Goal: Task Accomplishment & Management: Manage account settings

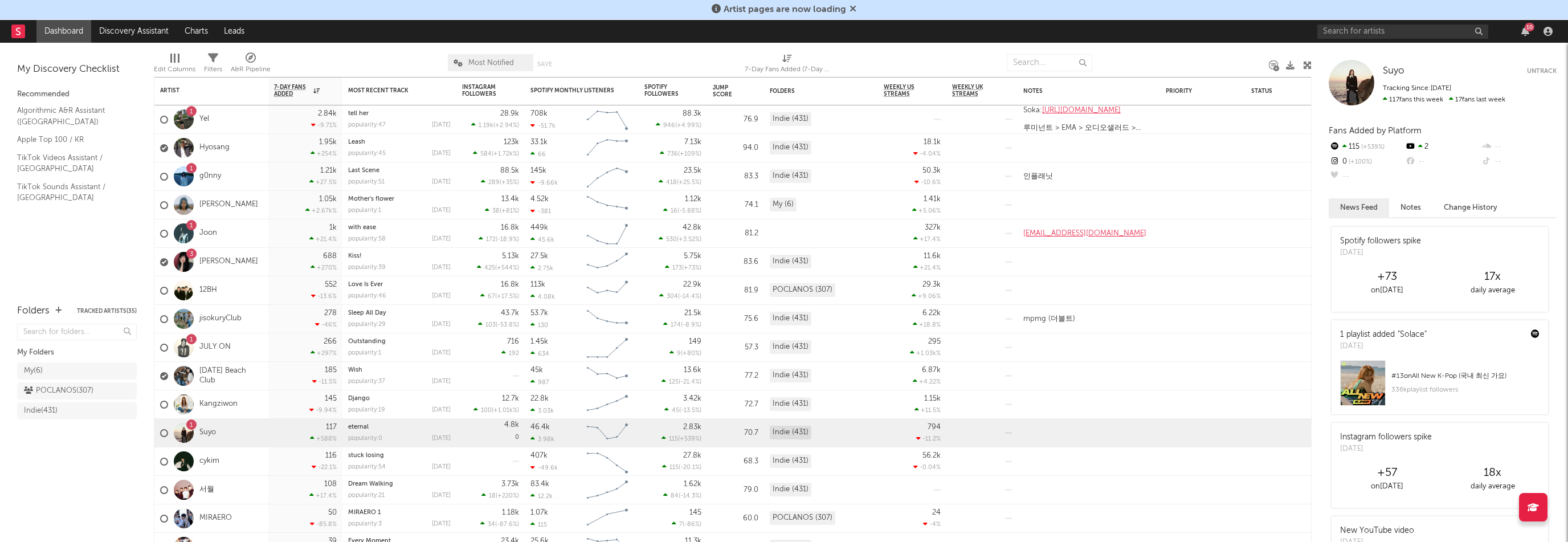
click at [1137, 53] on div at bounding box center [1180, 63] width 160 height 28
click at [1436, 29] on input "text" at bounding box center [1402, 32] width 171 height 14
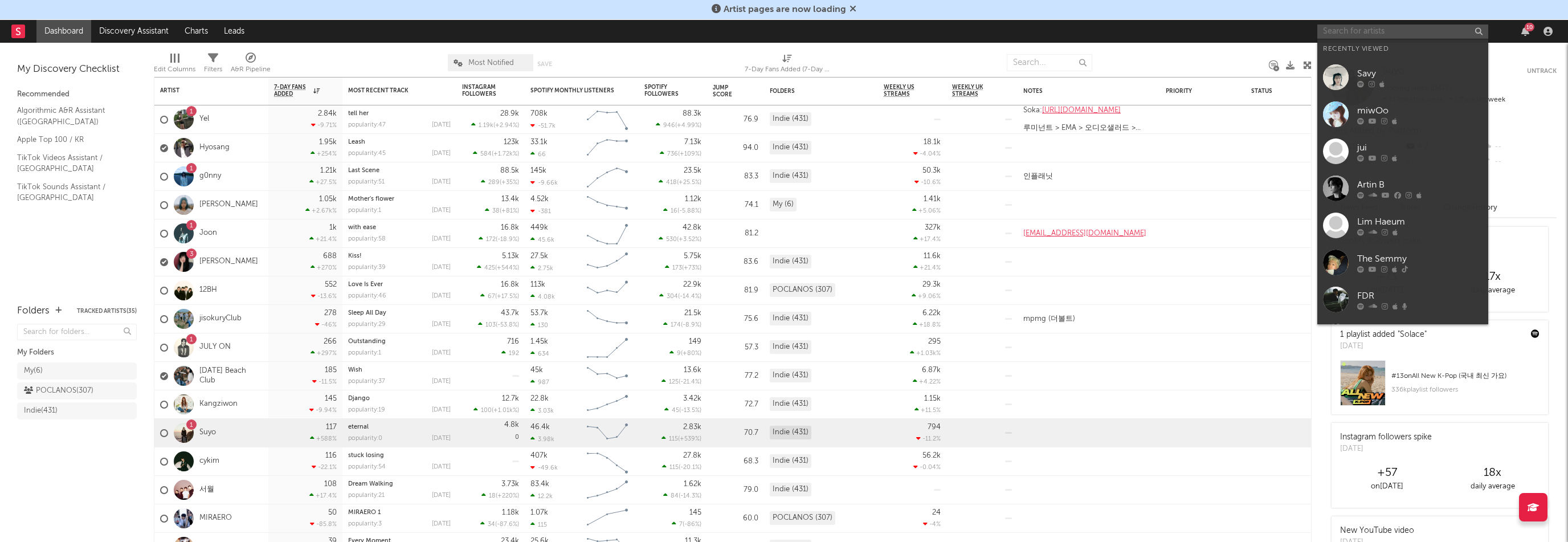
paste input "[URL][DOMAIN_NAME]"
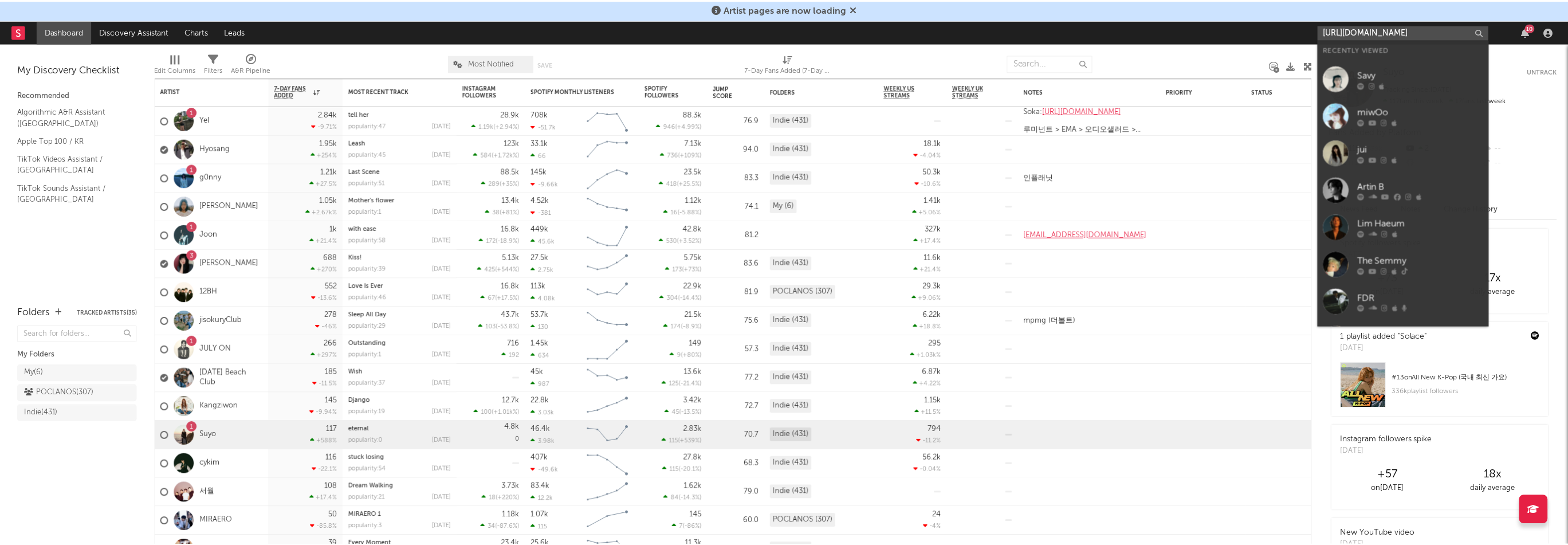
scroll to position [0, 72]
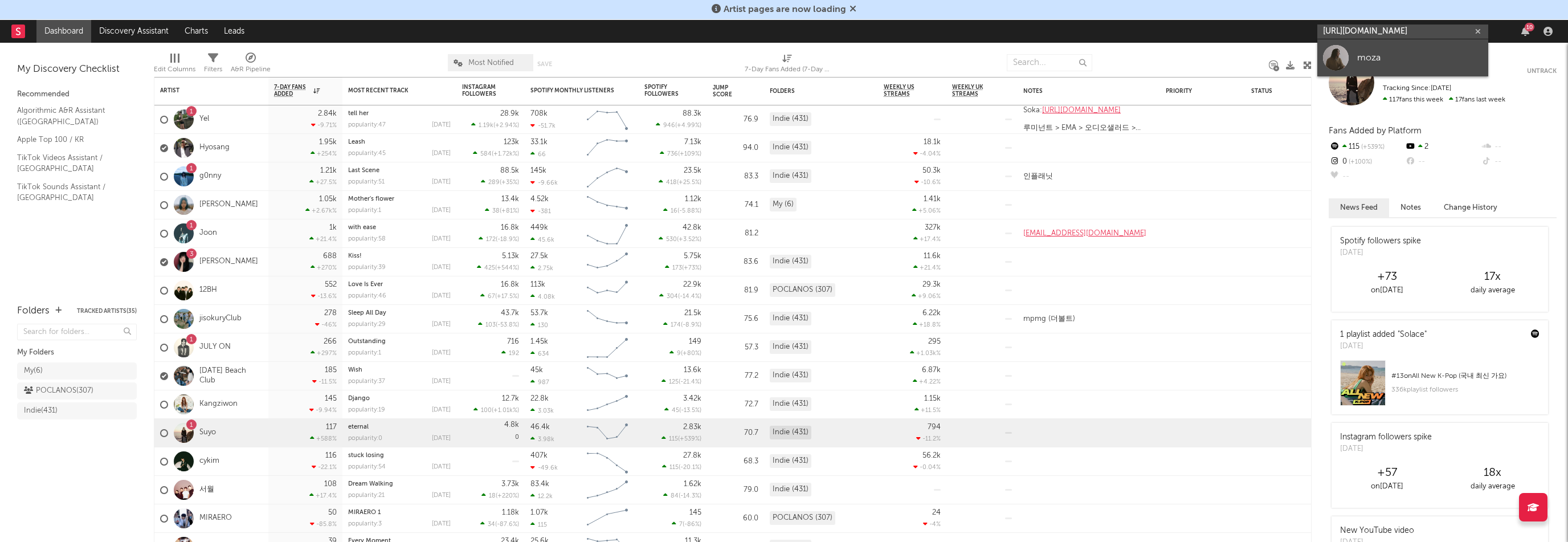
type input "[URL][DOMAIN_NAME]"
click at [1397, 57] on div "moza" at bounding box center [1420, 57] width 126 height 13
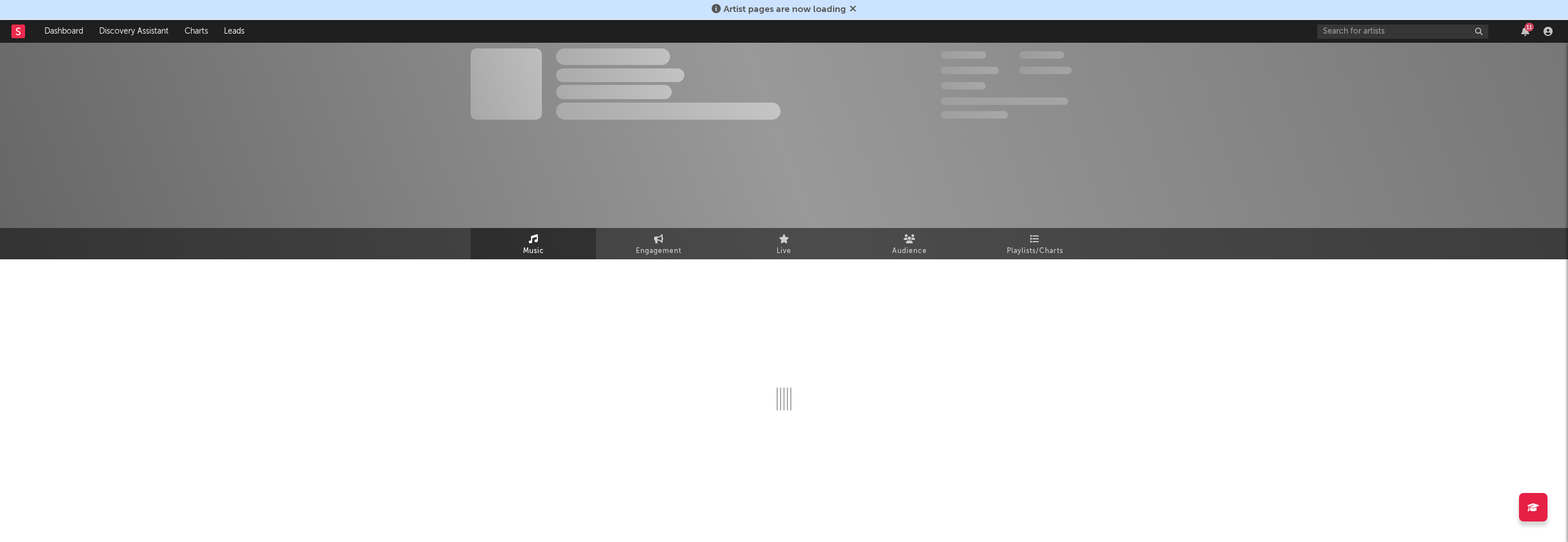
select select "1w"
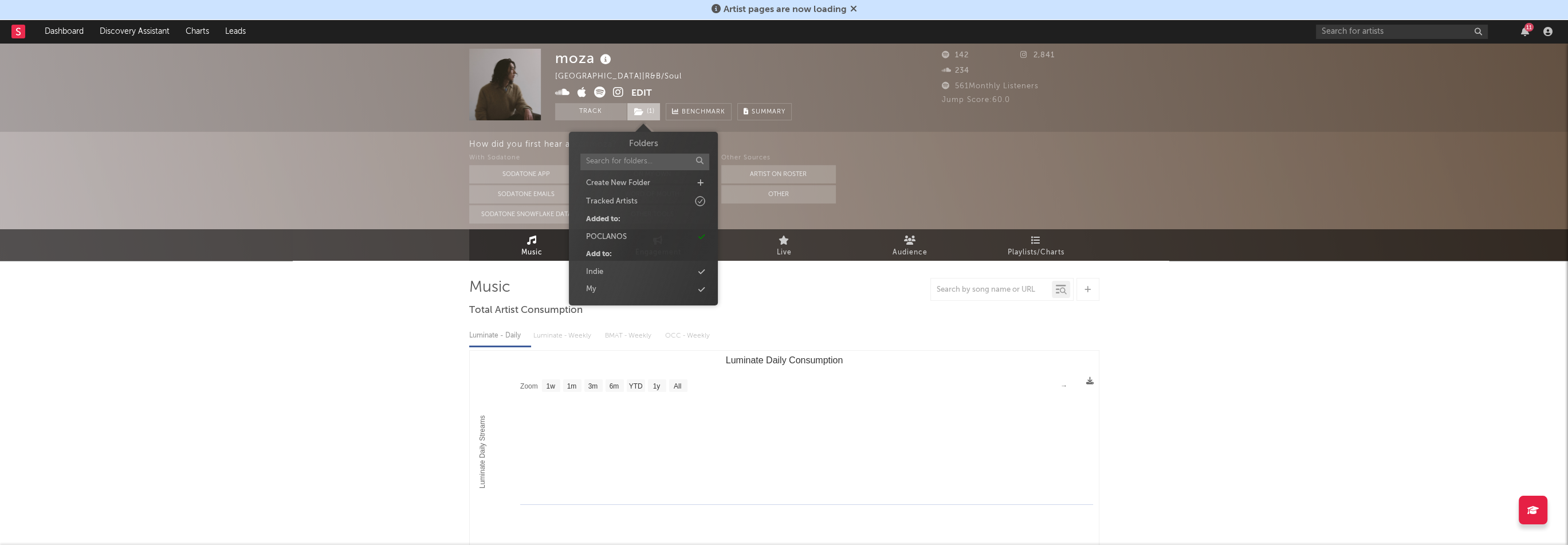
click at [649, 113] on span "( 1 )" at bounding box center [644, 111] width 34 height 17
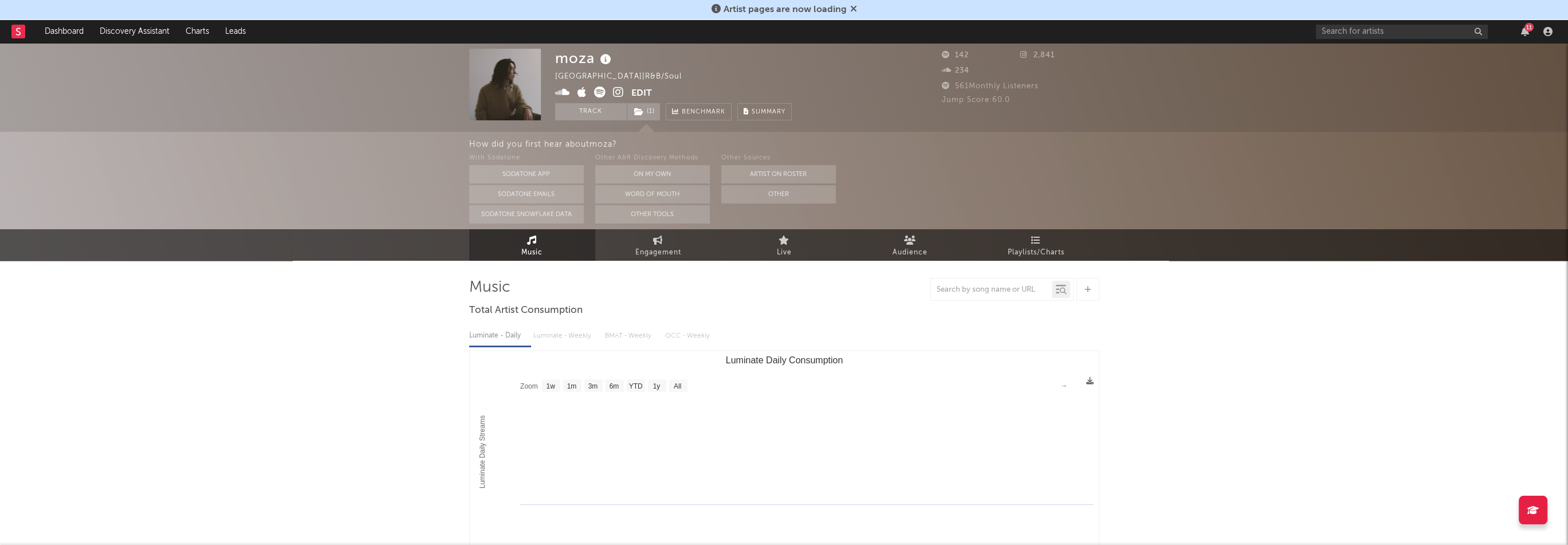
click at [764, 76] on div "moza [GEOGRAPHIC_DATA] | R&B/Soul Edit Track ( 1 ) Benchmark Summary" at bounding box center [674, 84] width 236 height 72
click at [1341, 31] on input "text" at bounding box center [1402, 32] width 172 height 14
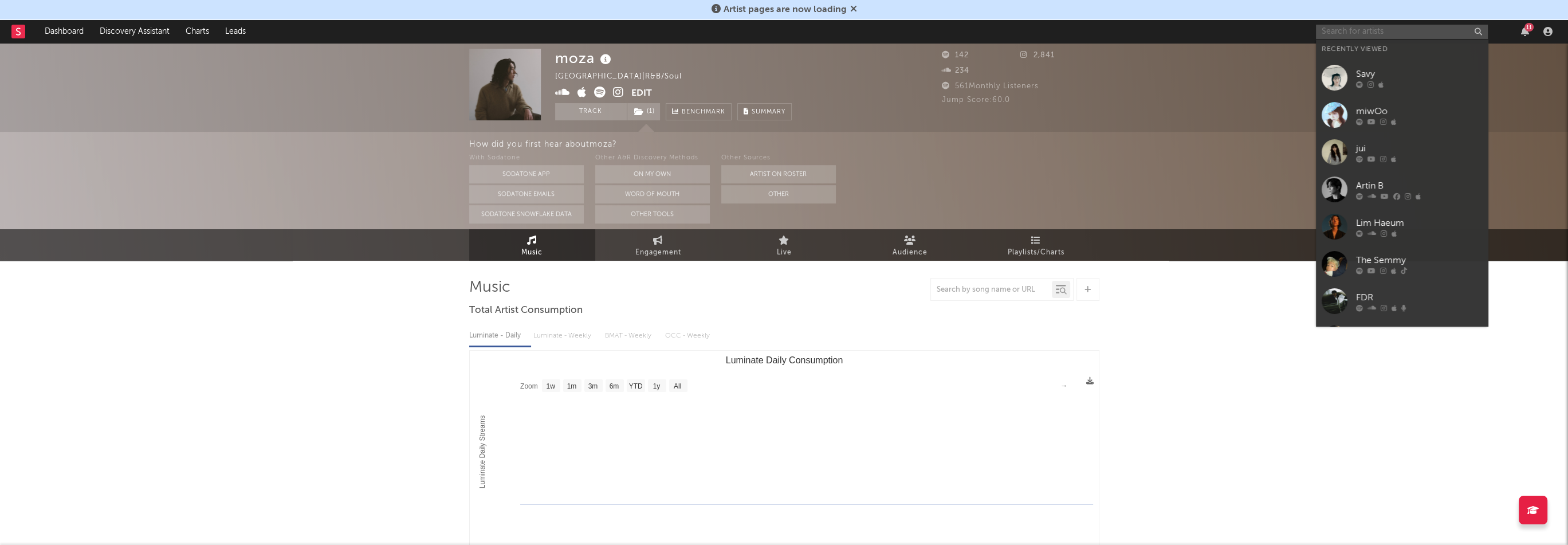
paste input "[URL][DOMAIN_NAME]"
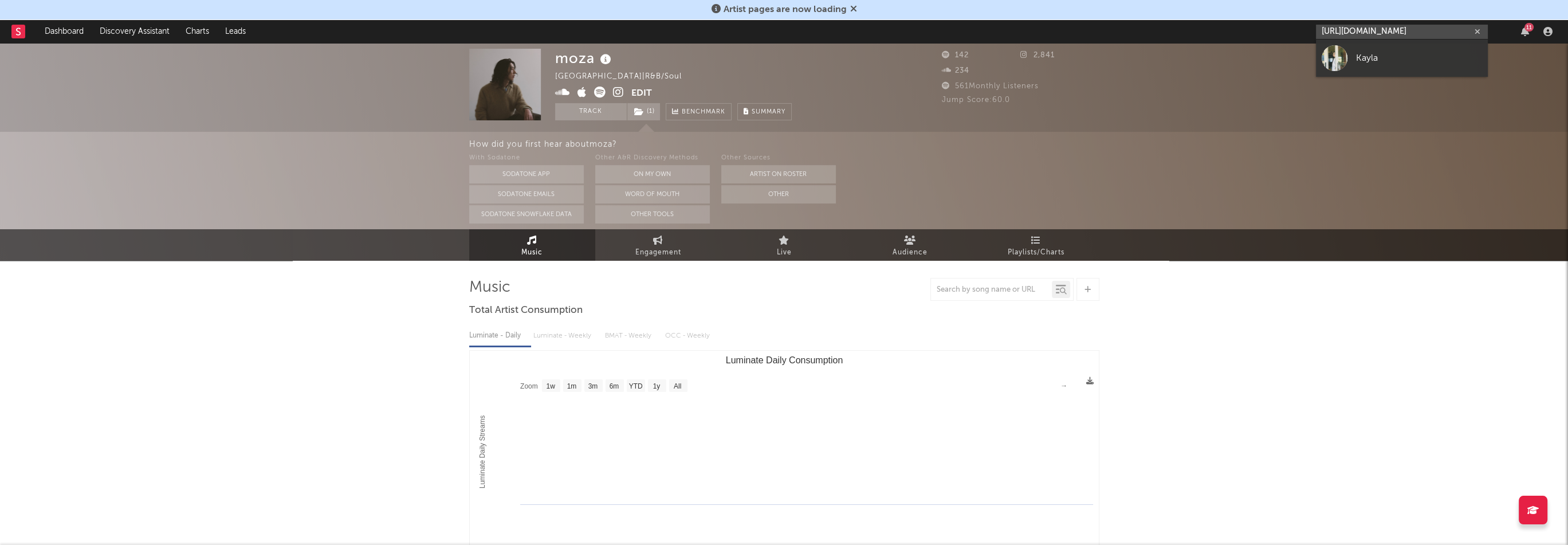
type input "[URL][DOMAIN_NAME]"
click at [1352, 54] on link "Kayla" at bounding box center [1402, 58] width 172 height 37
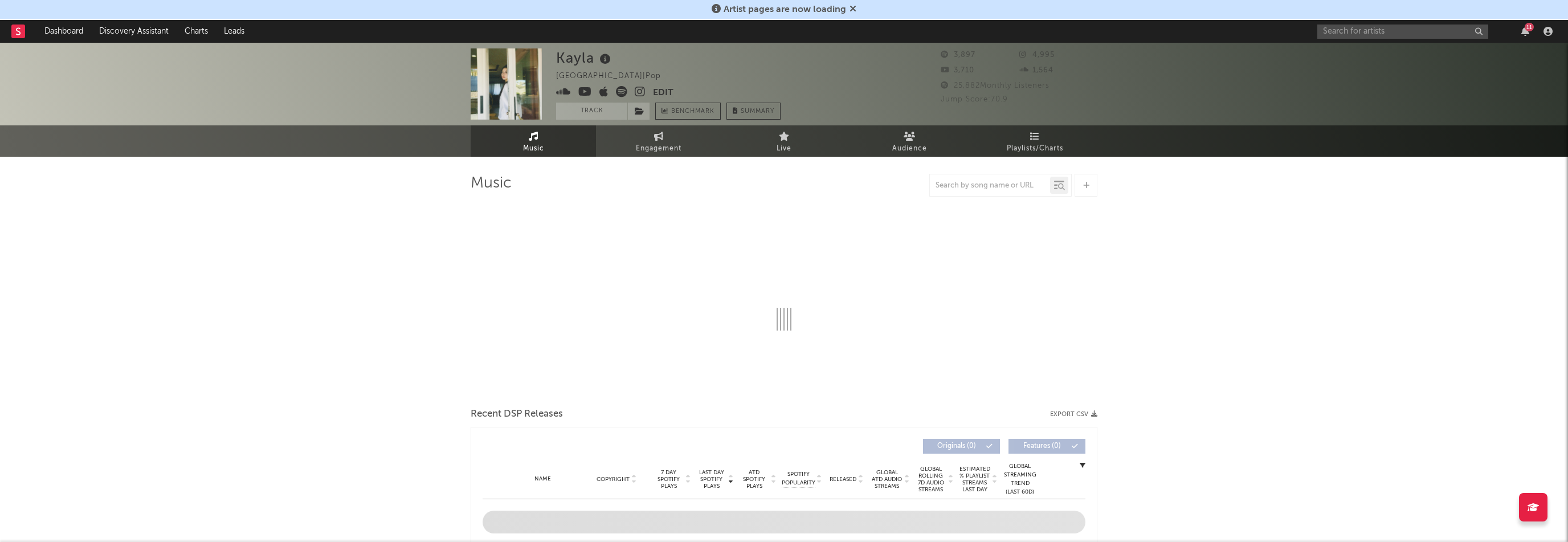
select select "1w"
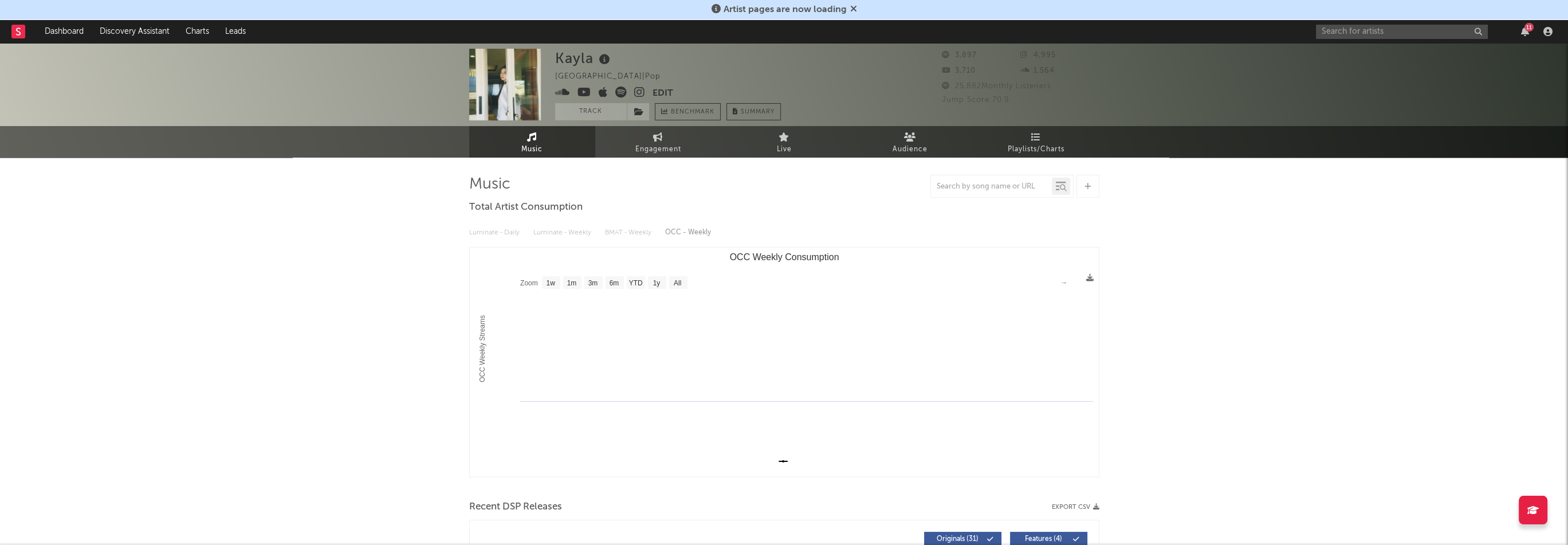
click at [604, 93] on icon at bounding box center [604, 92] width 9 height 12
click at [657, 92] on button "Edit" at bounding box center [662, 93] width 20 height 14
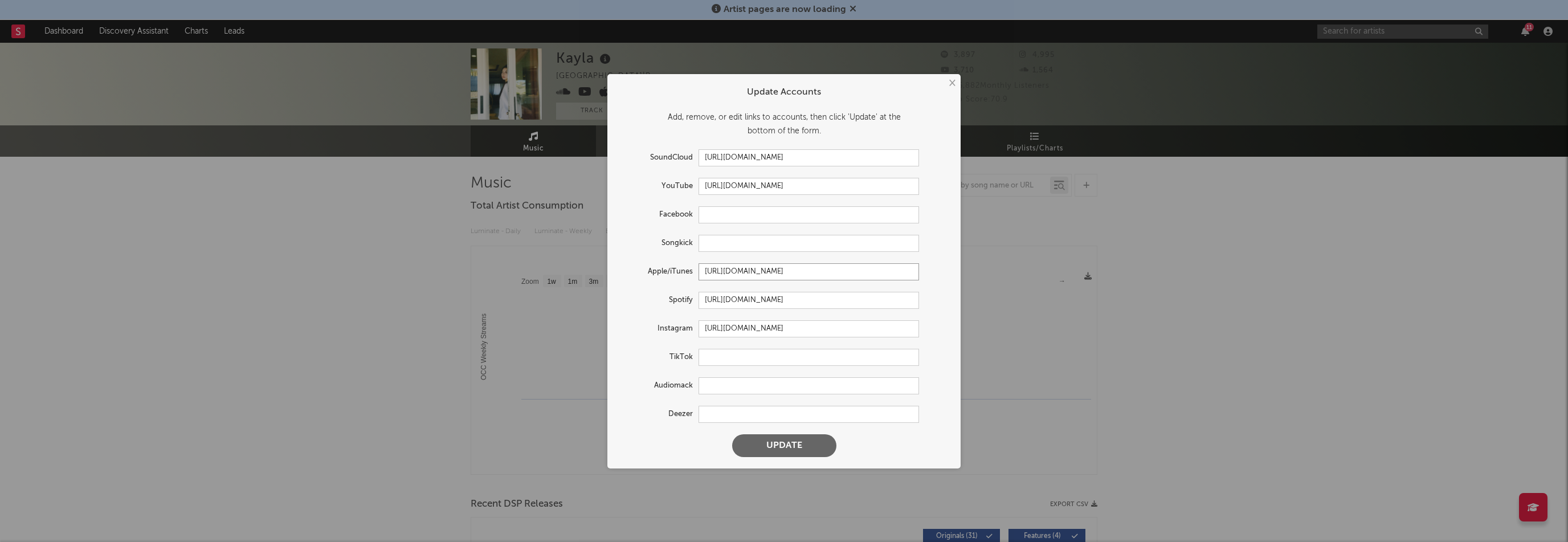
click at [759, 271] on input "[URL][DOMAIN_NAME]" at bounding box center [808, 271] width 220 height 17
paste input "kr/artist/%EC%BC%80%EC%9D%BC%EB%9D%BC/1453408596"
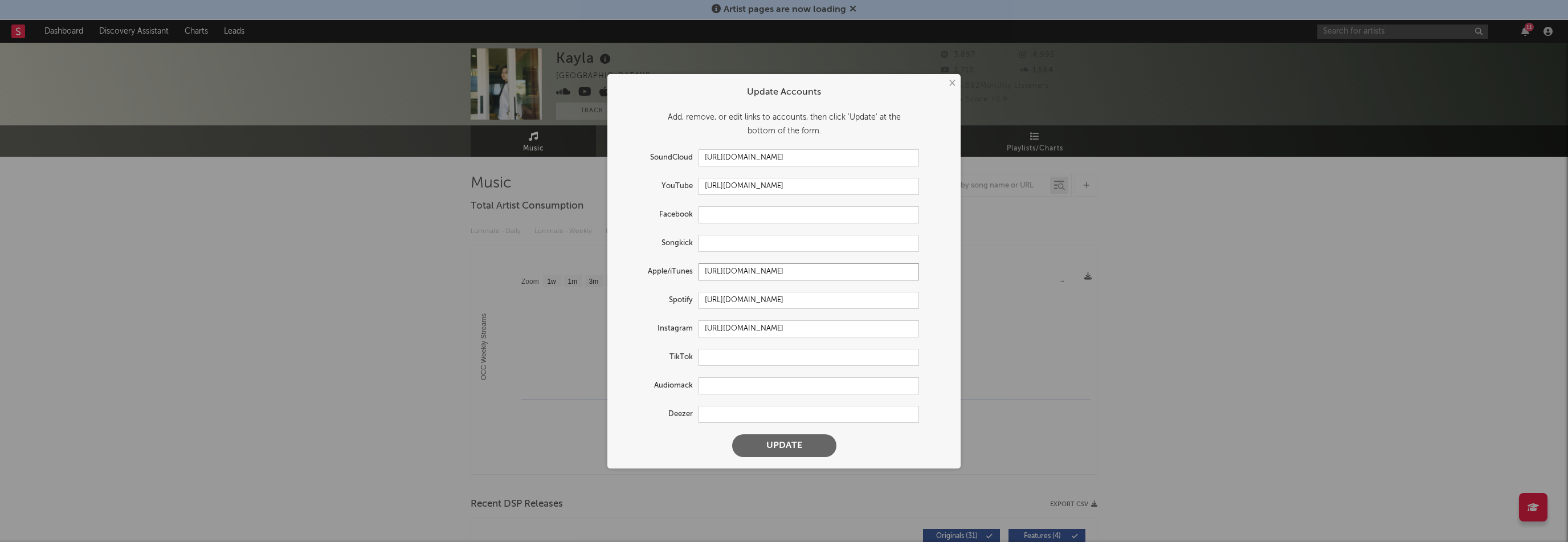
type input "[URL][DOMAIN_NAME]"
click at [817, 446] on button "Update" at bounding box center [784, 446] width 104 height 23
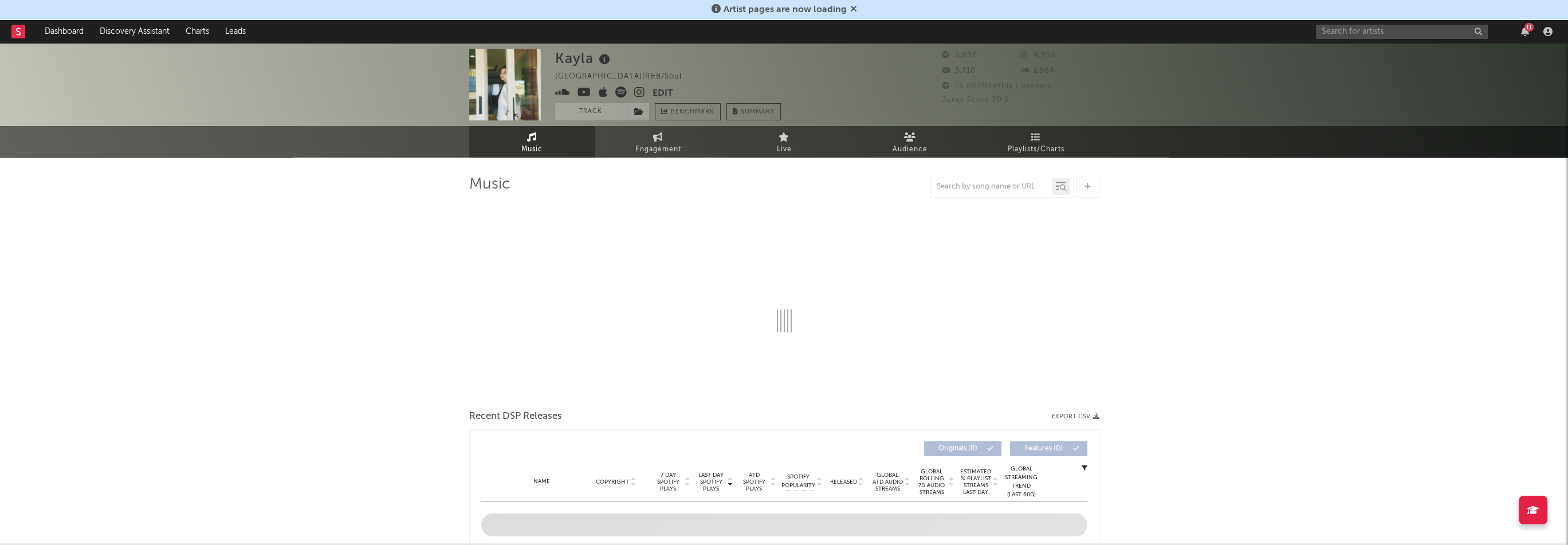
click at [638, 92] on icon at bounding box center [640, 92] width 11 height 12
select select "1w"
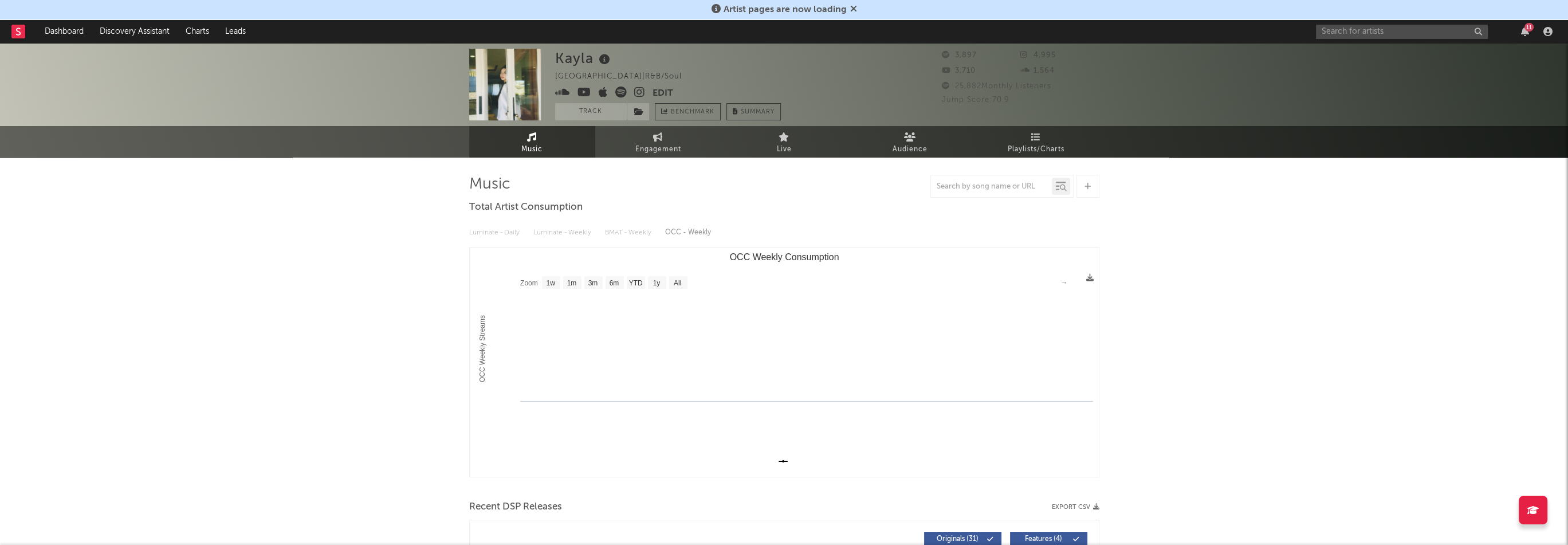
click at [583, 92] on icon at bounding box center [584, 92] width 13 height 12
click at [585, 92] on icon at bounding box center [584, 92] width 13 height 12
click at [641, 112] on icon at bounding box center [639, 111] width 10 height 8
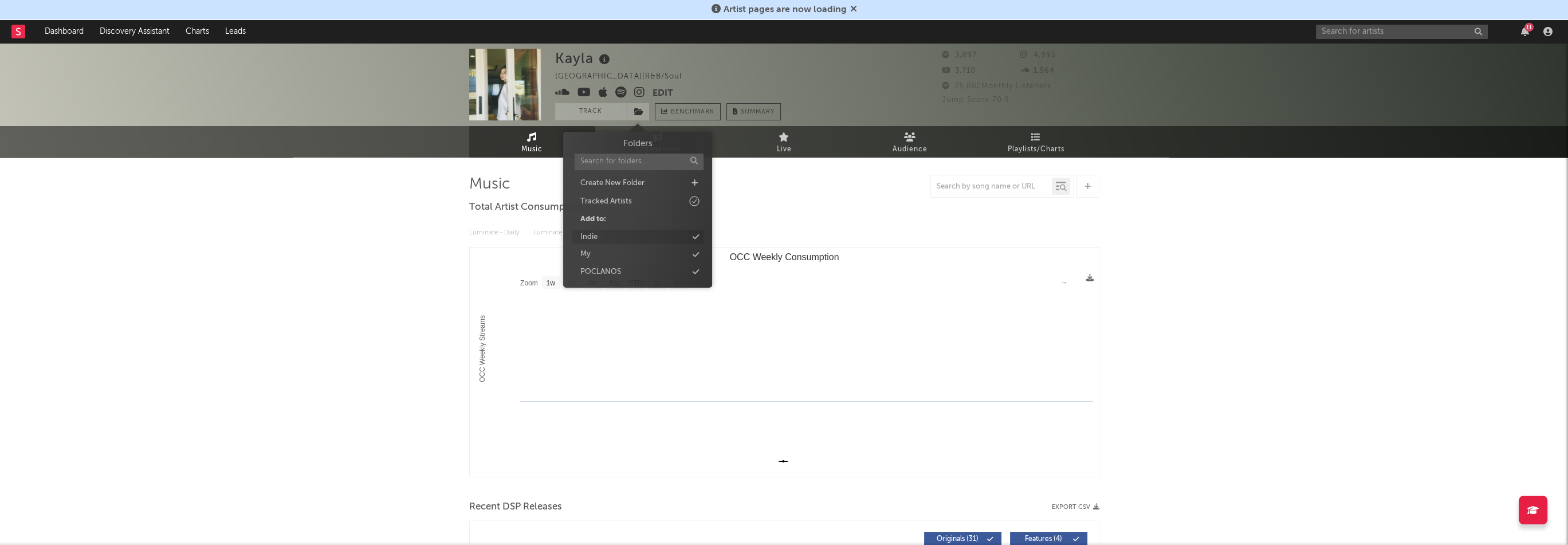
click at [615, 239] on div "Indie" at bounding box center [637, 237] width 132 height 15
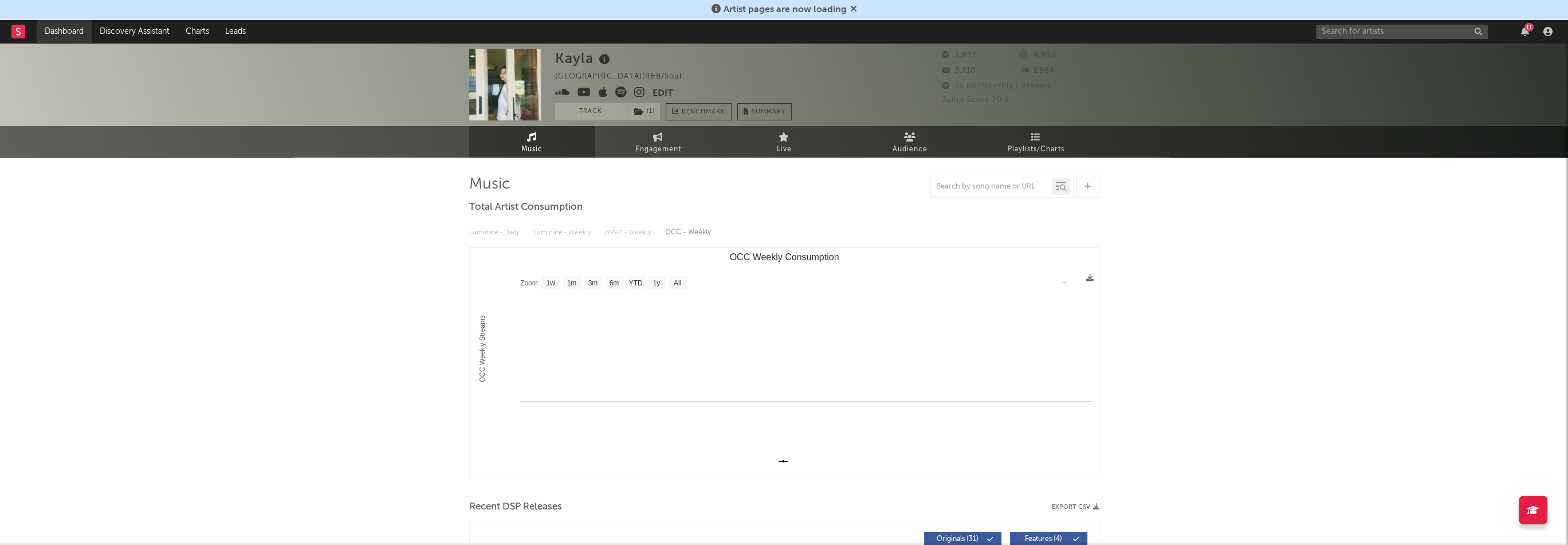
click at [48, 29] on link "Dashboard" at bounding box center [64, 32] width 55 height 23
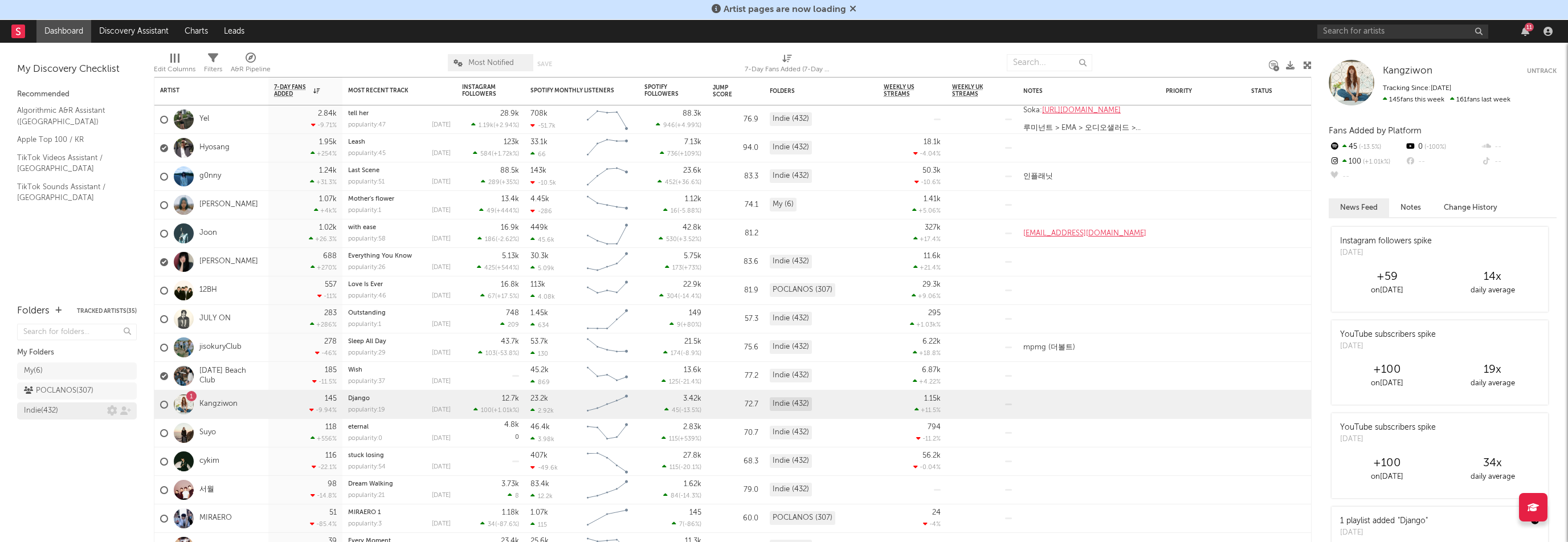
click at [68, 411] on div "Indie ( 432 )" at bounding box center [65, 410] width 83 height 13
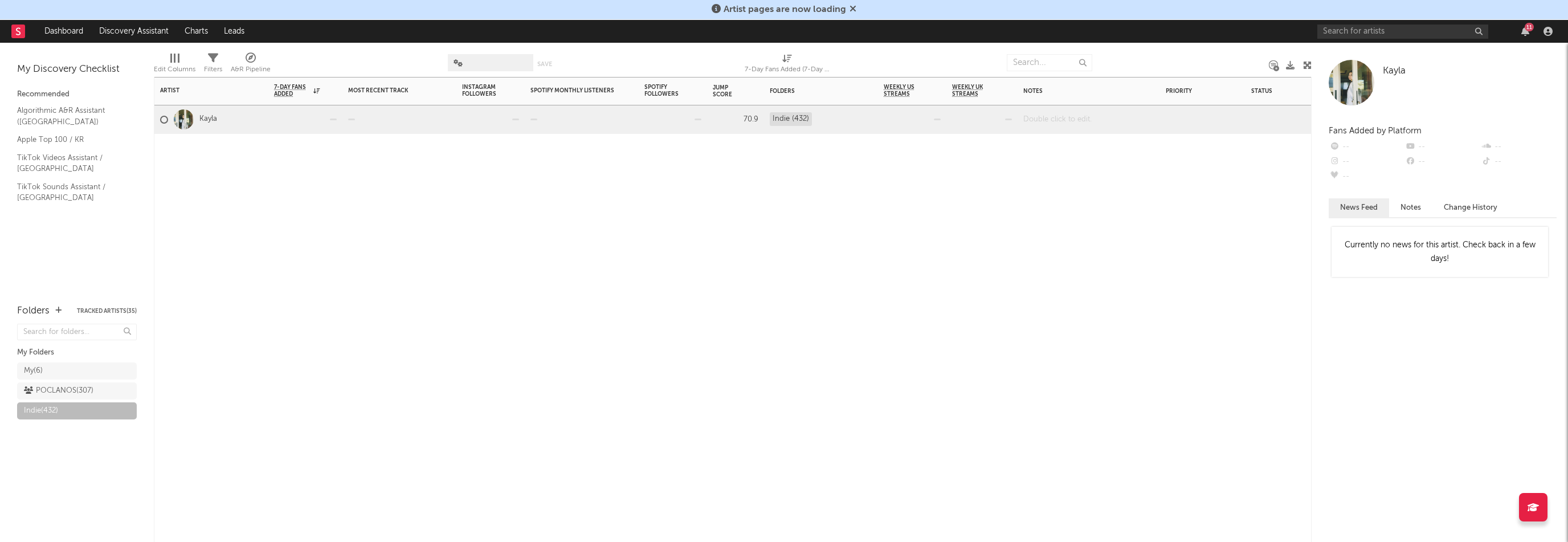
click at [1056, 118] on div at bounding box center [1088, 119] width 142 height 28
paste div
click at [1340, 30] on input "text" at bounding box center [1402, 32] width 171 height 14
paste input "[URL][DOMAIN_NAME]"
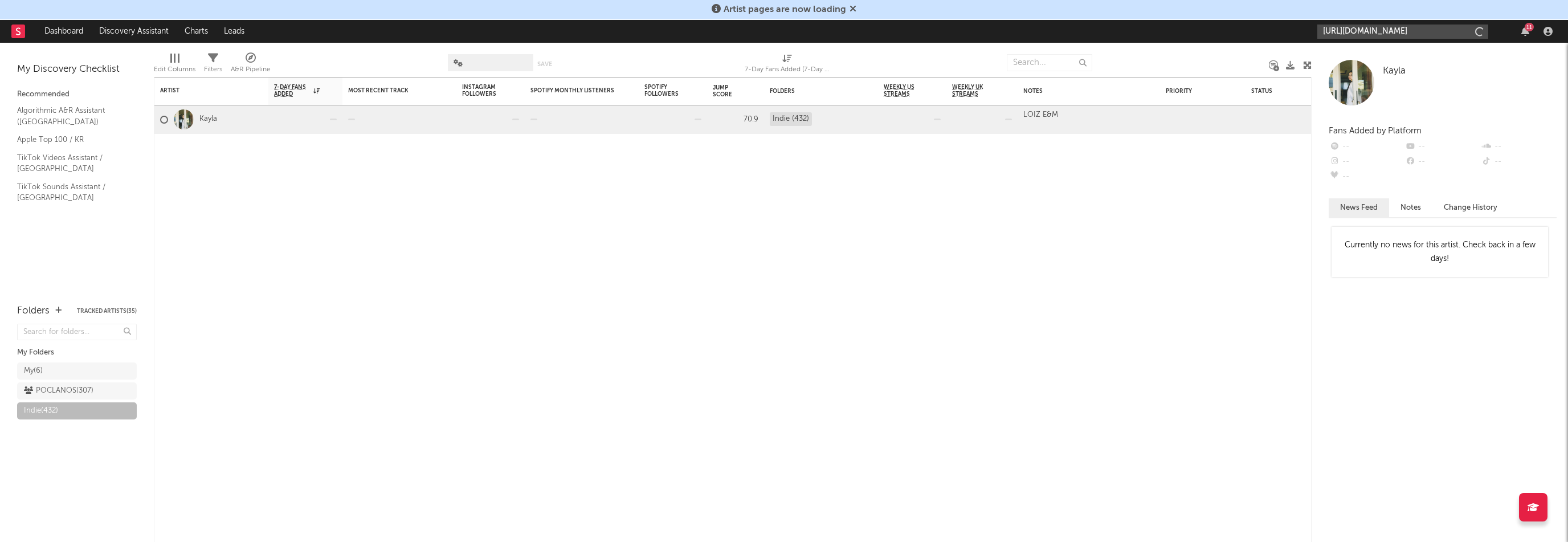
scroll to position [0, 73]
type input "[URL][DOMAIN_NAME]"
click at [1369, 55] on div "Moments yumi" at bounding box center [1420, 57] width 126 height 13
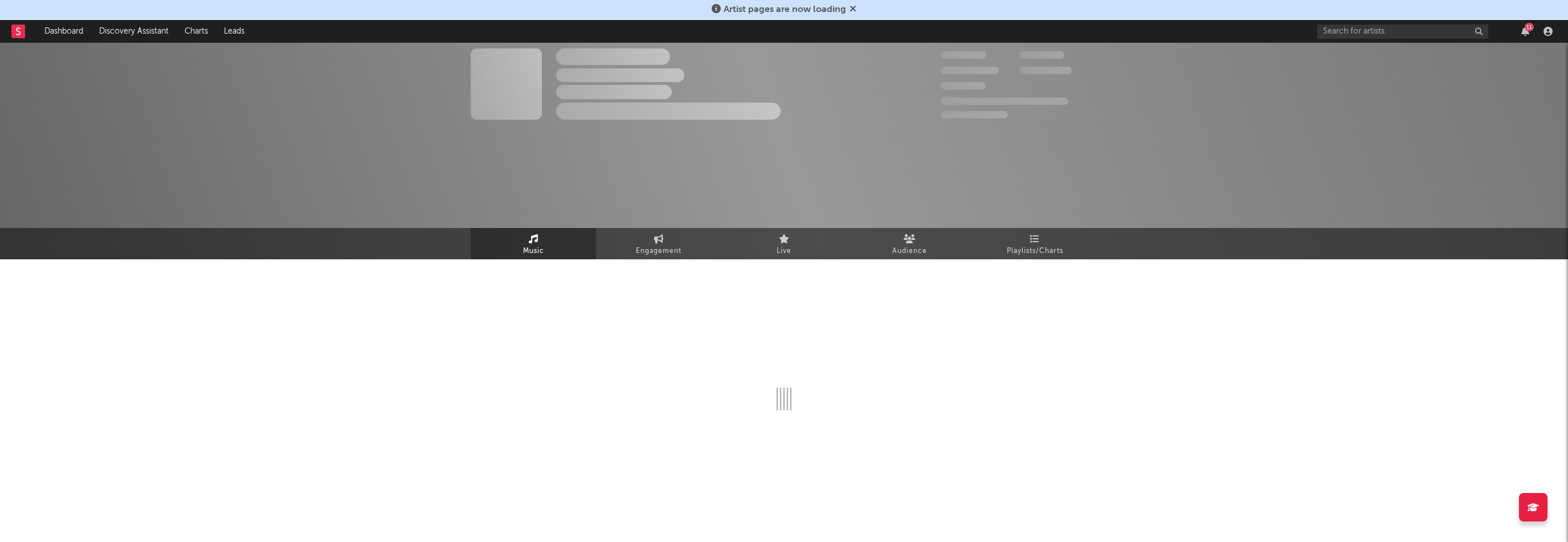
select select "1w"
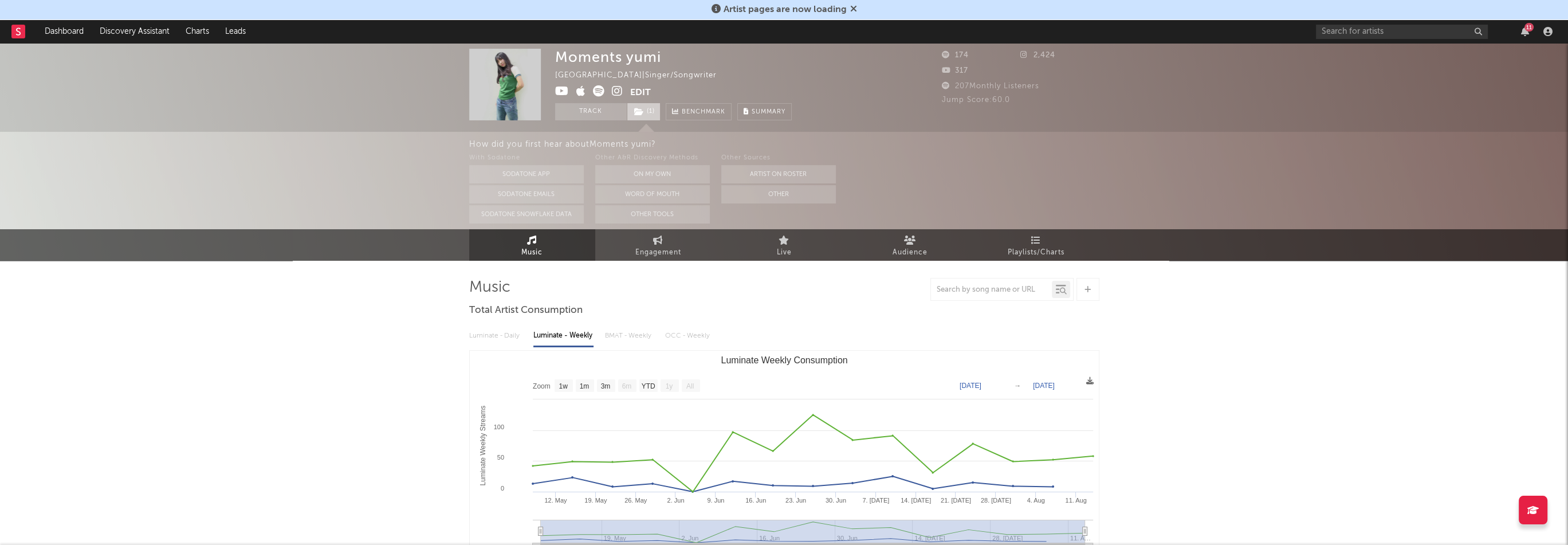
click at [646, 111] on span "( 1 )" at bounding box center [644, 111] width 34 height 17
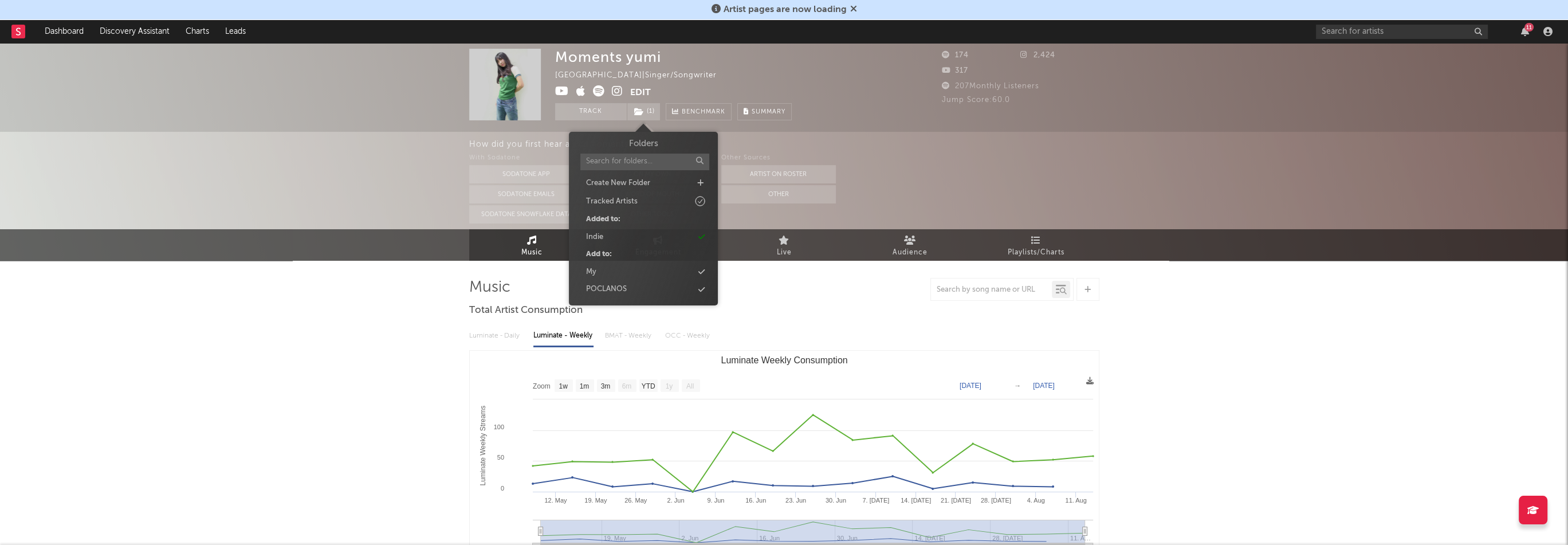
click at [741, 83] on div "Moments yumi [GEOGRAPHIC_DATA] | Singer/Songwriter Edit Track ( 1 ) Benchmark S…" at bounding box center [674, 84] width 236 height 72
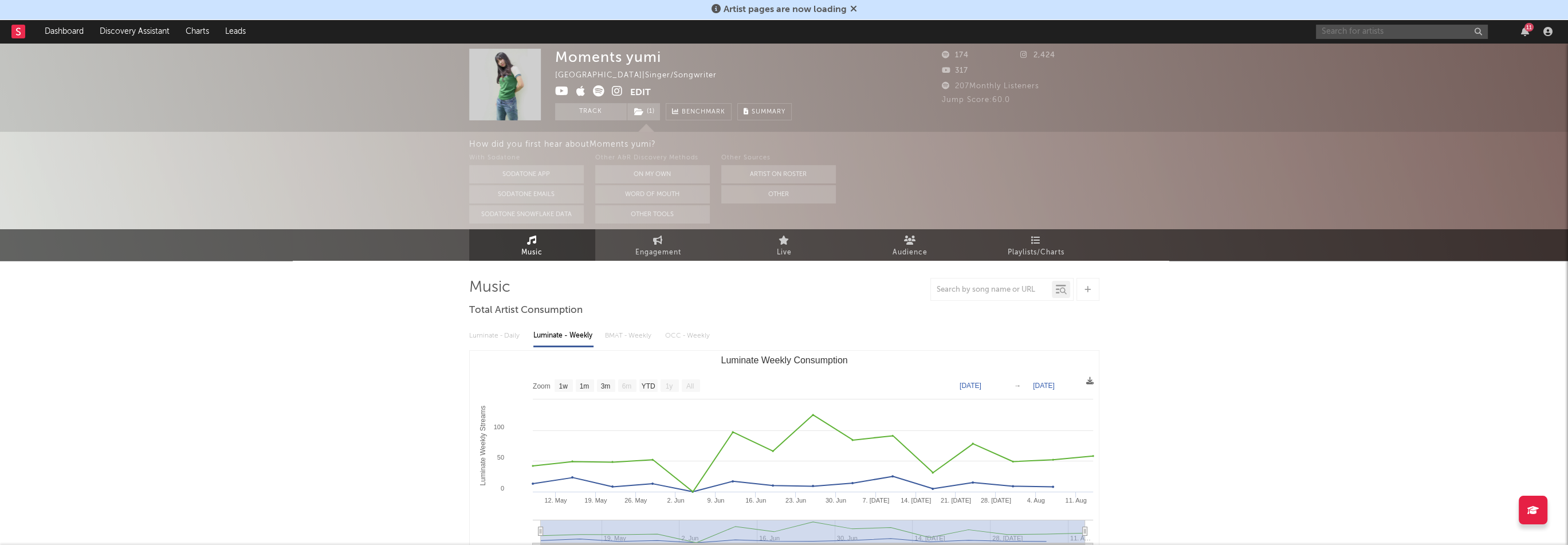
click at [1341, 29] on input "text" at bounding box center [1402, 32] width 172 height 14
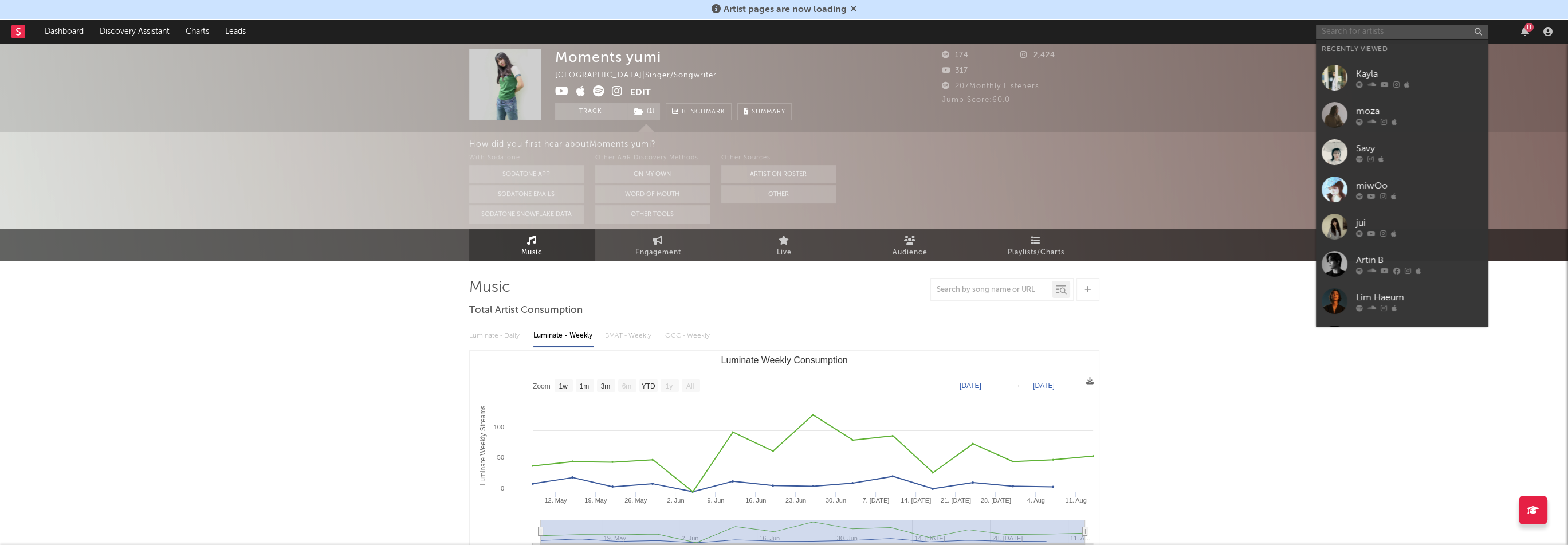
paste input "[URL][DOMAIN_NAME]"
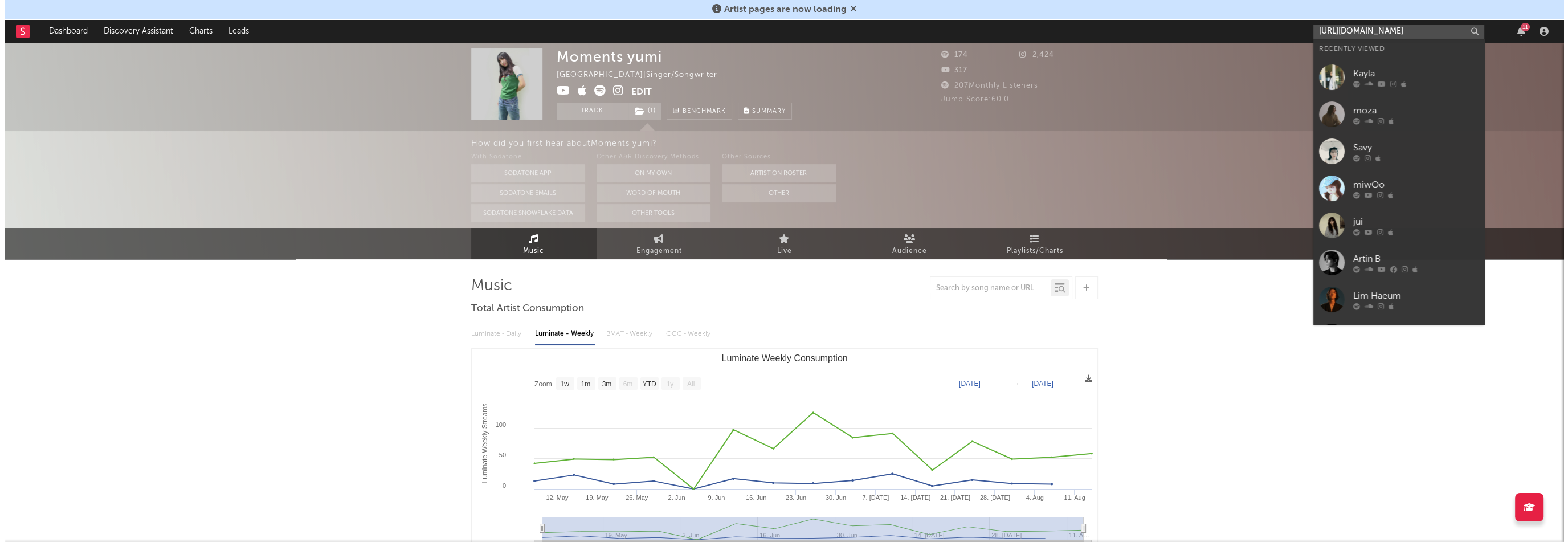
scroll to position [0, 74]
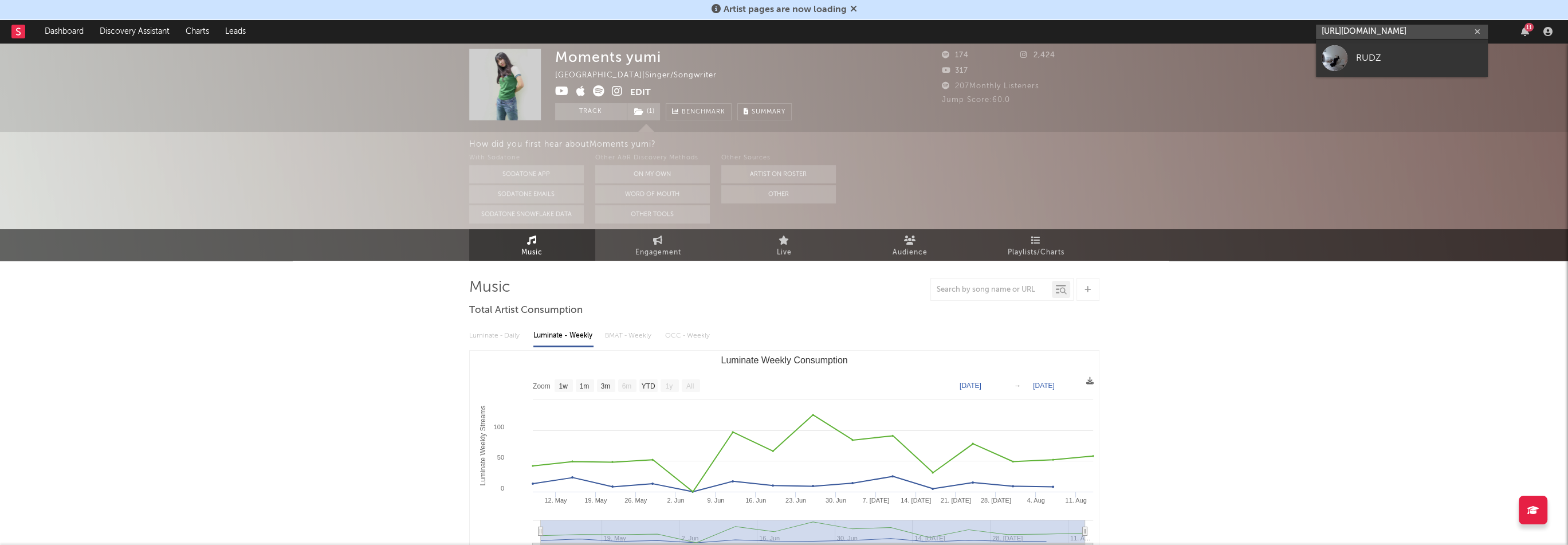
type input "[URL][DOMAIN_NAME]"
click at [1373, 54] on div "RUDZ" at bounding box center [1420, 57] width 126 height 13
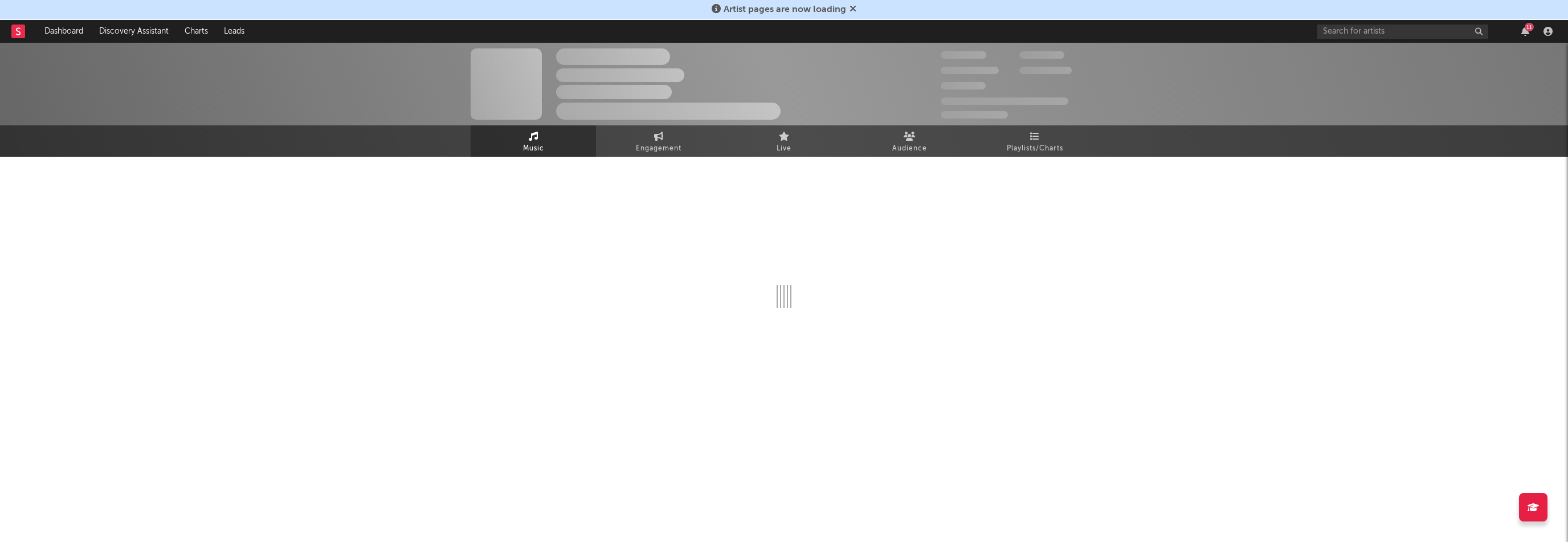
select select "1w"
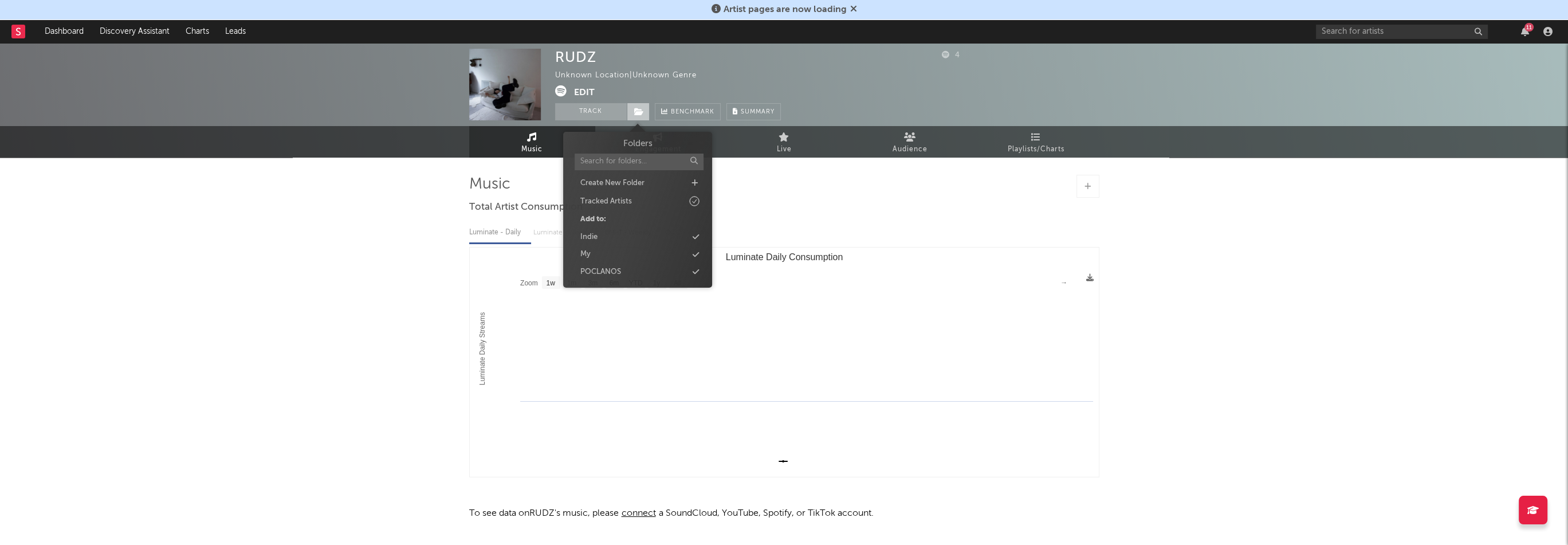
click at [635, 108] on icon at bounding box center [639, 111] width 10 height 8
click at [604, 238] on div "Indie" at bounding box center [637, 237] width 132 height 15
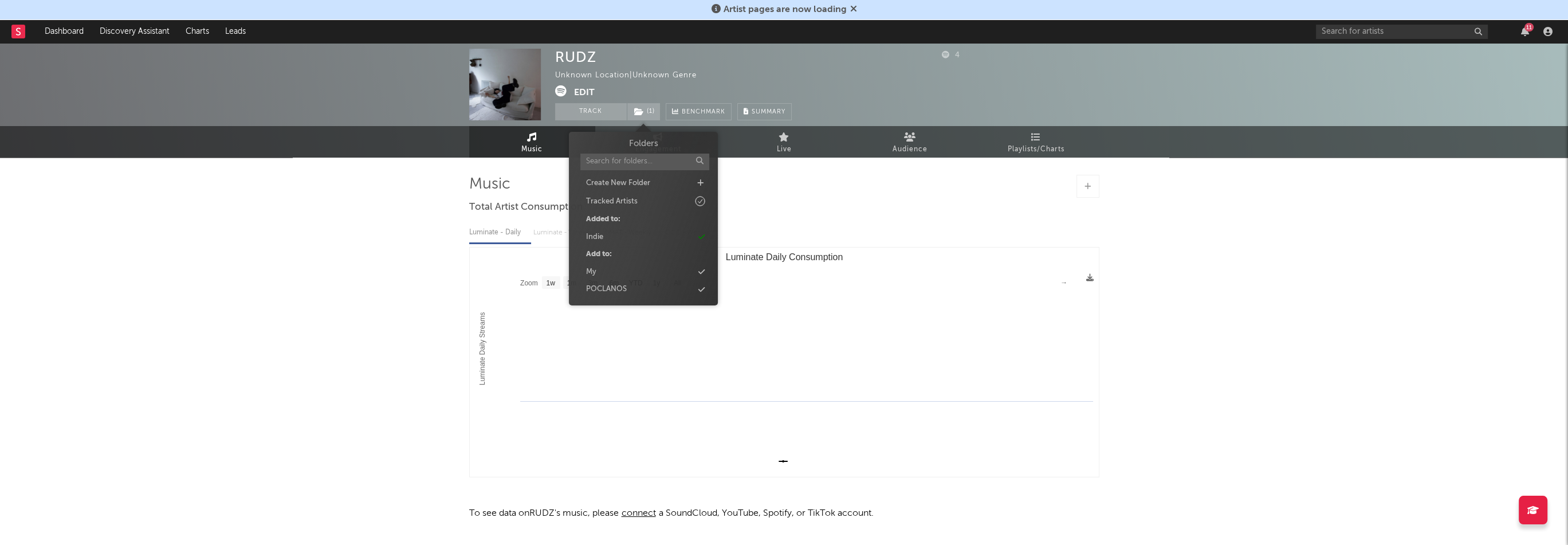
click at [586, 60] on div "RUDZ" at bounding box center [576, 57] width 41 height 17
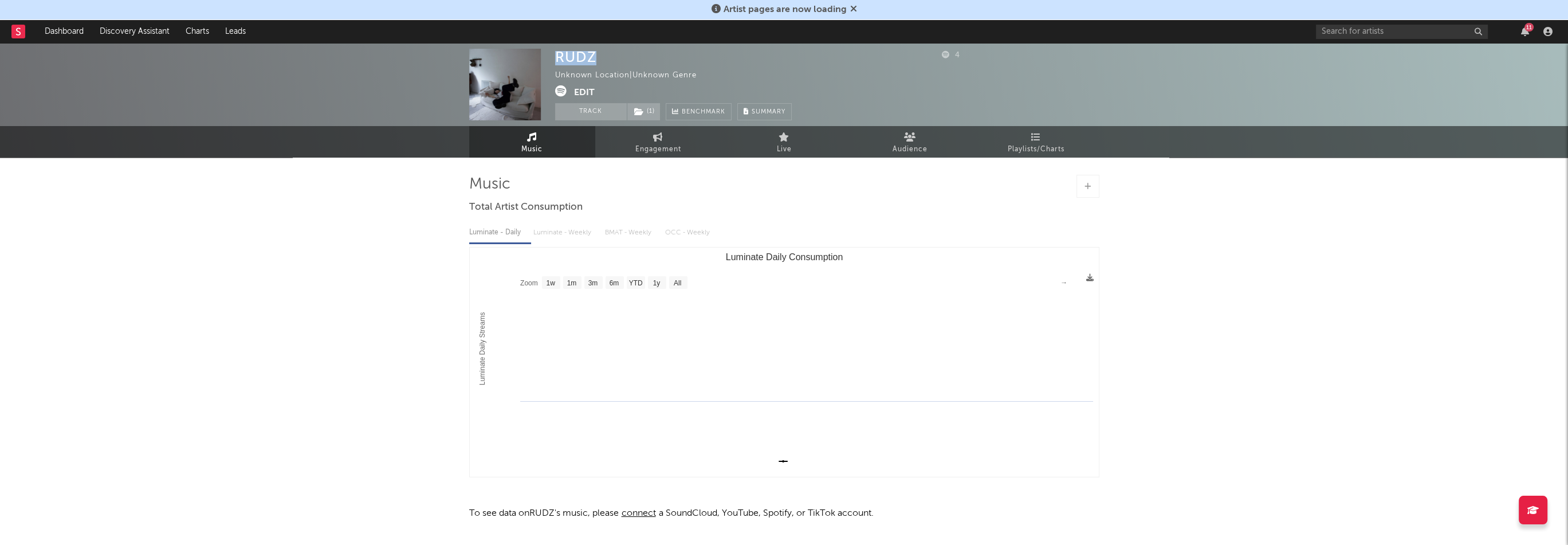
click at [586, 60] on div "RUDZ" at bounding box center [576, 57] width 41 height 17
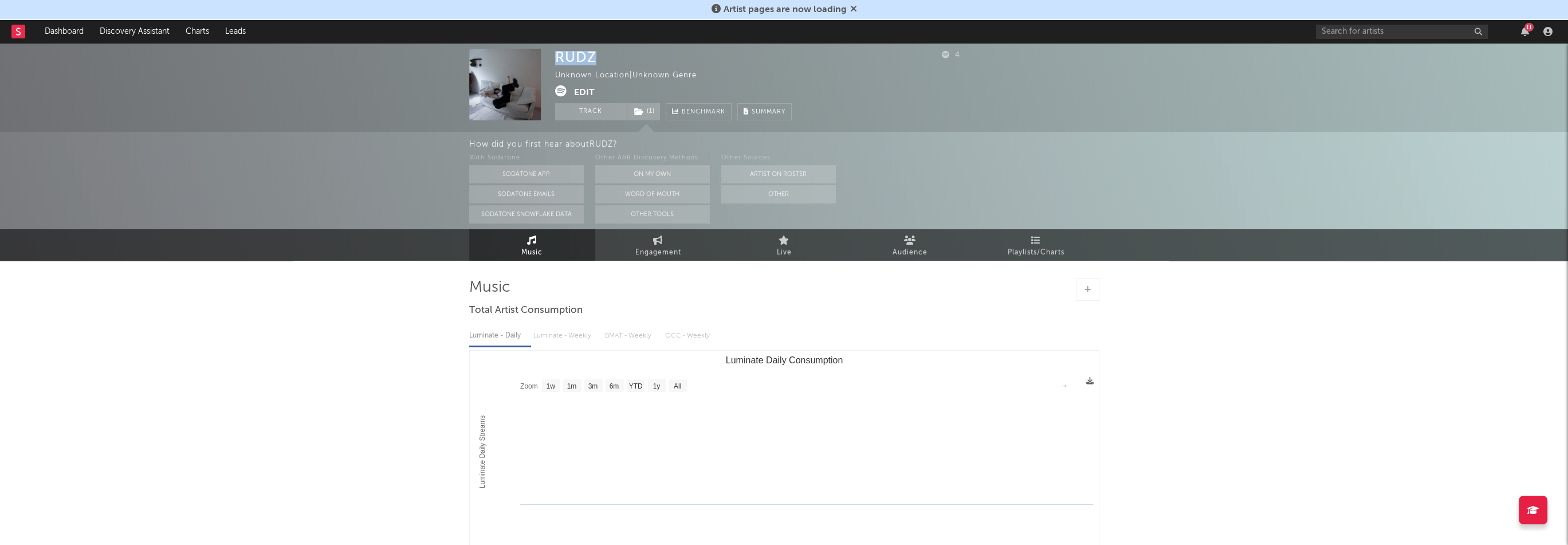
copy div "RUDZ"
click at [586, 92] on button "Edit" at bounding box center [584, 92] width 20 height 14
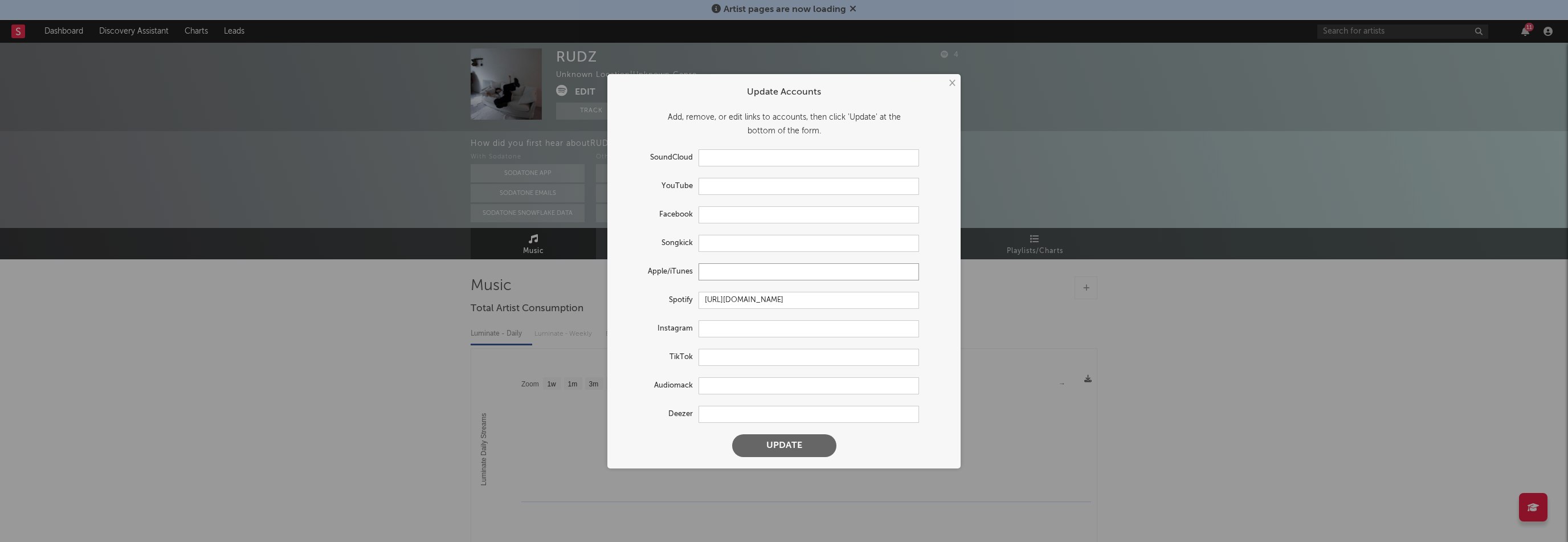
click at [736, 273] on input "text" at bounding box center [808, 271] width 220 height 17
paste input "[URL][DOMAIN_NAME]"
type input "[URL][DOMAIN_NAME]"
click at [823, 445] on button "Update" at bounding box center [784, 446] width 104 height 23
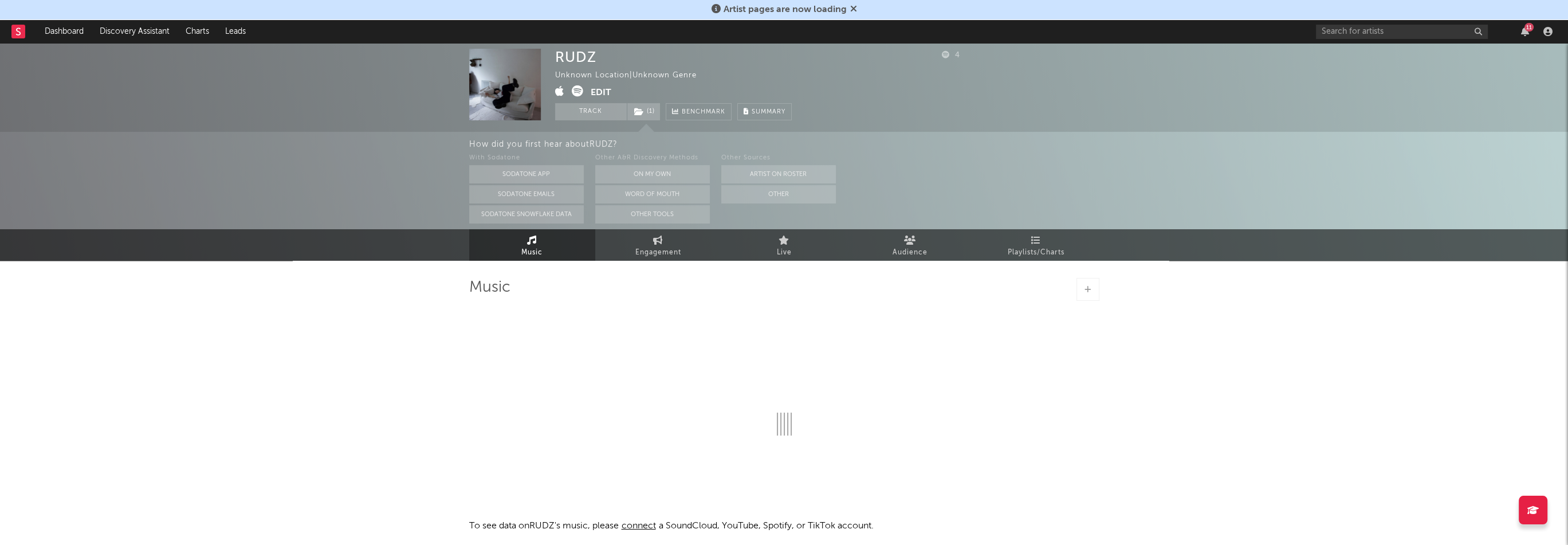
select select "1w"
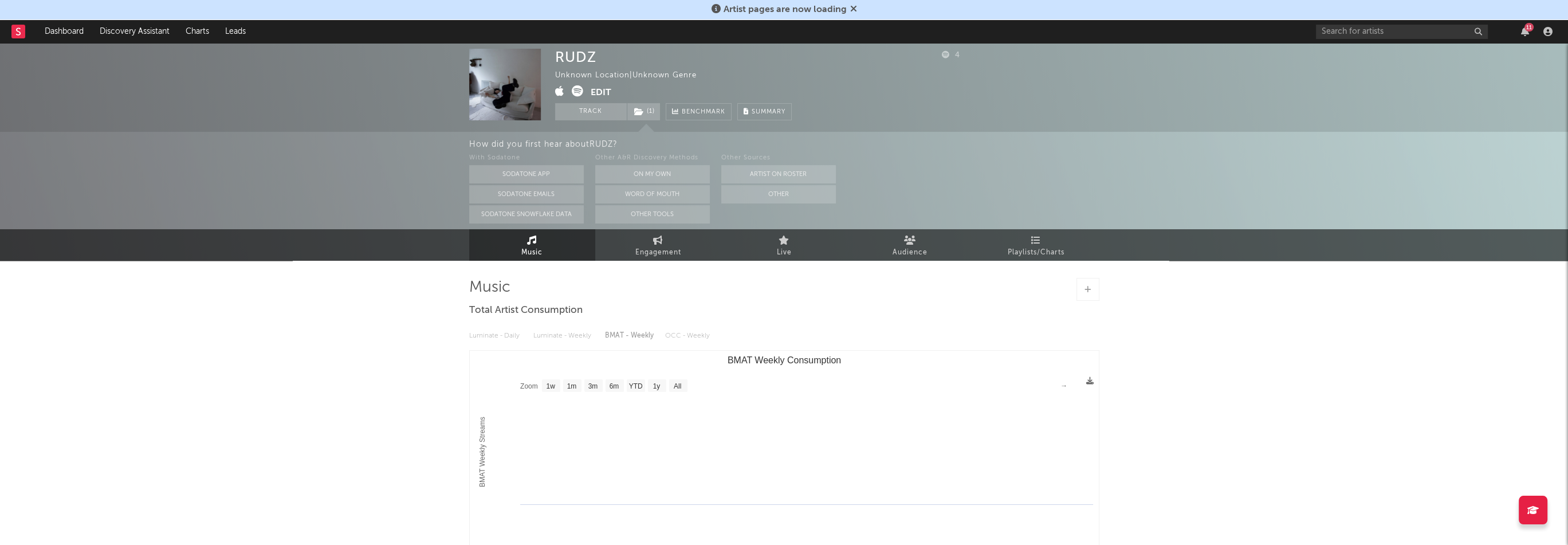
click at [610, 92] on button "Edit" at bounding box center [601, 92] width 20 height 14
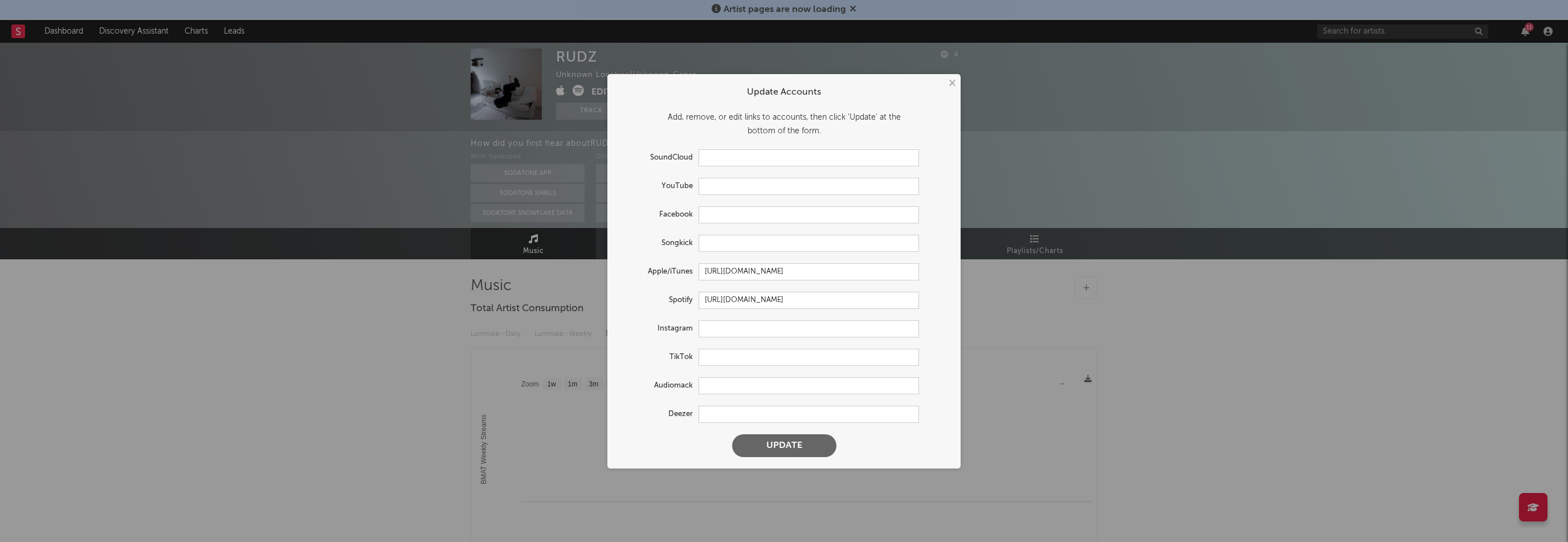
click at [732, 337] on form "Update Accounts Add, remove, or edit links to accounts, then click 'Update' at …" at bounding box center [784, 271] width 342 height 383
click at [779, 332] on input "text" at bounding box center [808, 328] width 220 height 17
paste input "[URL][DOMAIN_NAME]"
type input "[URL][DOMAIN_NAME]"
click at [787, 449] on button "Update" at bounding box center [784, 446] width 104 height 23
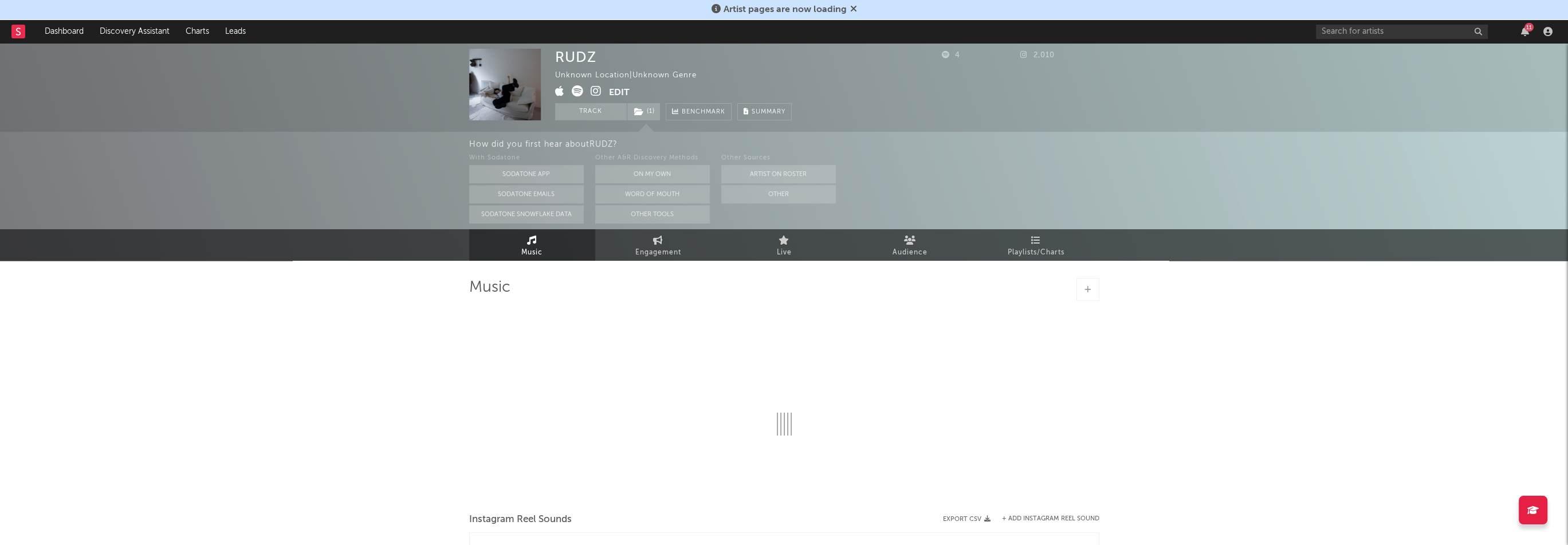
select select "1w"
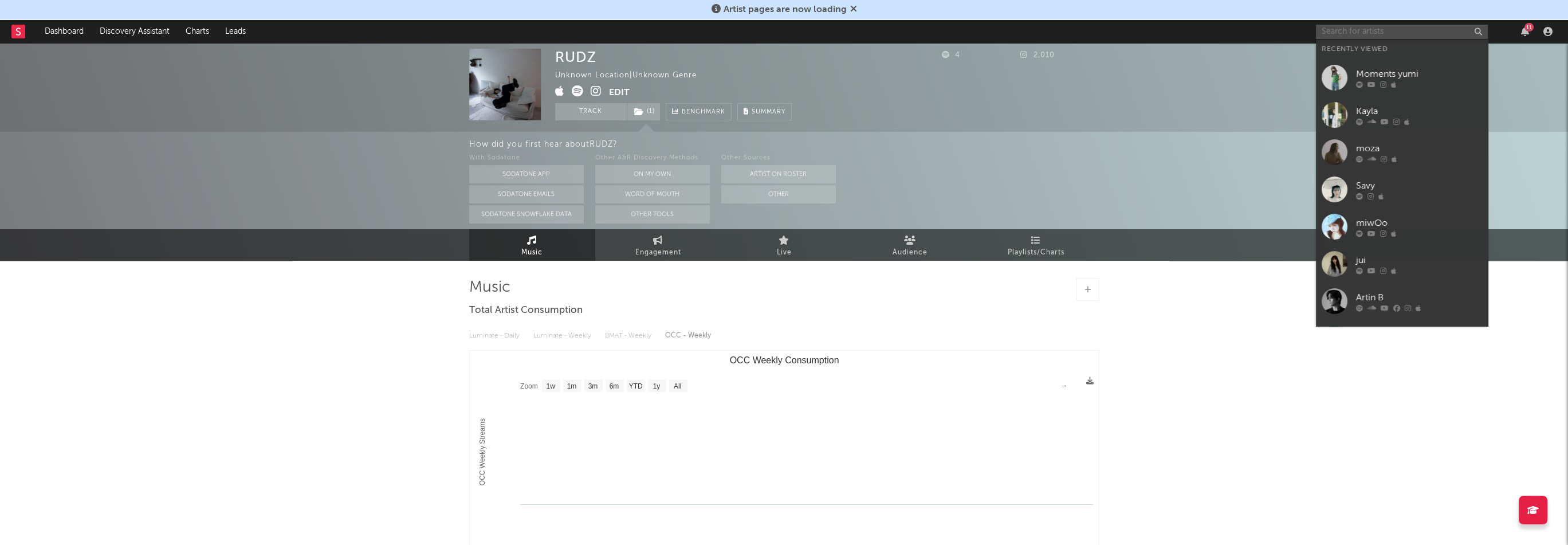
click at [1412, 29] on input "text" at bounding box center [1402, 32] width 172 height 14
paste input "[URL][DOMAIN_NAME]"
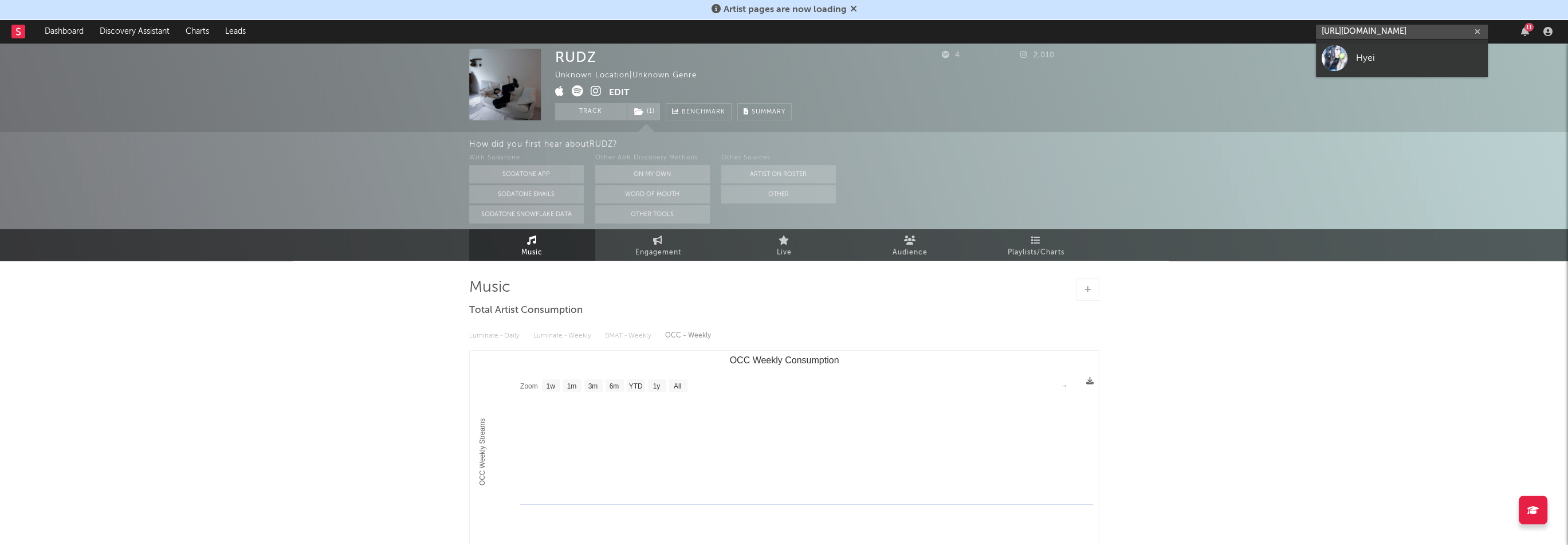
type input "[URL][DOMAIN_NAME]"
click at [1391, 59] on div "Hyei" at bounding box center [1420, 57] width 126 height 13
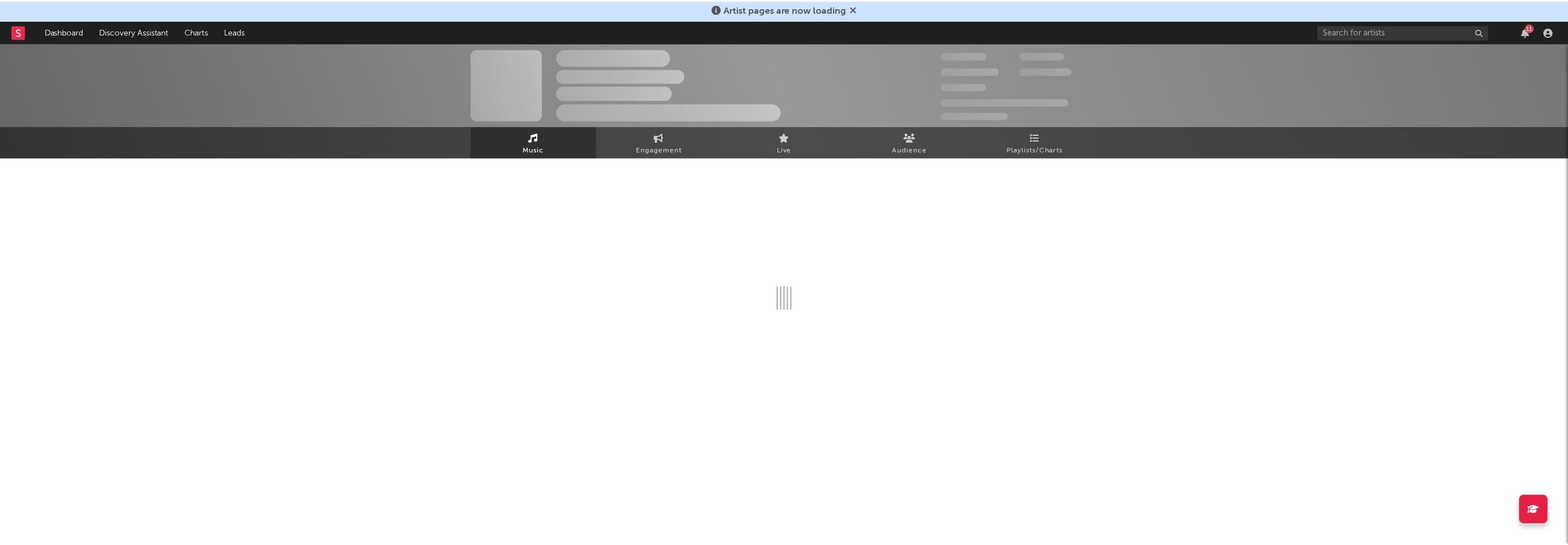
select select "1w"
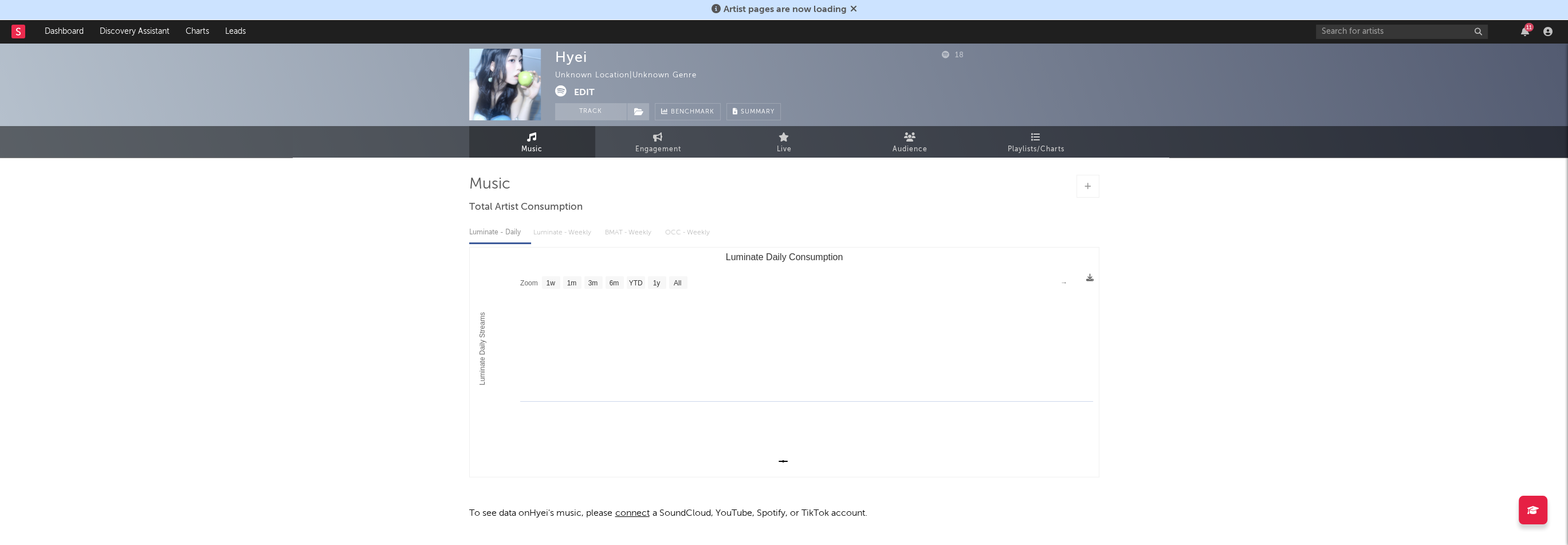
click at [564, 60] on div "Hyei" at bounding box center [572, 57] width 32 height 17
copy div "Hyei"
click at [583, 94] on button "Edit" at bounding box center [584, 92] width 20 height 14
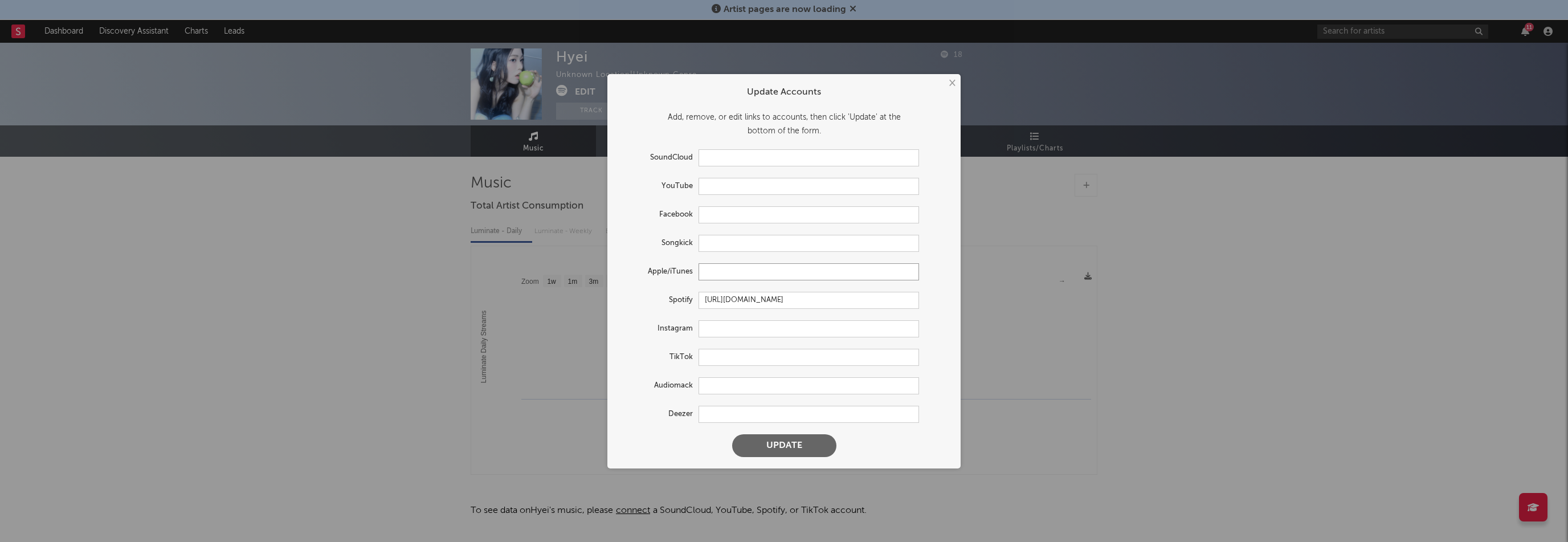
click at [721, 279] on input "text" at bounding box center [808, 271] width 220 height 17
paste input "[URL][DOMAIN_NAME]"
type input "[URL][DOMAIN_NAME]"
click at [738, 320] on input "text" at bounding box center [808, 328] width 220 height 17
paste input "[URL][DOMAIN_NAME]"
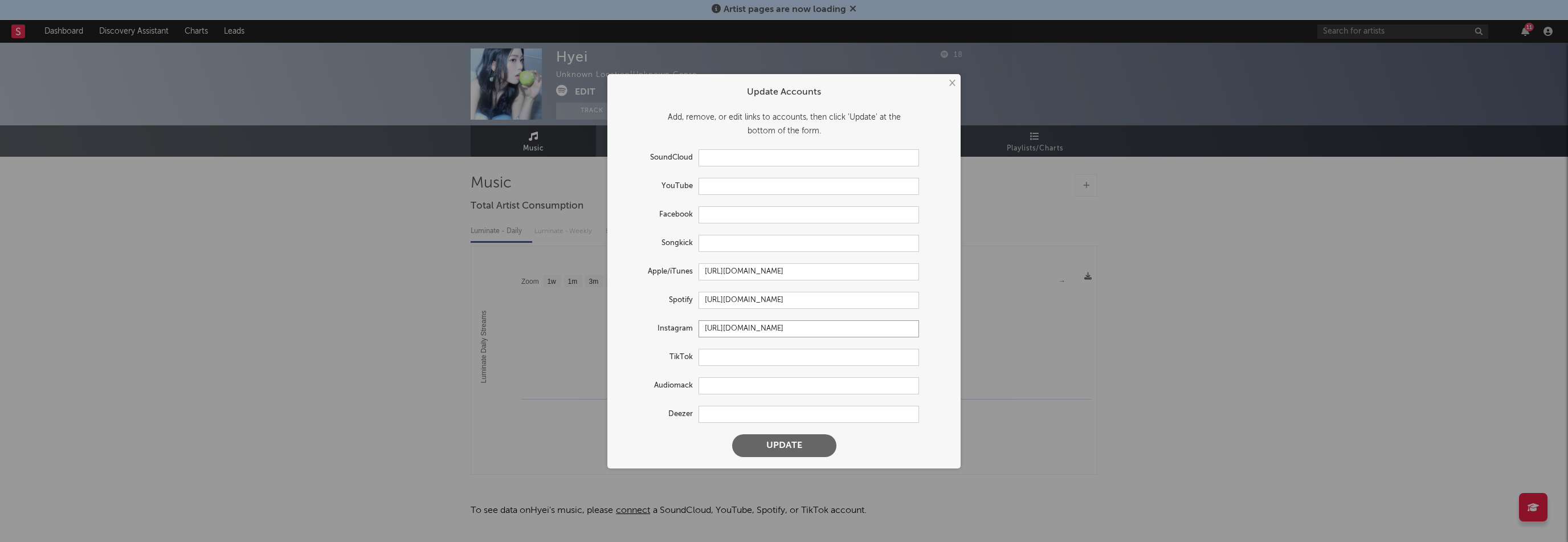
type input "[URL][DOMAIN_NAME]"
click at [818, 437] on button "Update" at bounding box center [784, 446] width 104 height 23
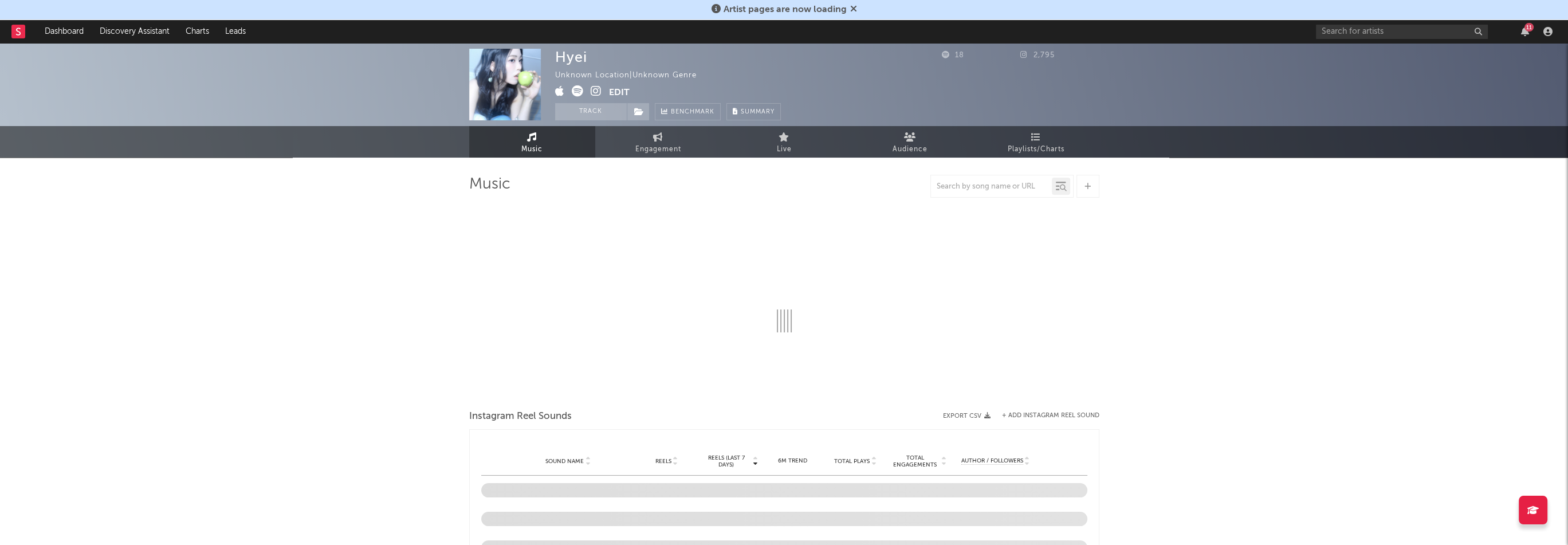
select select "1w"
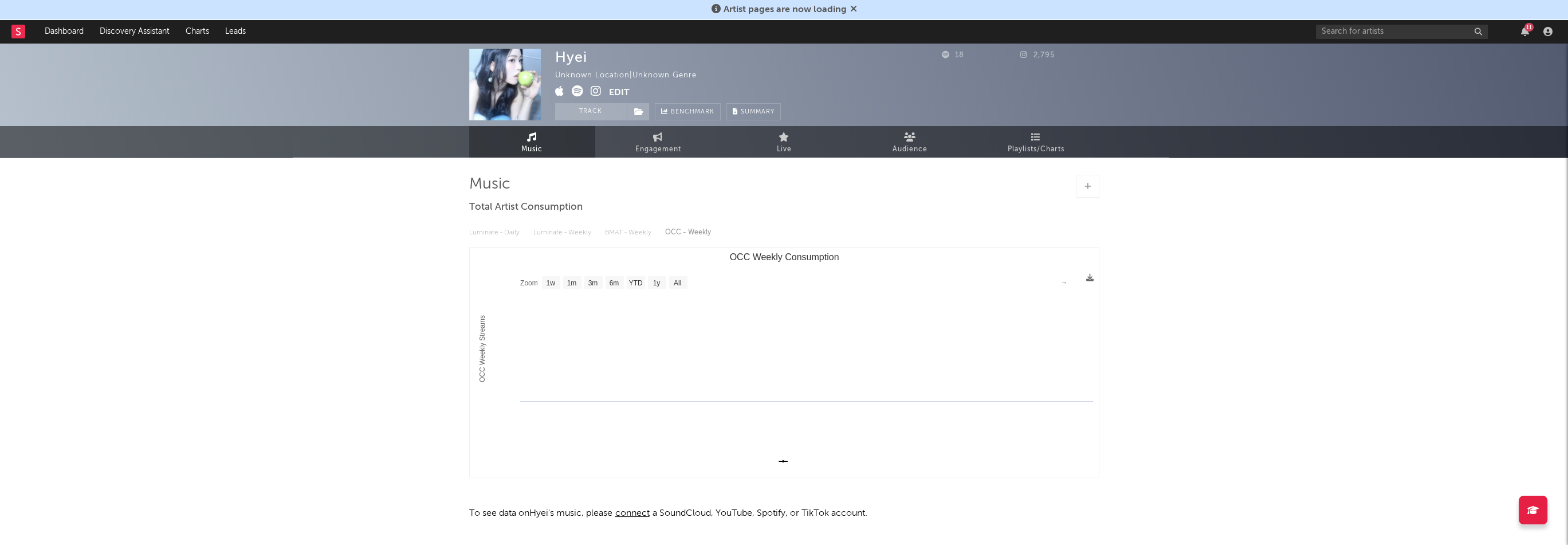
click at [596, 92] on icon at bounding box center [596, 91] width 11 height 12
click at [613, 92] on button "Edit" at bounding box center [619, 92] width 20 height 14
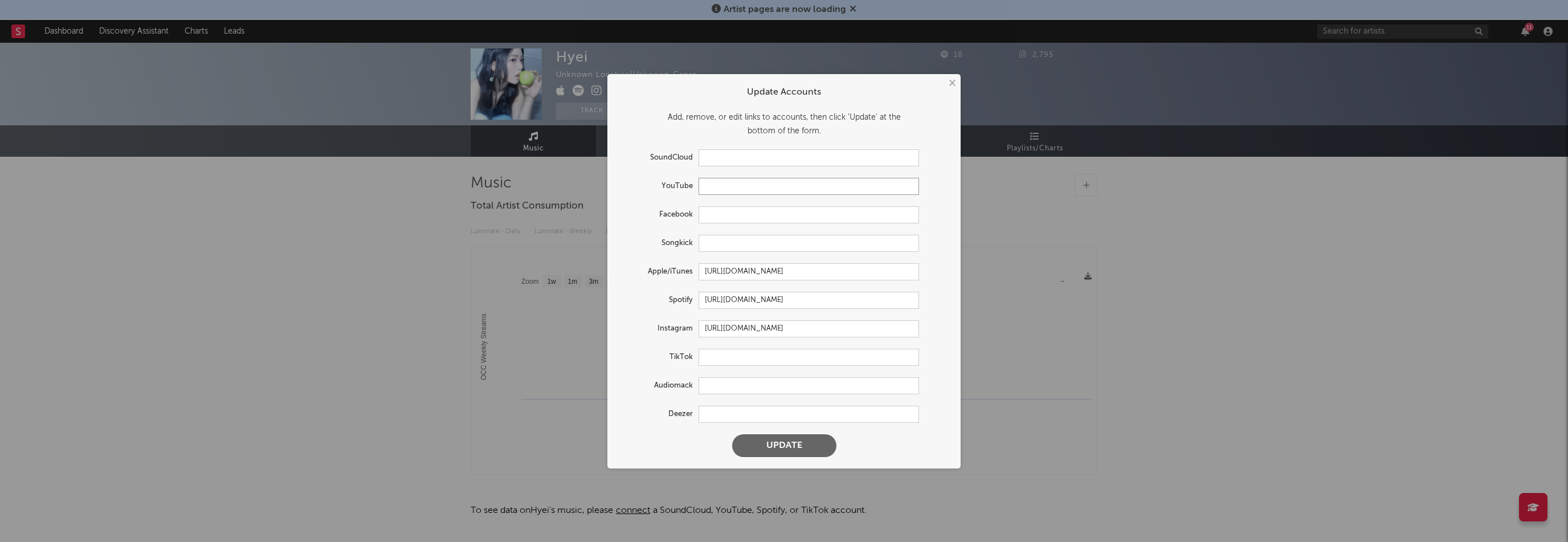
click at [722, 184] on input "text" at bounding box center [808, 186] width 220 height 17
paste input "[URL][DOMAIN_NAME]"
type input "[URL][DOMAIN_NAME]"
click at [804, 444] on button "Update" at bounding box center [784, 446] width 104 height 23
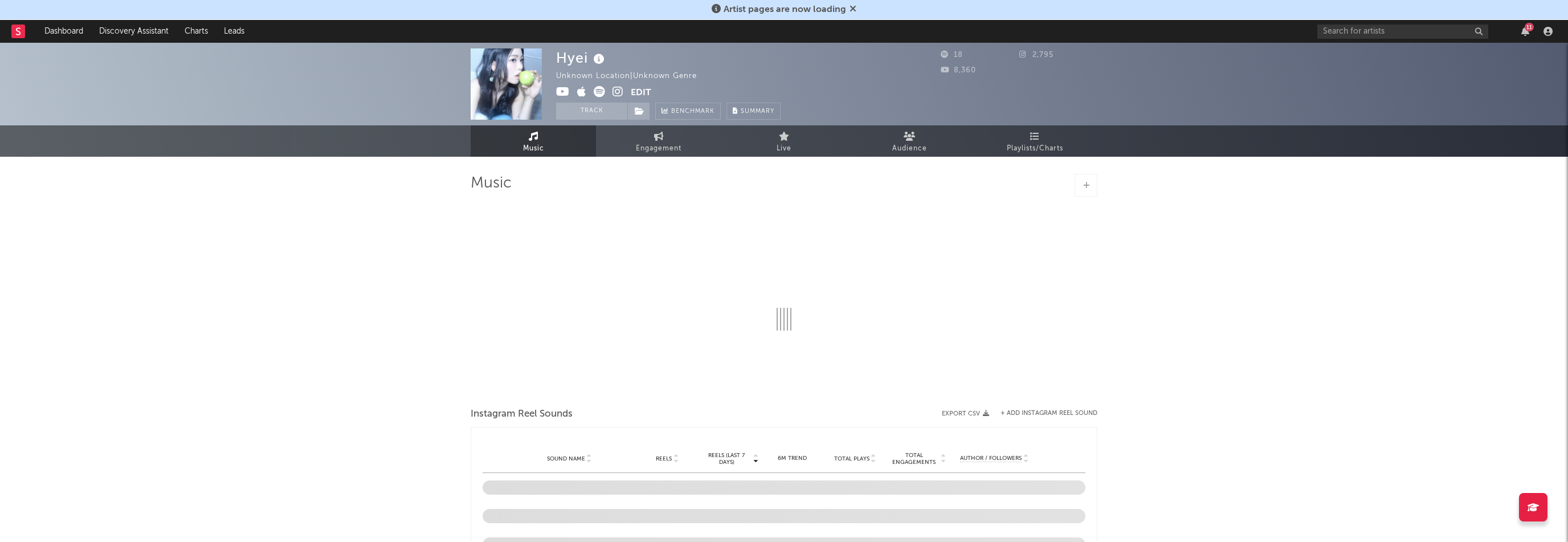
select select "1w"
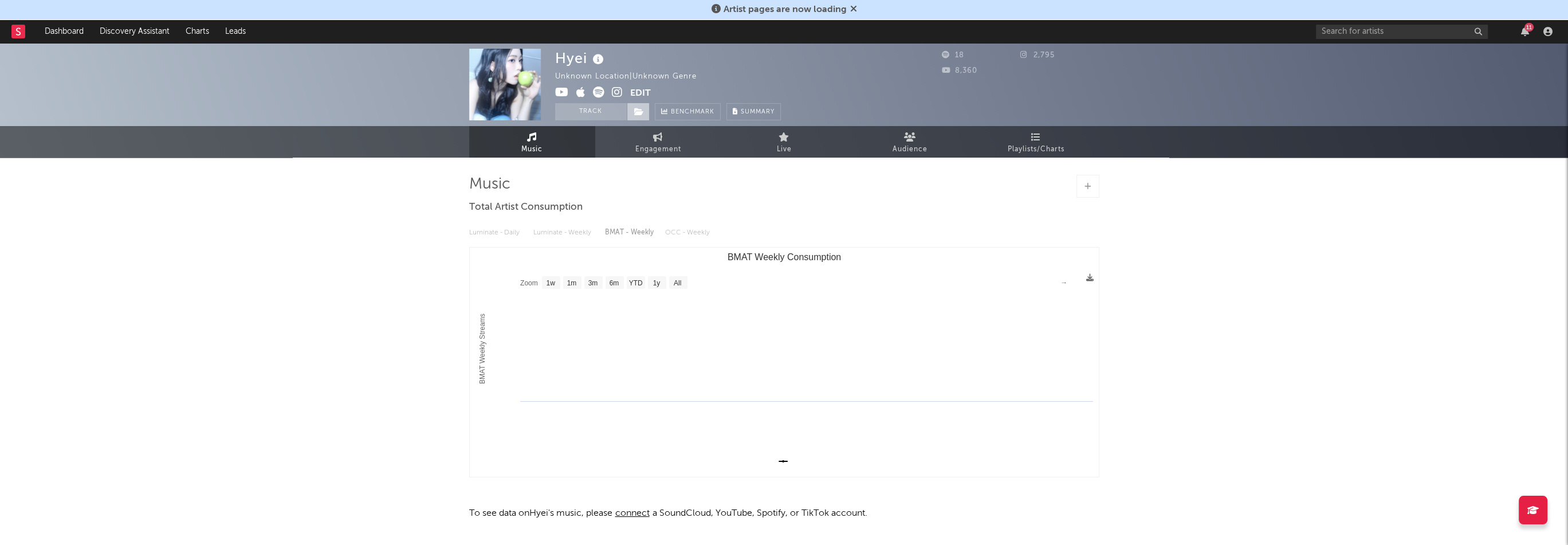
click at [632, 116] on span at bounding box center [638, 111] width 23 height 17
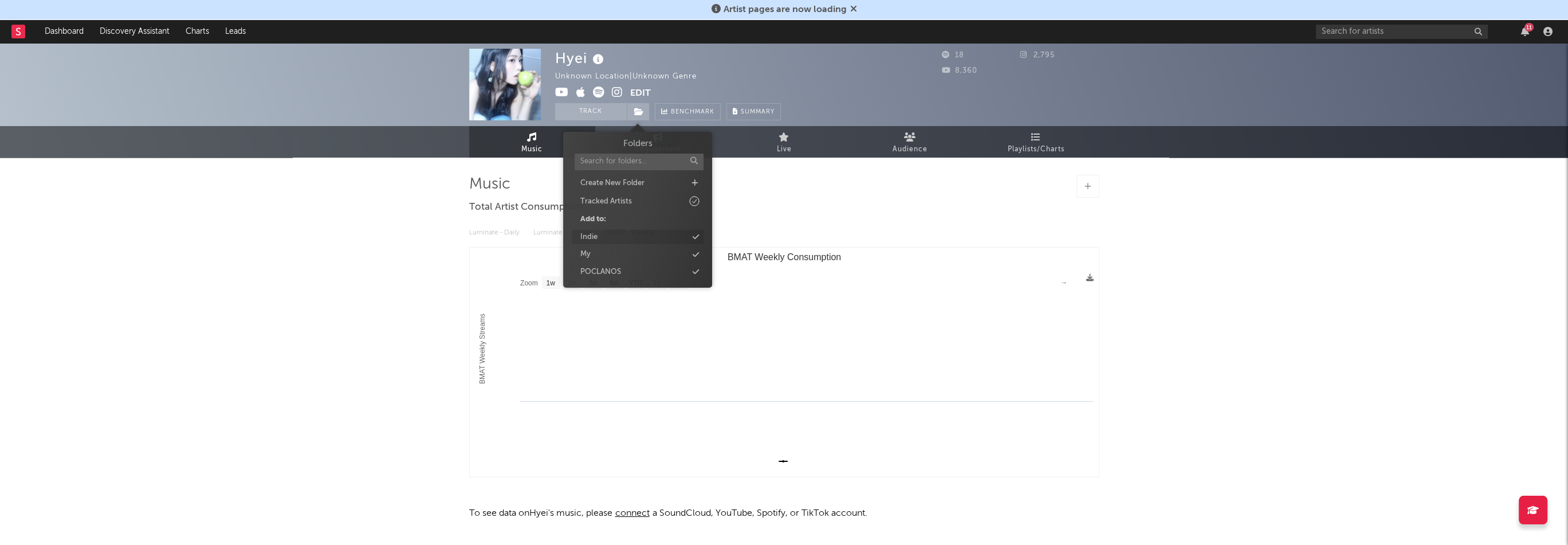
click at [603, 231] on div "Indie" at bounding box center [637, 237] width 132 height 15
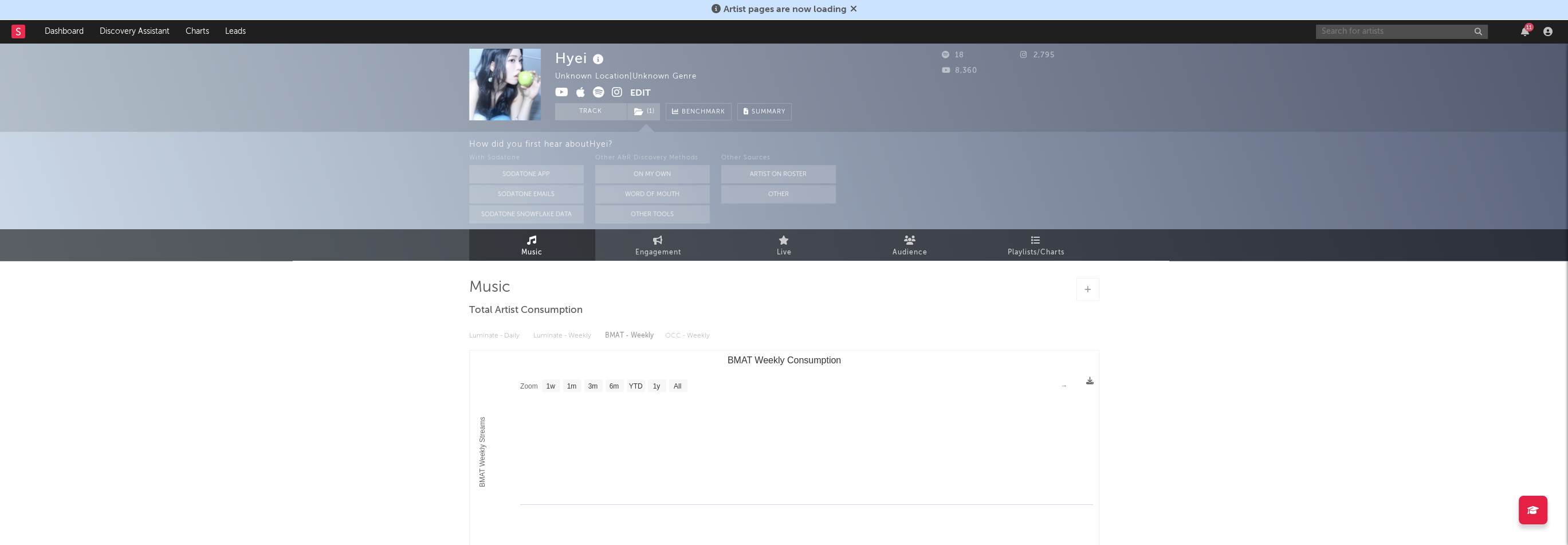
click at [1345, 30] on input "text" at bounding box center [1402, 32] width 172 height 14
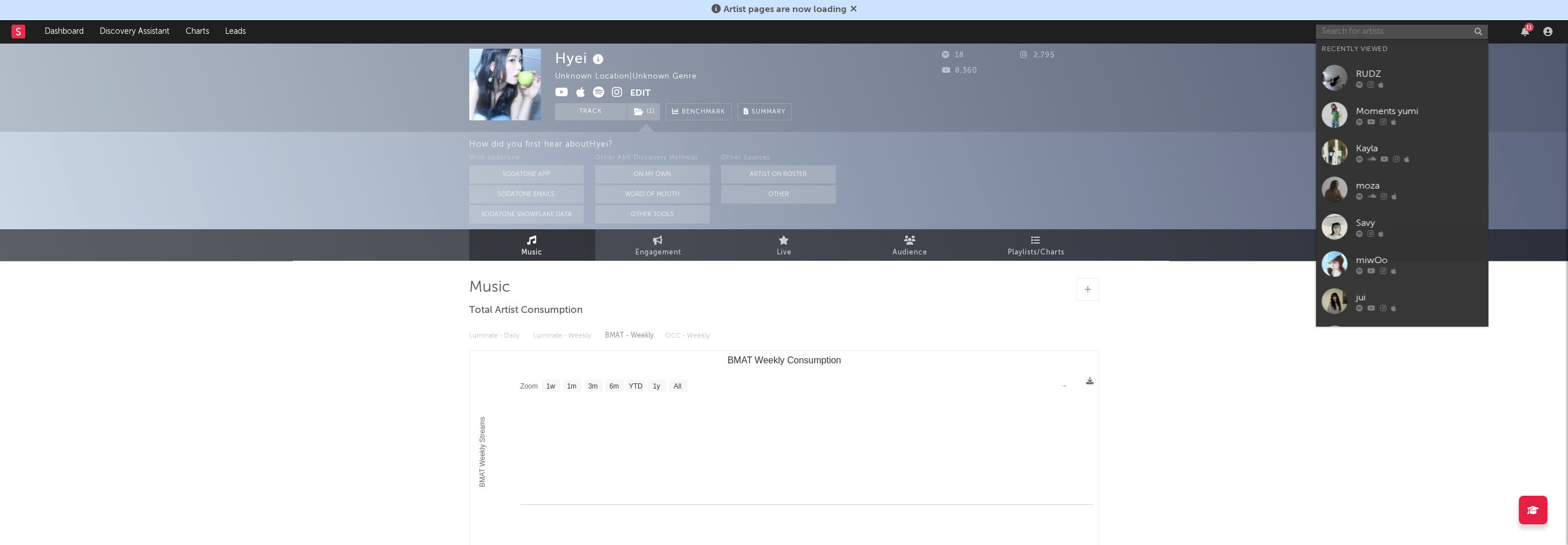
paste input "[URL][DOMAIN_NAME]"
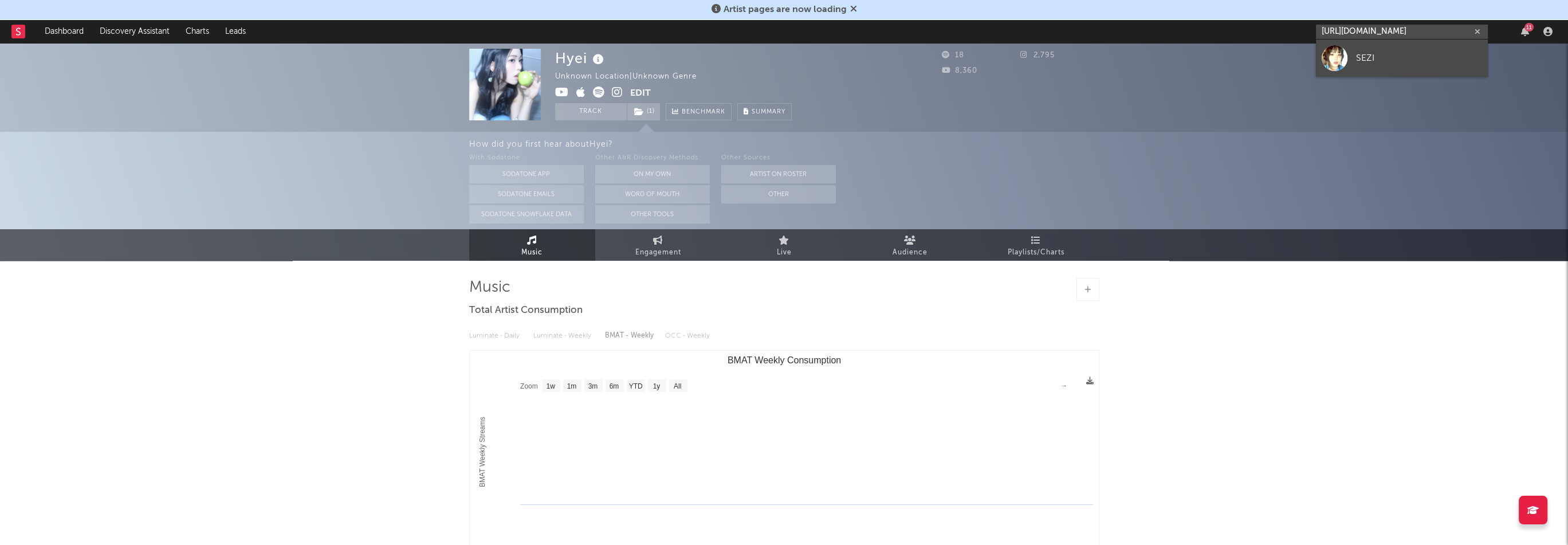
type input "[URL][DOMAIN_NAME]"
click at [1366, 62] on div "SEZI" at bounding box center [1420, 57] width 126 height 13
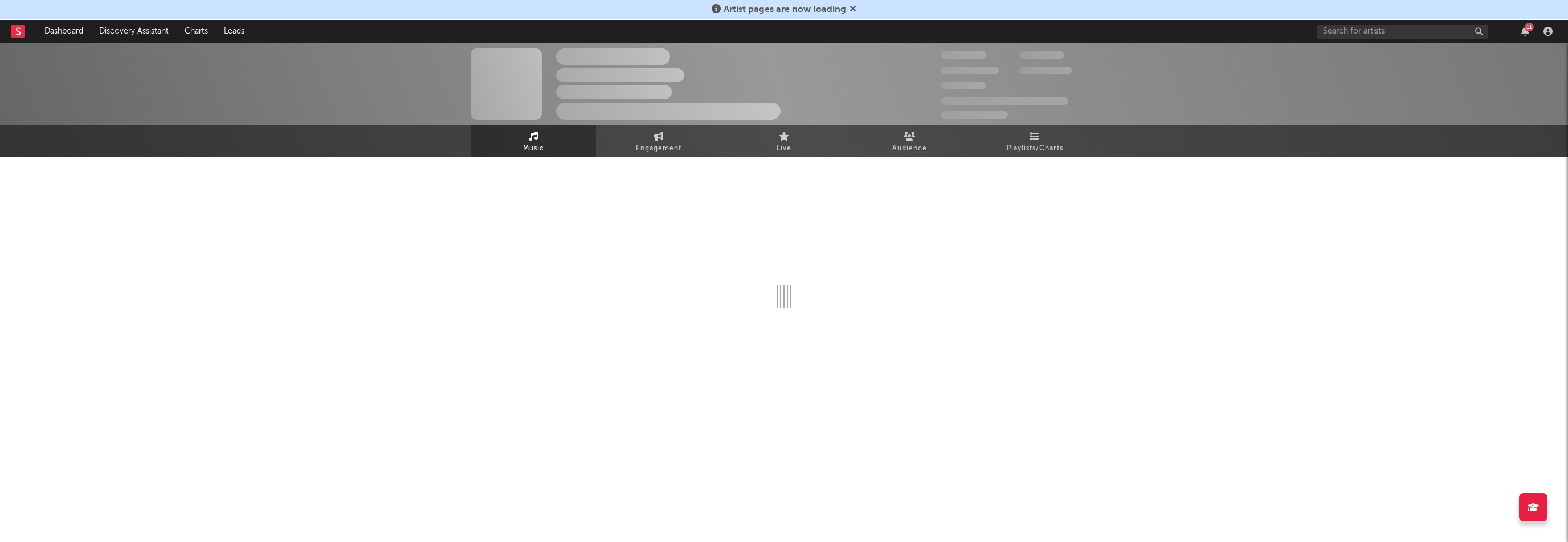
select select "1w"
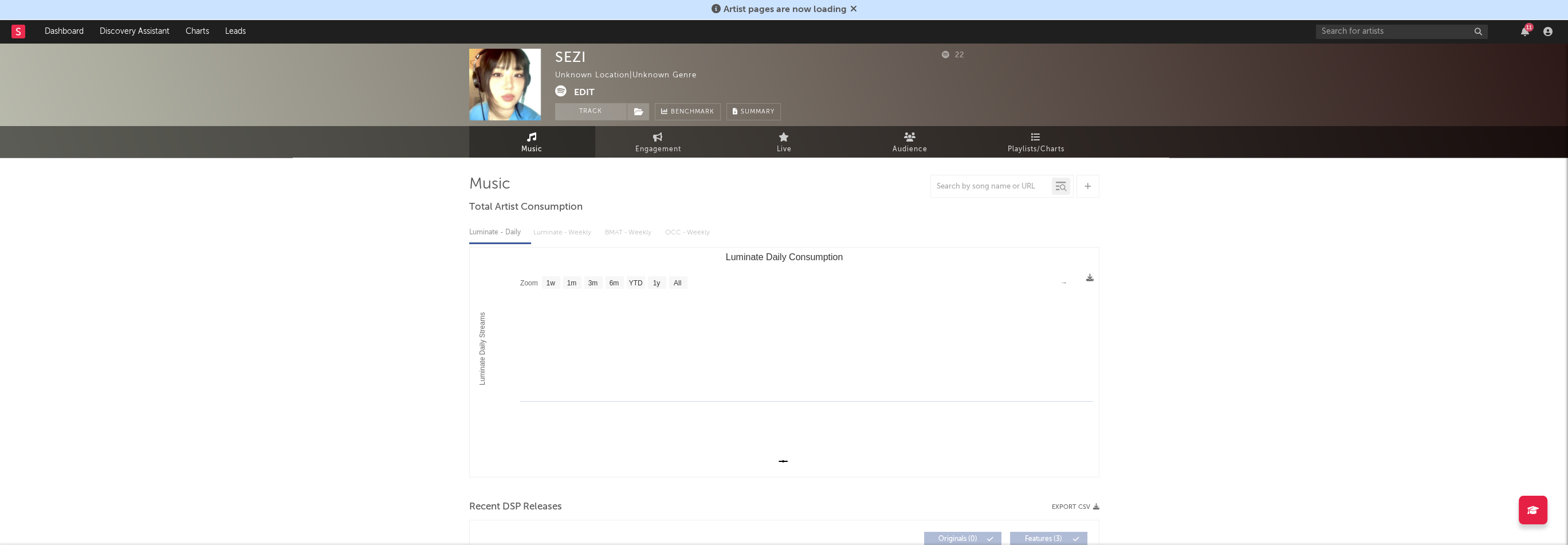
click at [568, 92] on span at bounding box center [564, 92] width 19 height 14
click at [579, 90] on button "Edit" at bounding box center [584, 92] width 20 height 14
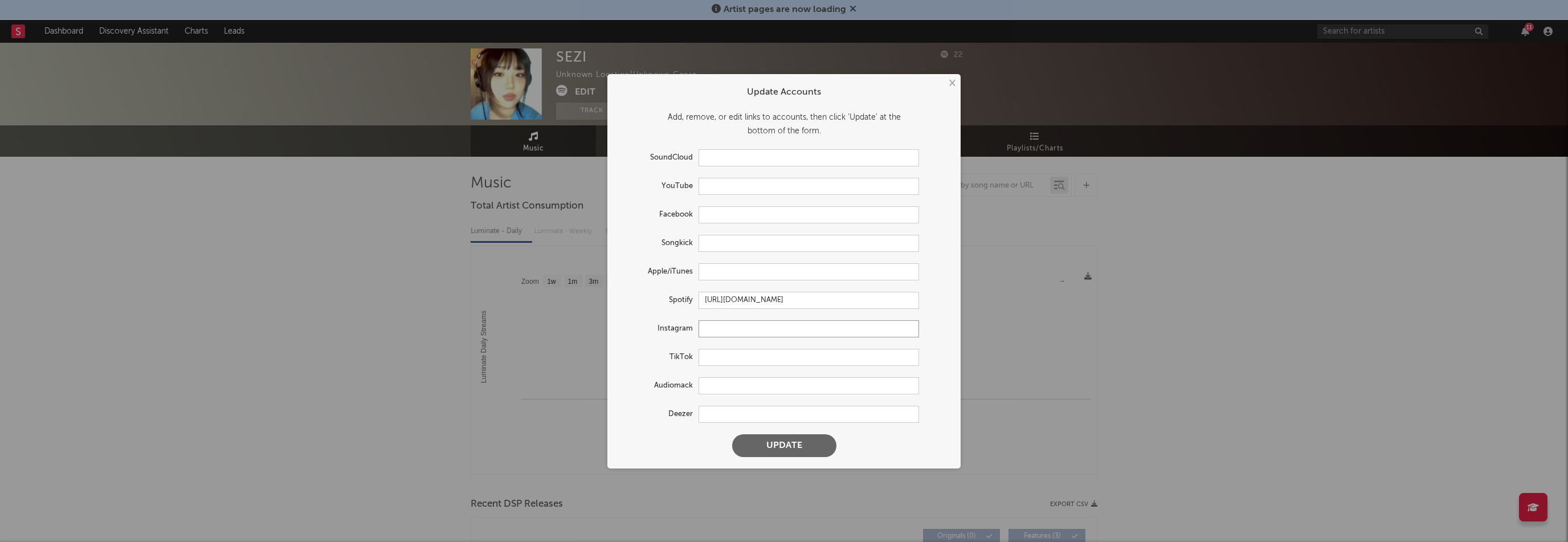
click at [719, 334] on input "text" at bounding box center [808, 328] width 220 height 17
click at [727, 269] on input "text" at bounding box center [808, 271] width 220 height 17
paste input "[URL][DOMAIN_NAME]"
type input "[URL][DOMAIN_NAME]"
click at [739, 328] on input "text" at bounding box center [808, 328] width 220 height 17
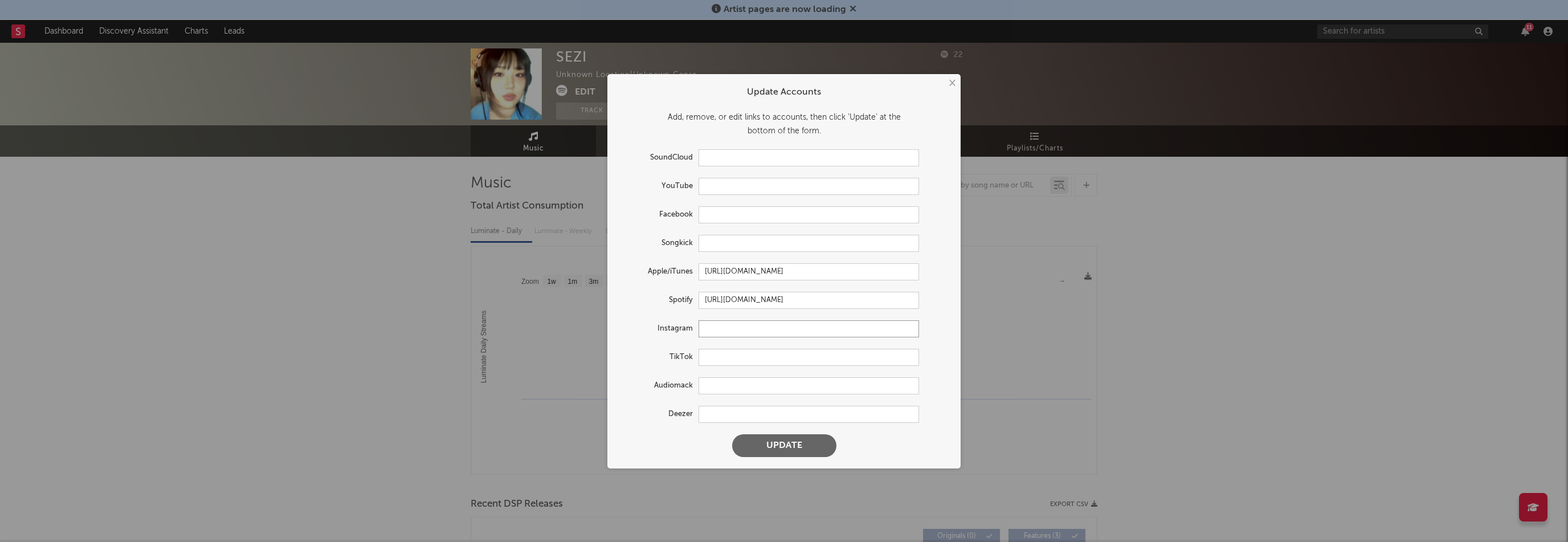
paste input "[URL][DOMAIN_NAME]"
type input "[URL][DOMAIN_NAME]"
click at [731, 184] on input "text" at bounding box center [808, 186] width 220 height 17
paste input "[URL][DOMAIN_NAME]"
type input "[URL][DOMAIN_NAME]"
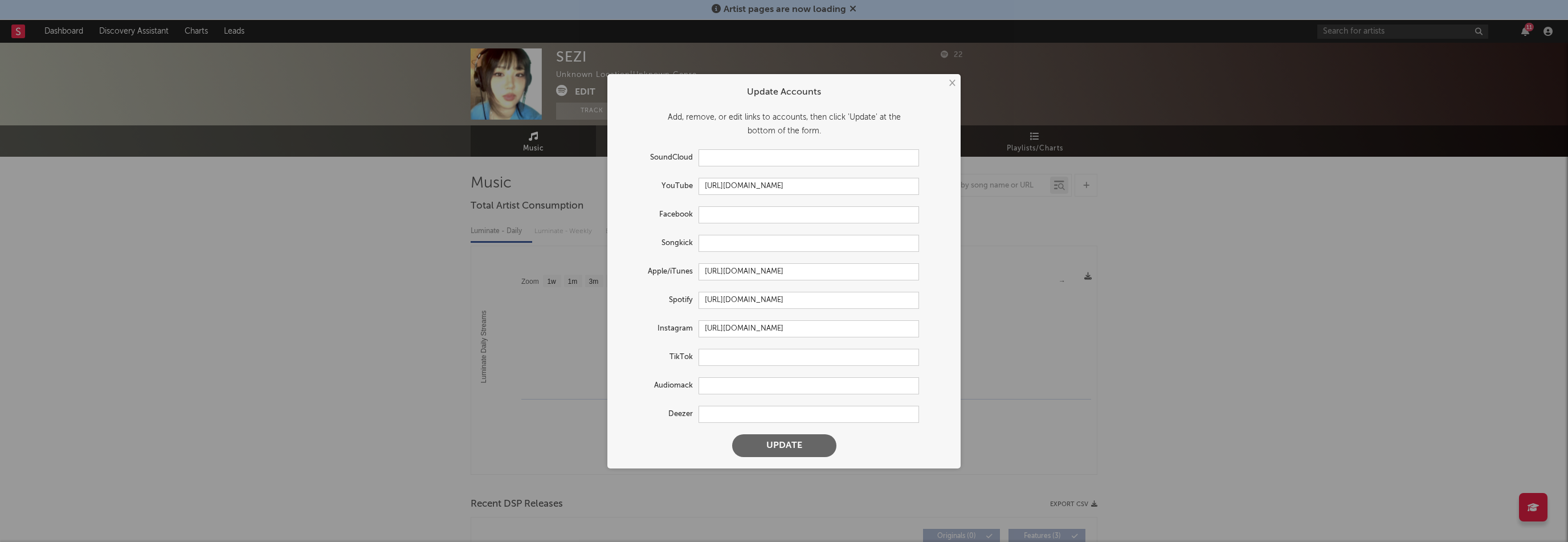
click at [795, 453] on button "Update" at bounding box center [784, 446] width 104 height 23
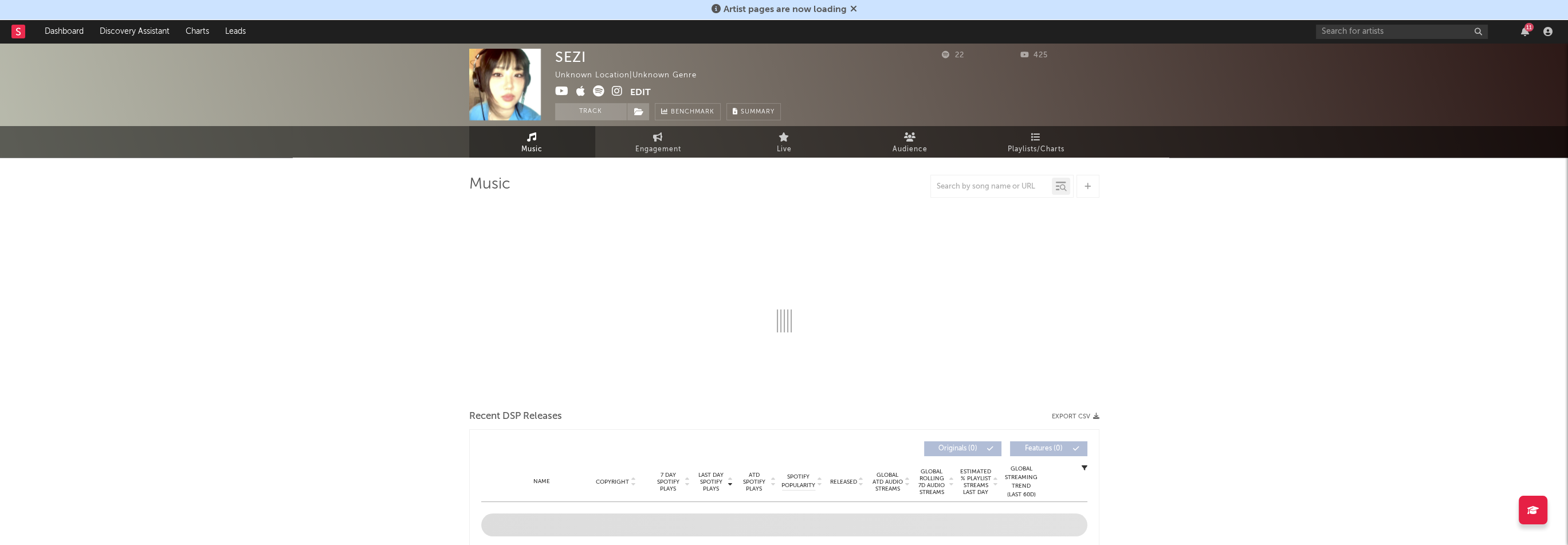
select select "1w"
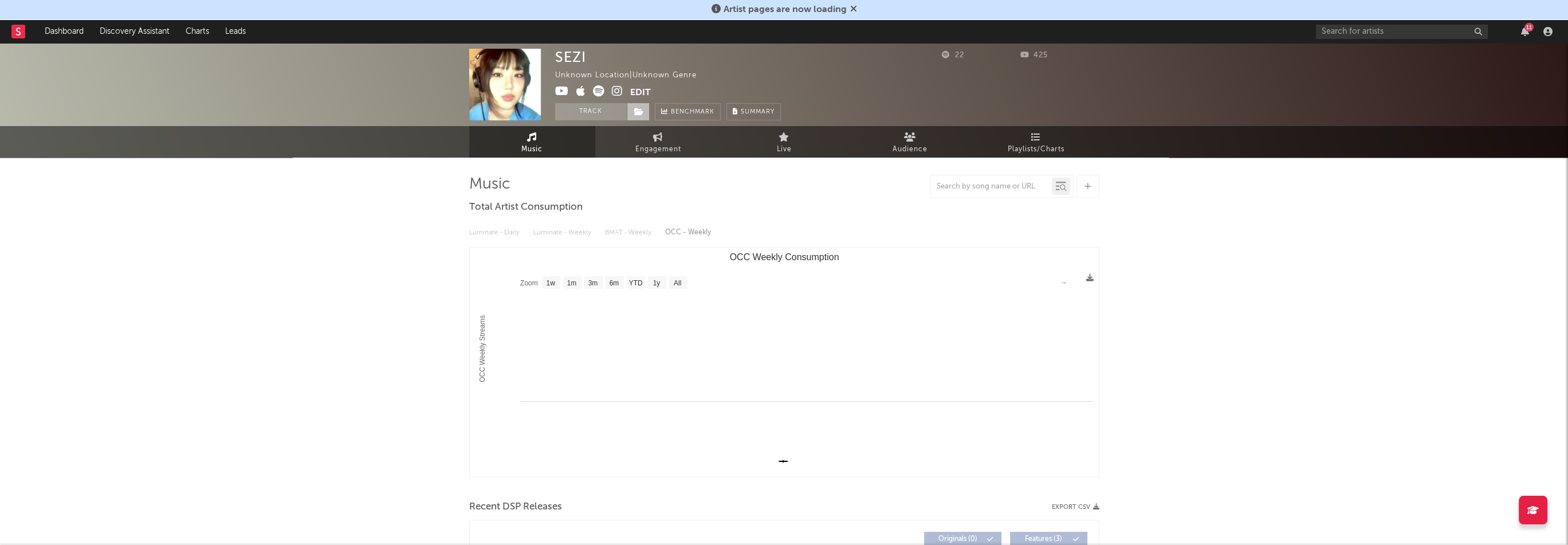
click at [639, 108] on icon at bounding box center [639, 111] width 10 height 8
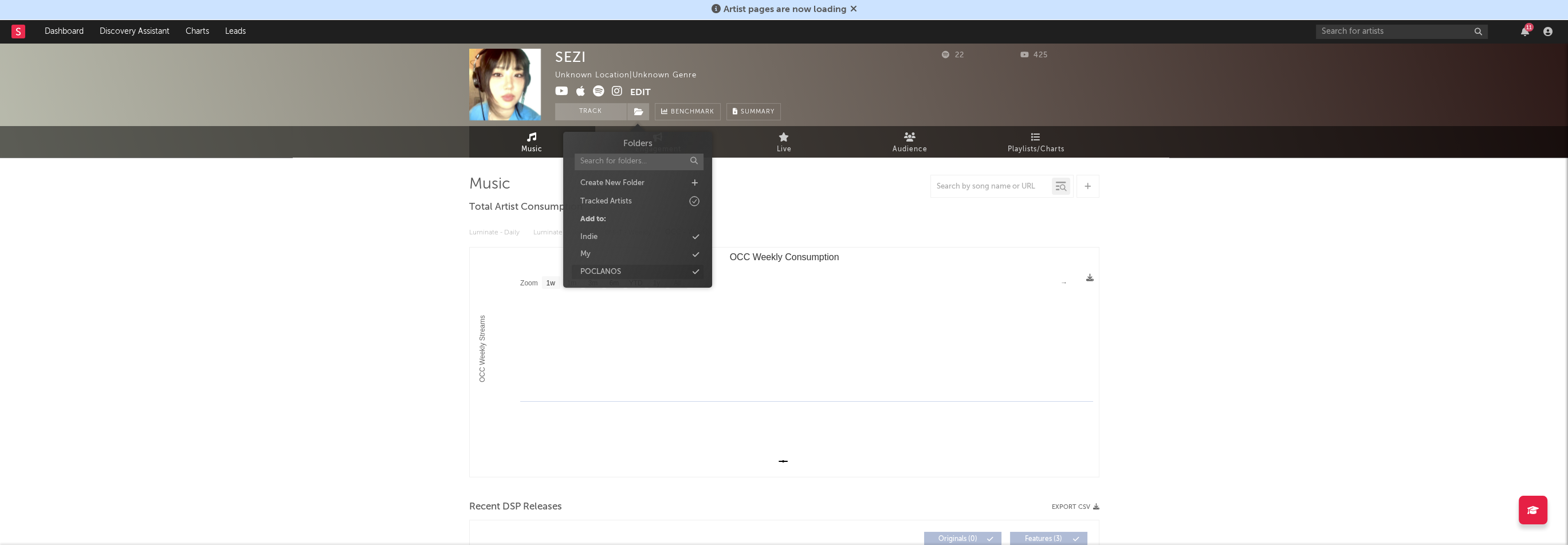
click at [631, 269] on div "POCLANOS" at bounding box center [637, 272] width 132 height 15
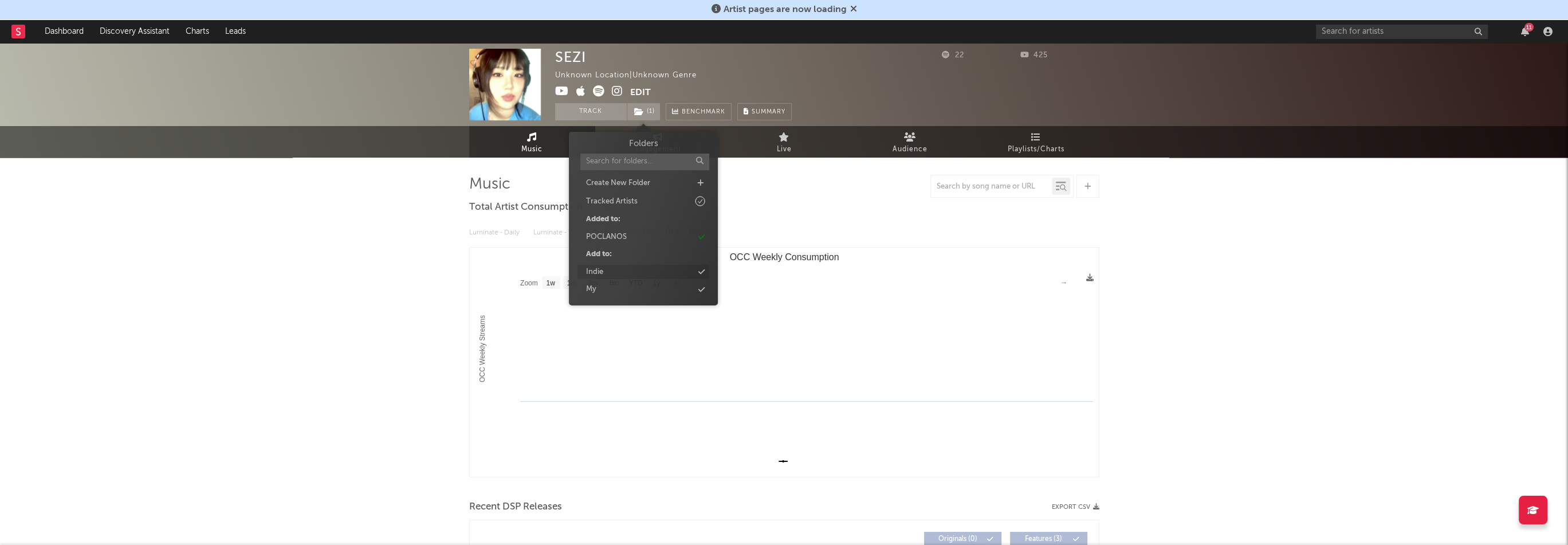
click at [612, 272] on div "Indie" at bounding box center [644, 272] width 132 height 15
click at [409, 238] on div "SEZI Unknown Location | Unknown Genre Edit Track ( 2 ) Benchmark Summary 22 425…" at bounding box center [784, 501] width 1568 height 918
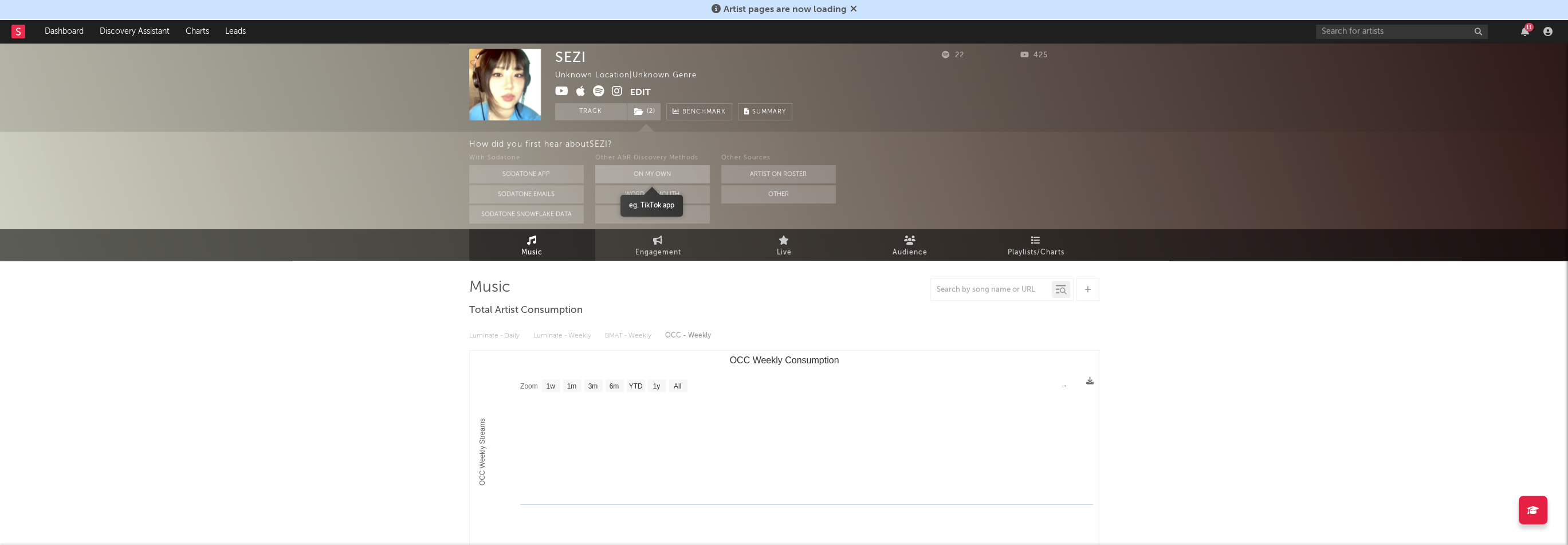
click at [626, 170] on button "On My Own" at bounding box center [652, 174] width 115 height 19
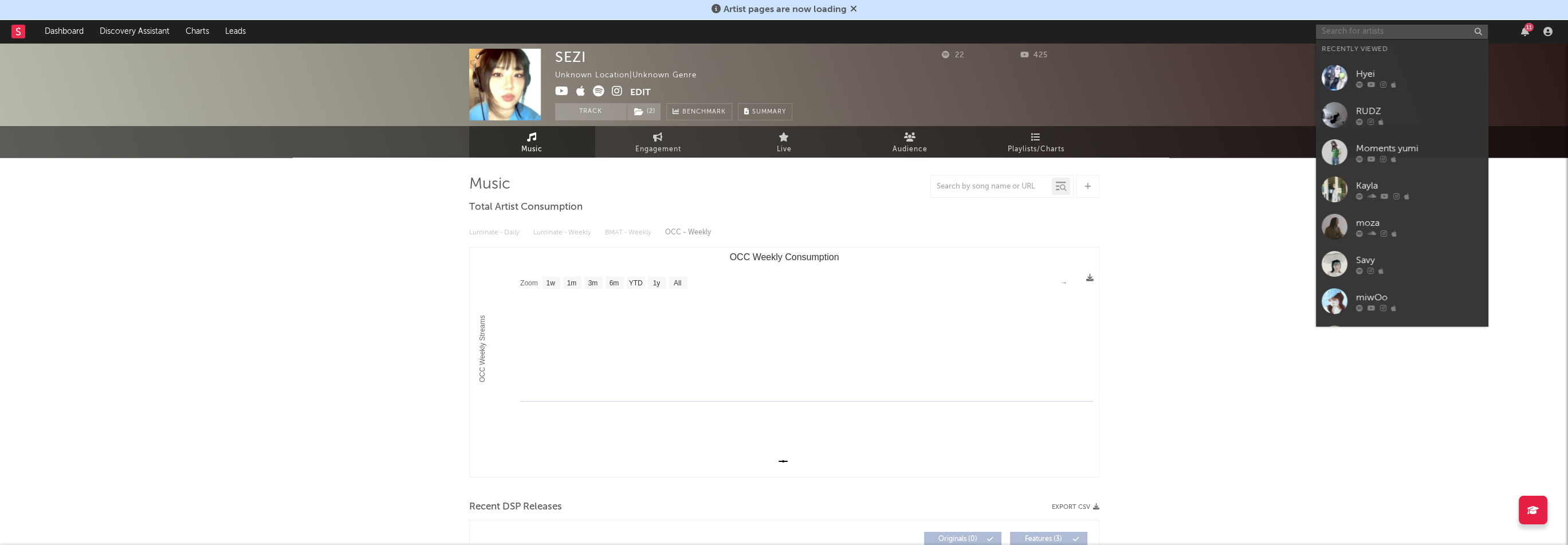
click at [1411, 26] on input "text" at bounding box center [1402, 32] width 172 height 14
paste input "[URL][DOMAIN_NAME]"
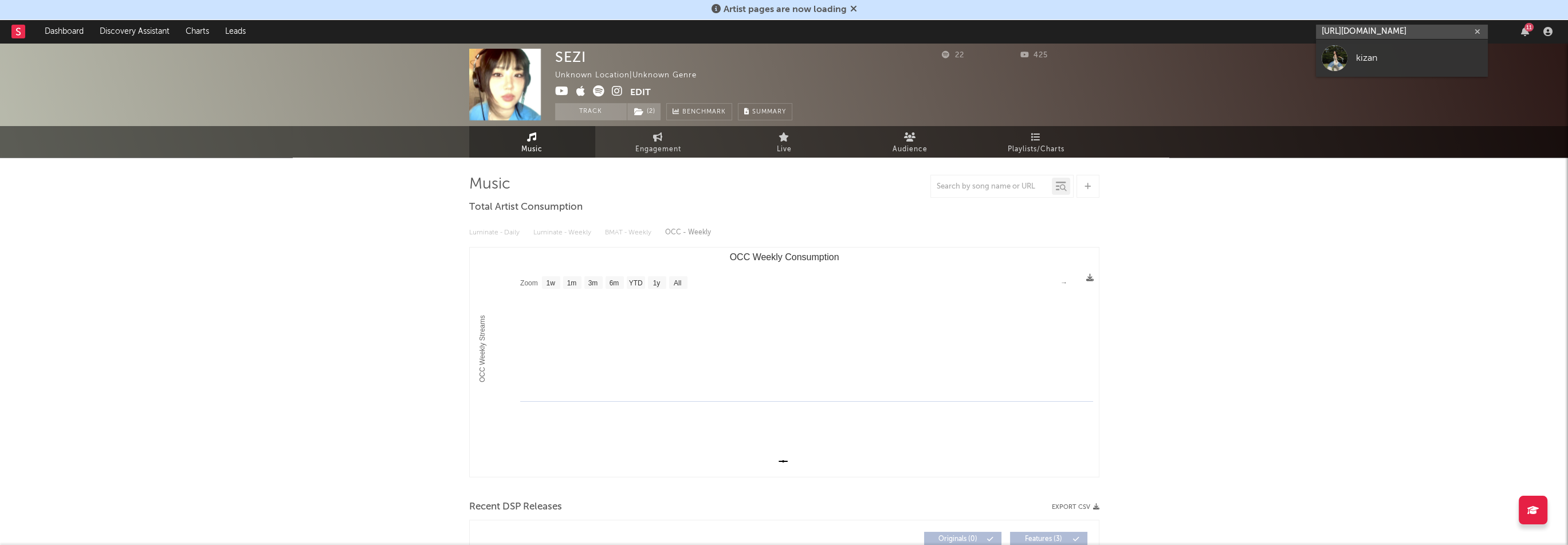
type input "[URL][DOMAIN_NAME]"
click at [1356, 54] on link "kizan" at bounding box center [1402, 58] width 172 height 37
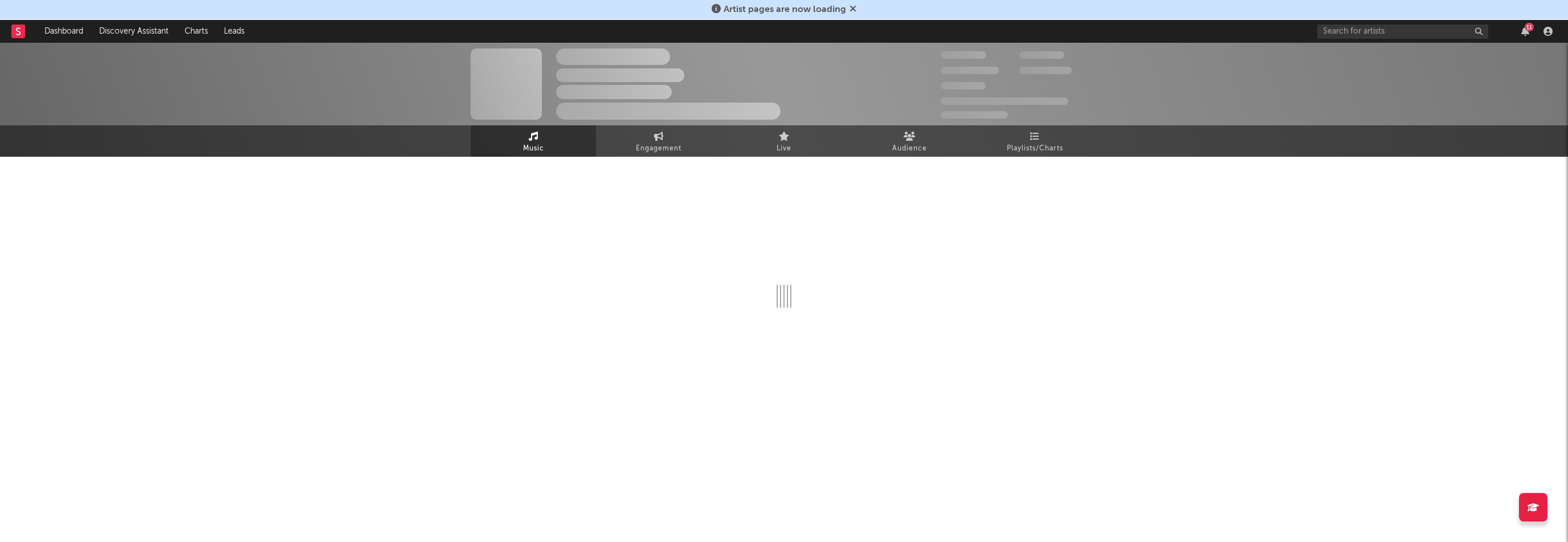
click at [852, 10] on icon at bounding box center [853, 9] width 7 height 9
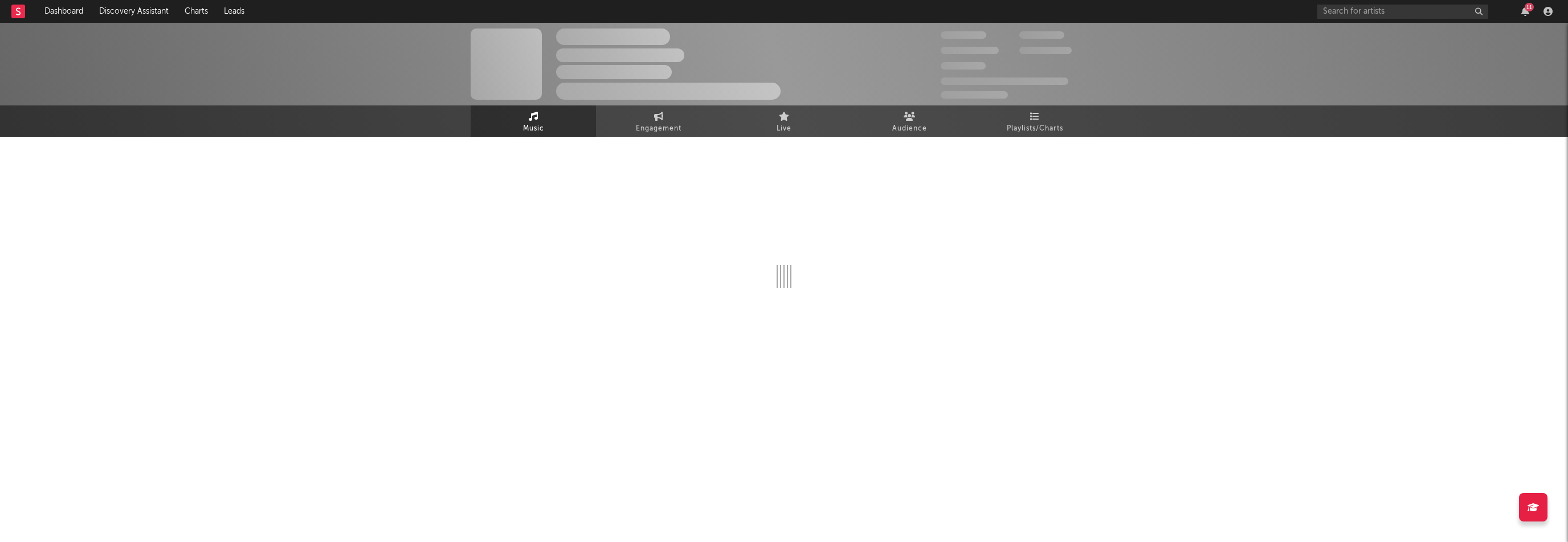
select select "1w"
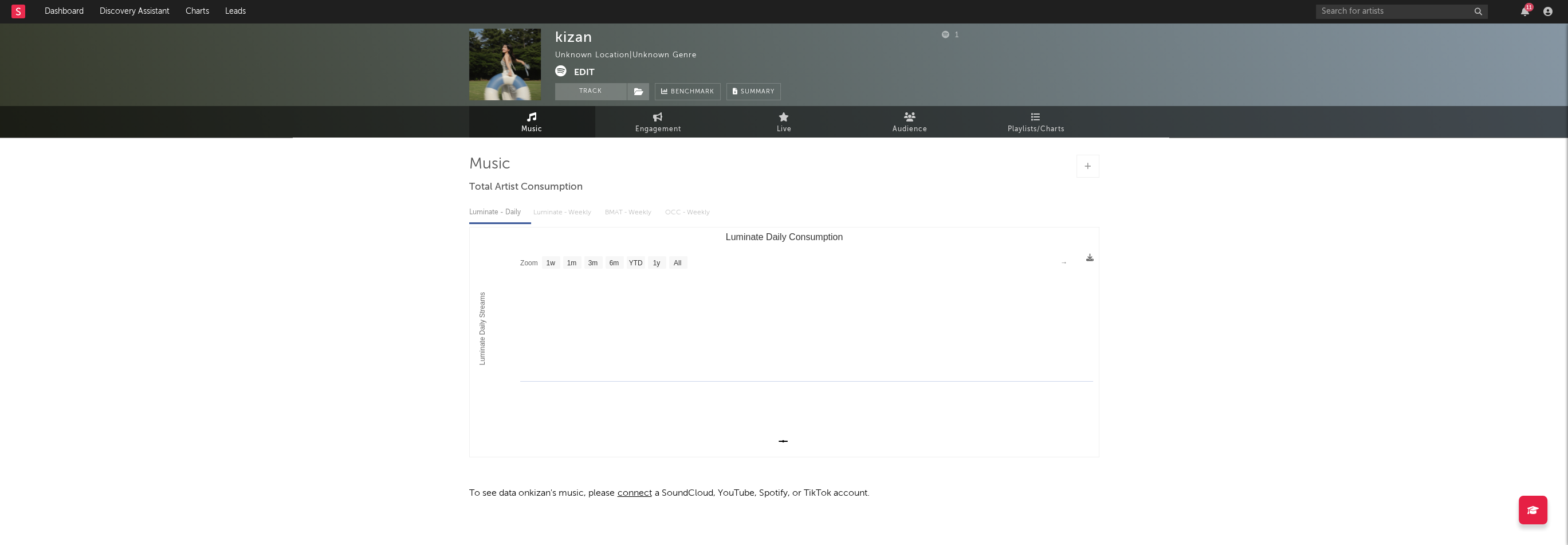
click at [577, 32] on div "kizan" at bounding box center [574, 36] width 37 height 17
copy div "kizan"
click at [585, 71] on button "Edit" at bounding box center [584, 72] width 20 height 14
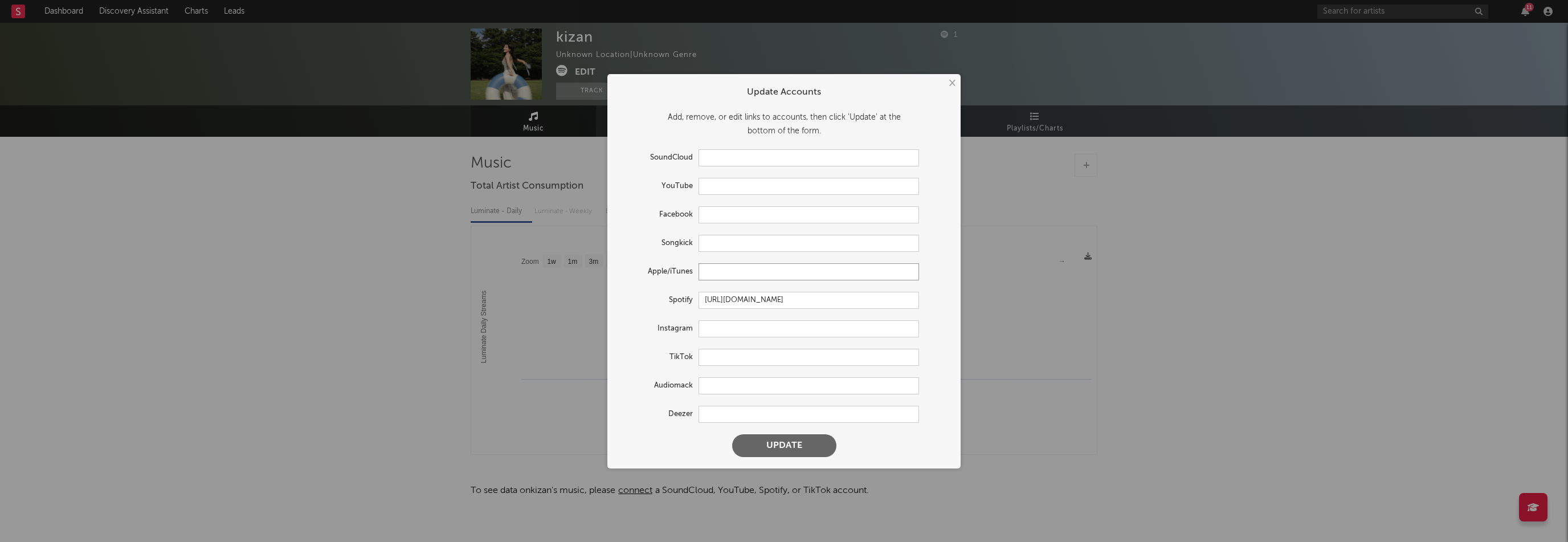
click at [732, 274] on input "text" at bounding box center [808, 271] width 220 height 17
paste input "[URL][DOMAIN_NAME]"
type input "[URL][DOMAIN_NAME]"
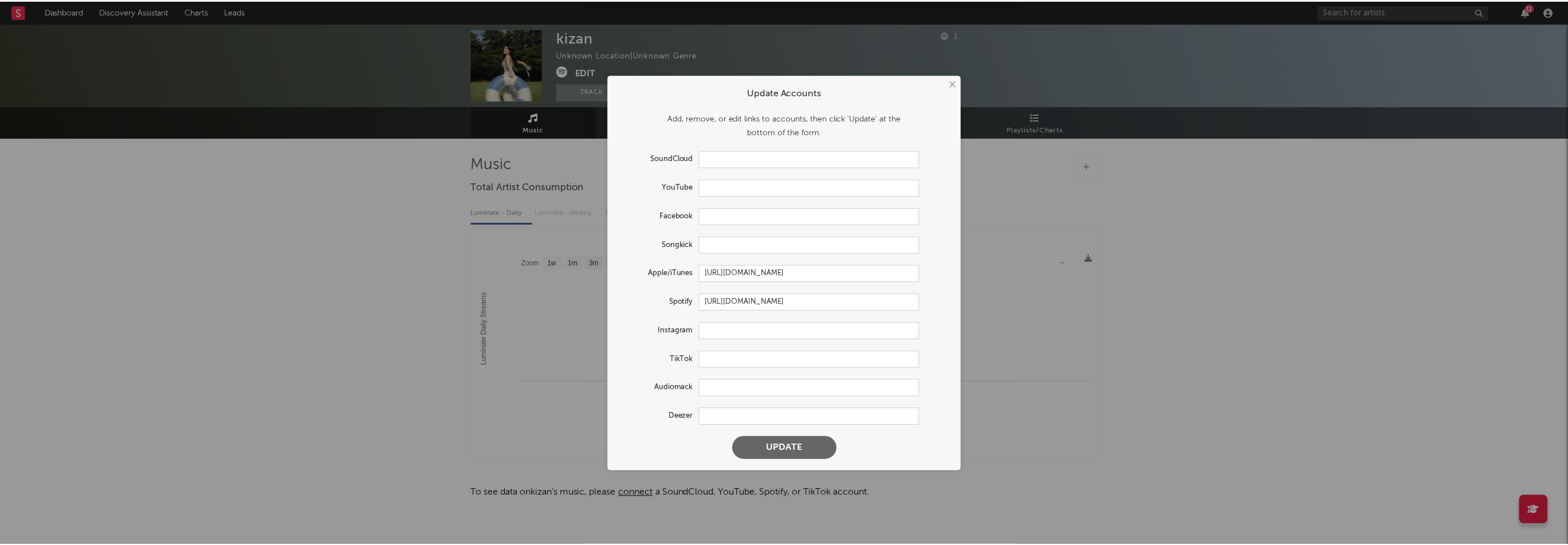
scroll to position [0, 0]
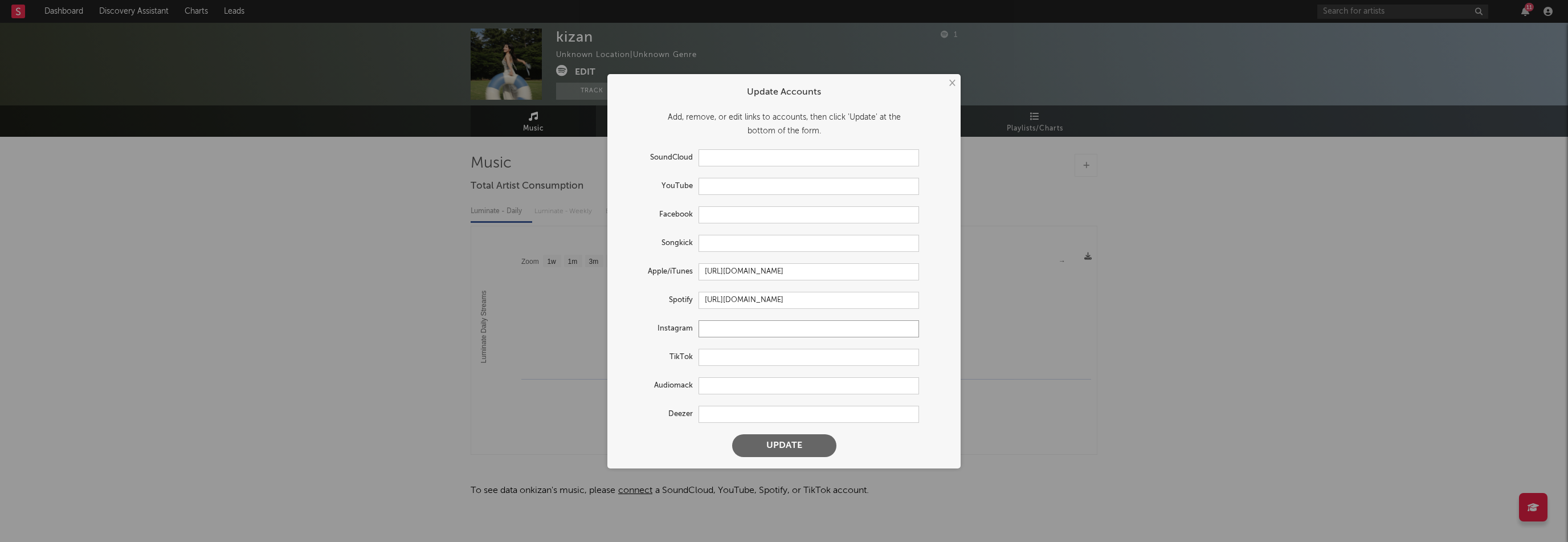
click at [747, 326] on input "text" at bounding box center [808, 328] width 220 height 17
paste input "[URL][DOMAIN_NAME]"
type input "[URL][DOMAIN_NAME]"
click at [732, 188] on input "text" at bounding box center [808, 186] width 220 height 17
paste input "[URL][DOMAIN_NAME]"
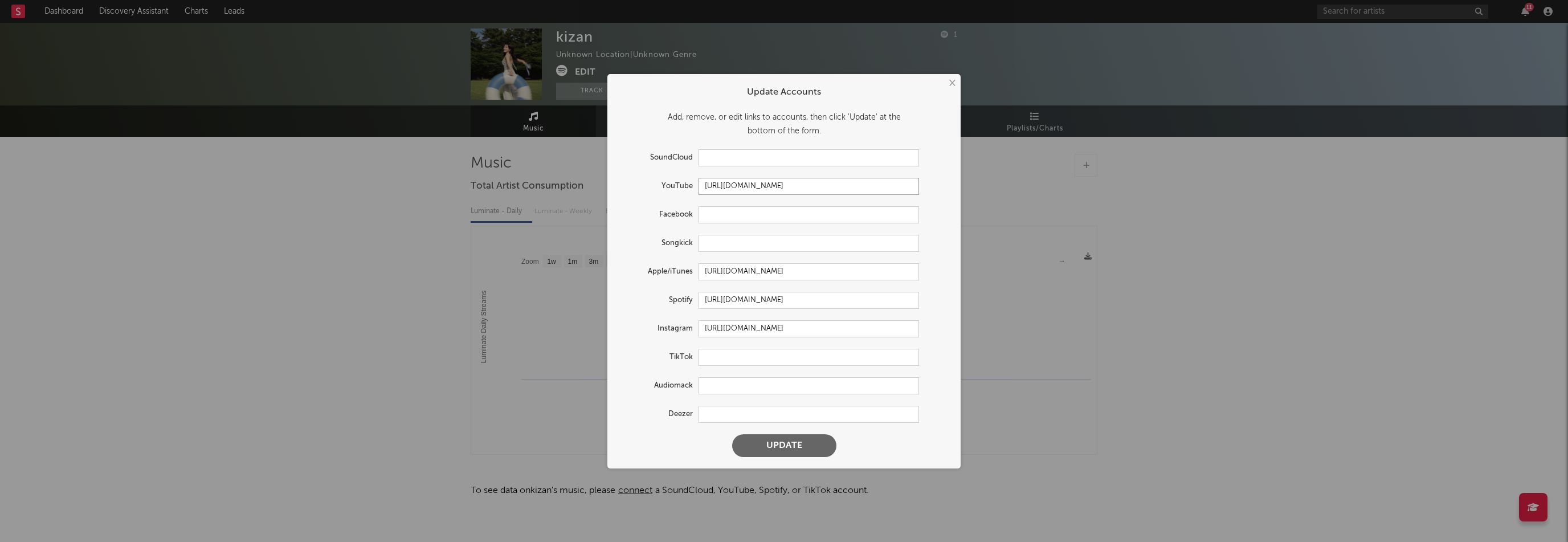
type input "[URL][DOMAIN_NAME]"
click at [820, 447] on button "Update" at bounding box center [784, 446] width 104 height 23
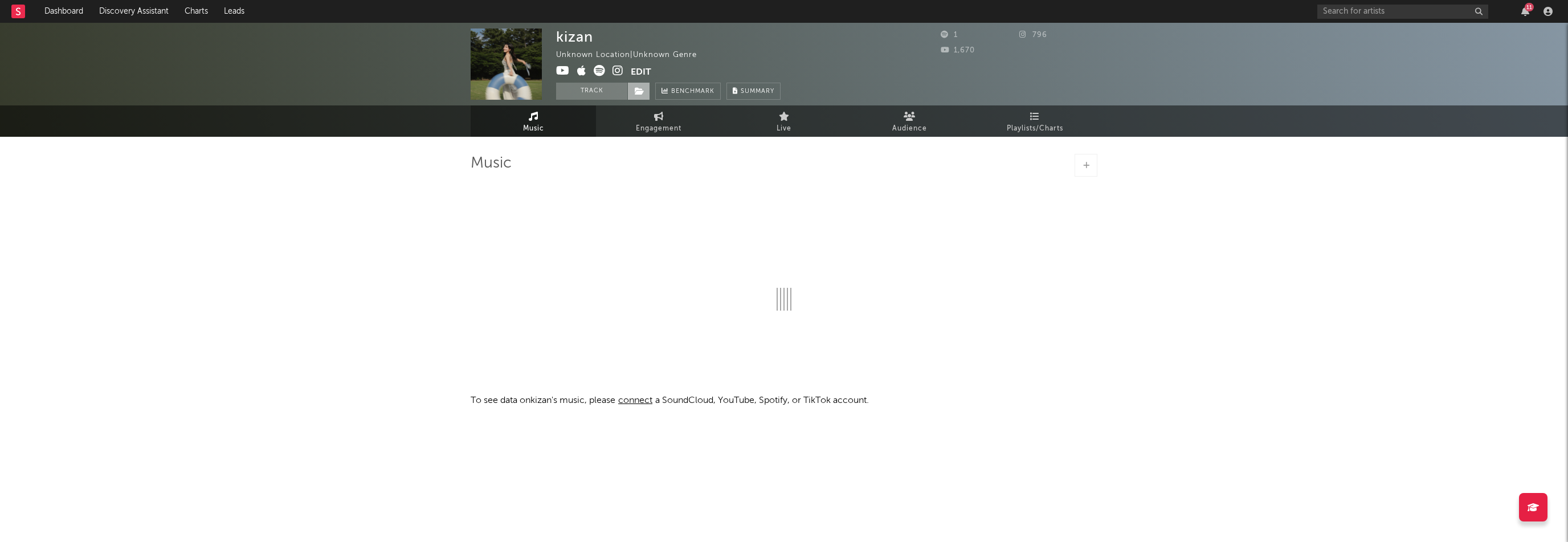
click at [638, 93] on icon at bounding box center [639, 91] width 10 height 8
select select "1w"
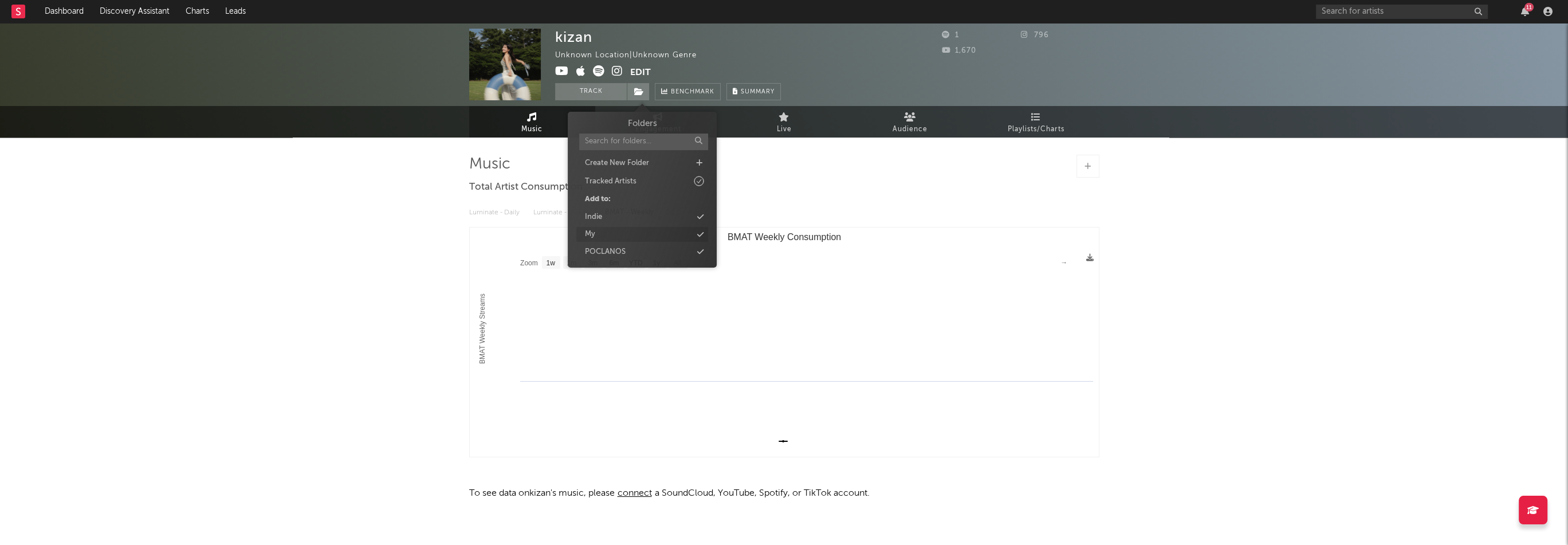
select select "1w"
click at [623, 220] on div "Indie" at bounding box center [643, 217] width 132 height 15
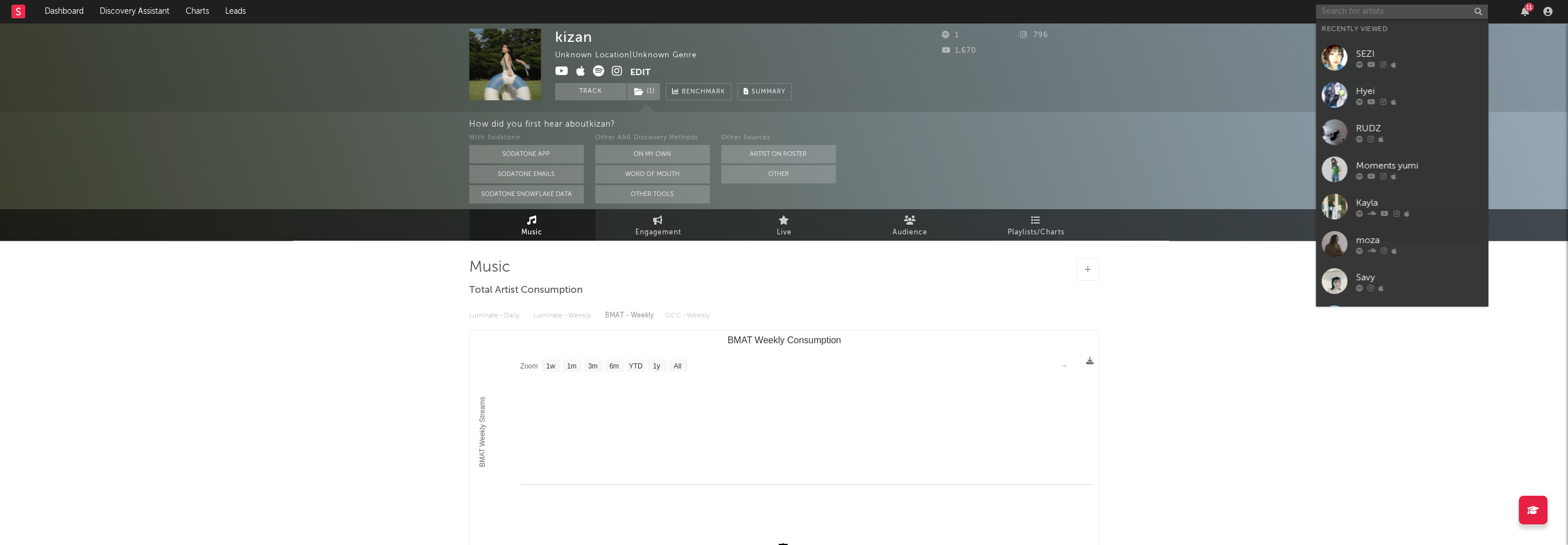
click at [1380, 12] on input "text" at bounding box center [1402, 12] width 172 height 14
paste input "[URL][DOMAIN_NAME]"
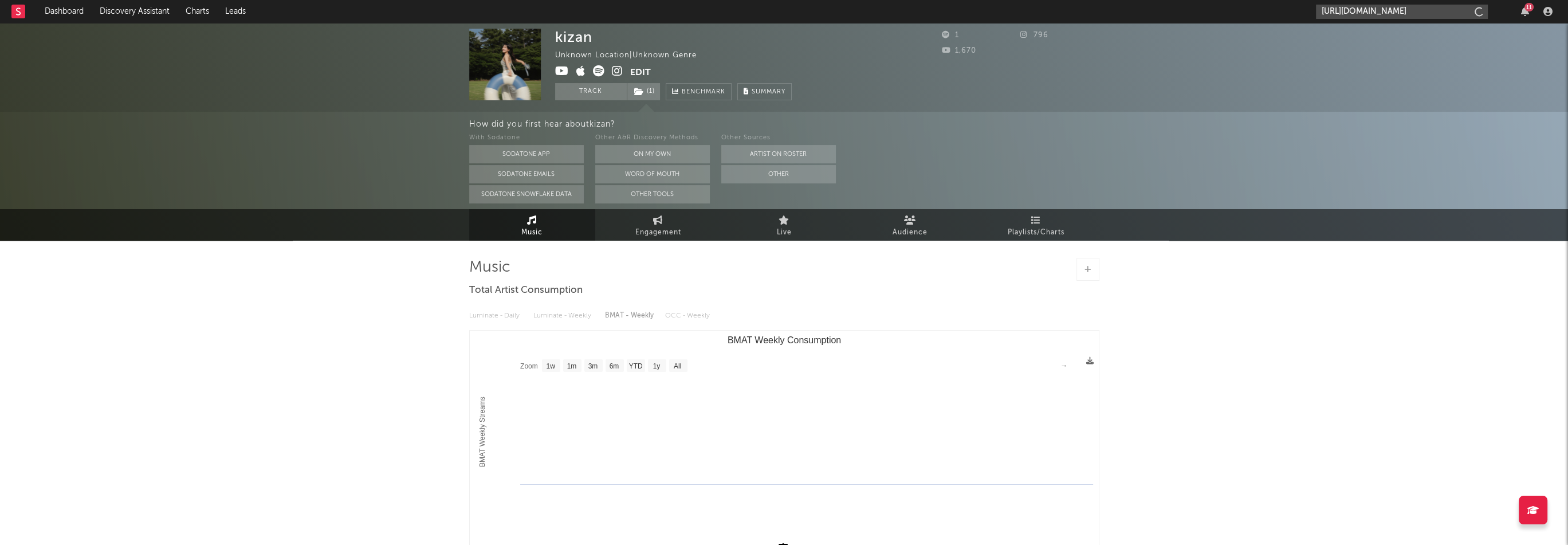
scroll to position [0, 67]
type input "[URL][DOMAIN_NAME]"
click at [1375, 31] on div "PERC%NT" at bounding box center [1420, 37] width 126 height 13
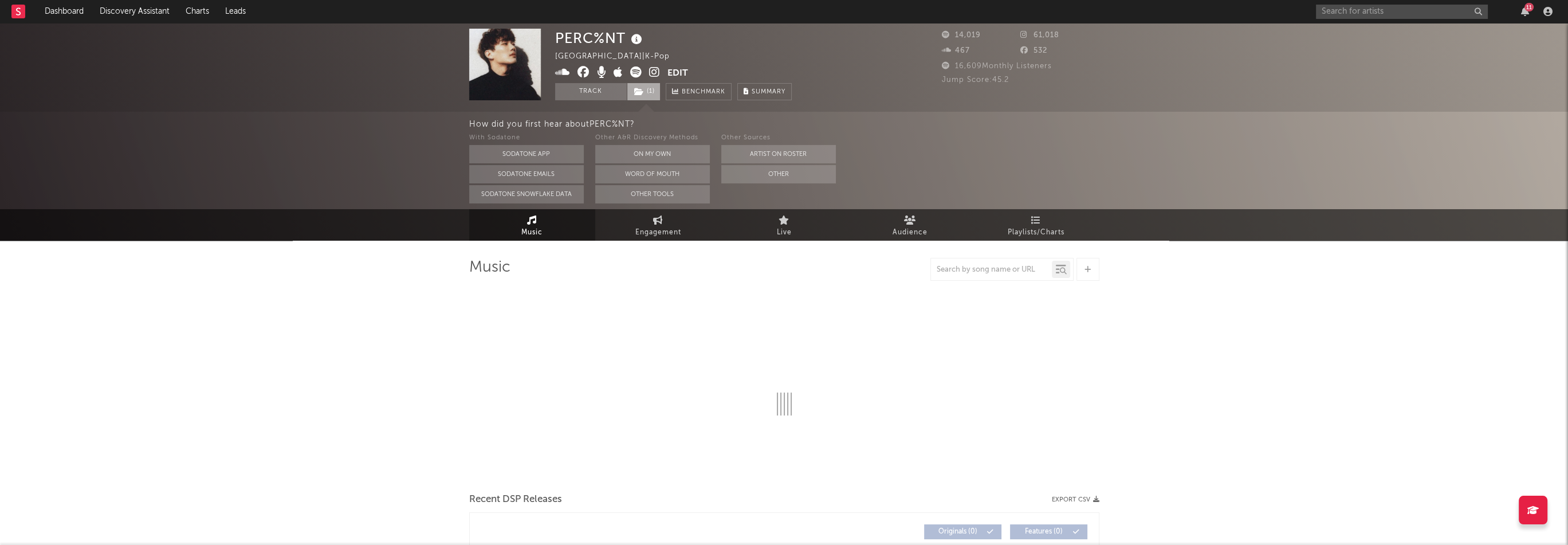
click at [651, 92] on span "( 1 )" at bounding box center [644, 91] width 34 height 17
select select "6m"
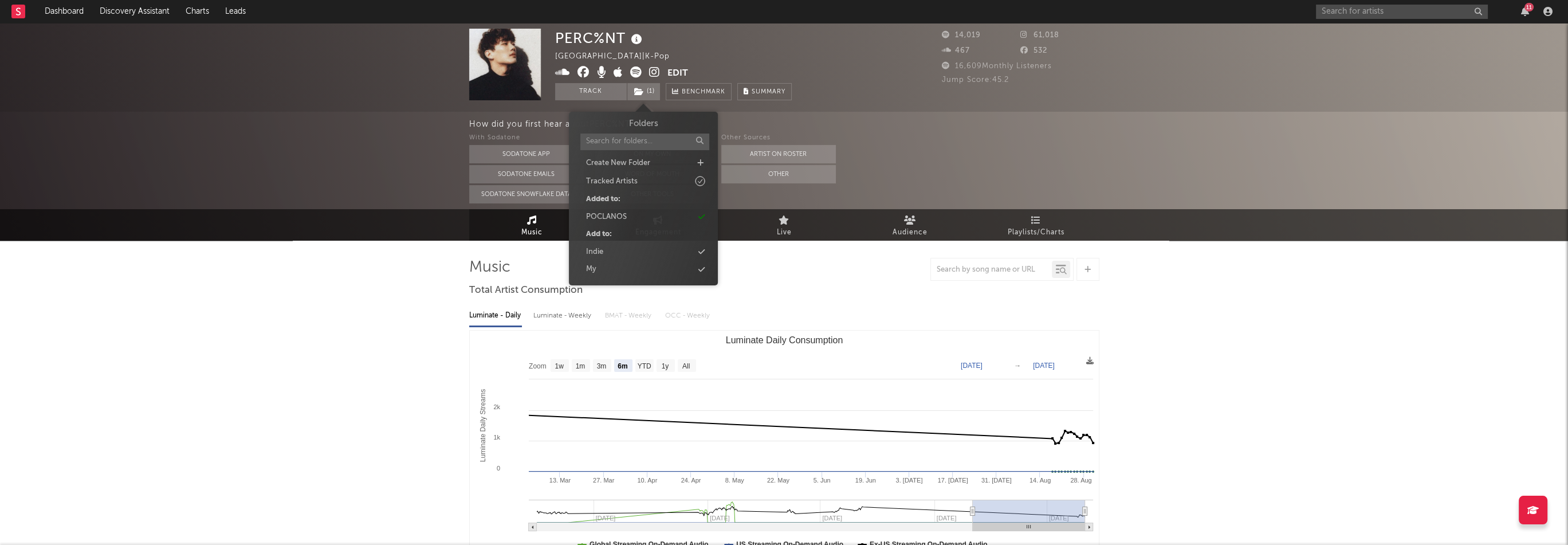
click at [732, 59] on div "PERC%NT [GEOGRAPHIC_DATA] | K-Pop Edit Track ( 1 ) Benchmark Summary" at bounding box center [674, 64] width 236 height 72
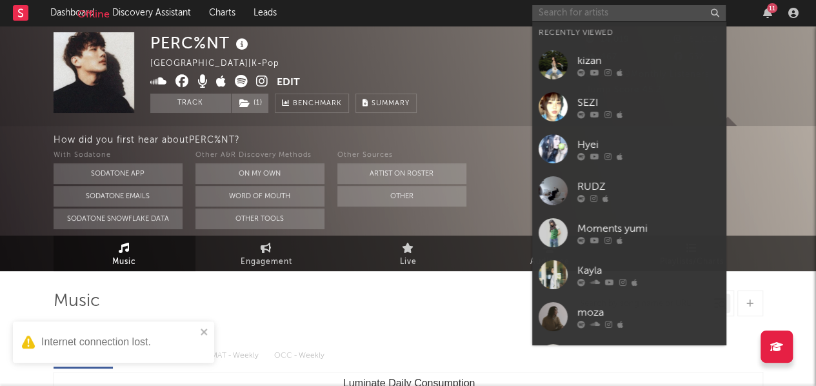
click at [547, 19] on input "text" at bounding box center [628, 13] width 193 height 16
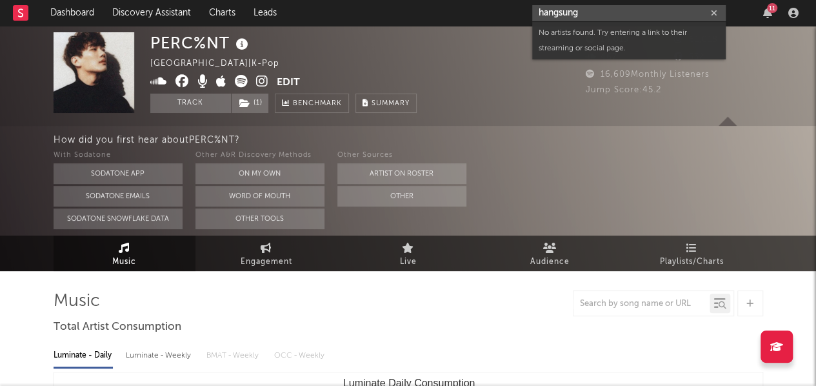
click at [561, 10] on input "hangsung" at bounding box center [628, 13] width 193 height 16
click at [580, 14] on input "hangsung" at bounding box center [628, 13] width 193 height 16
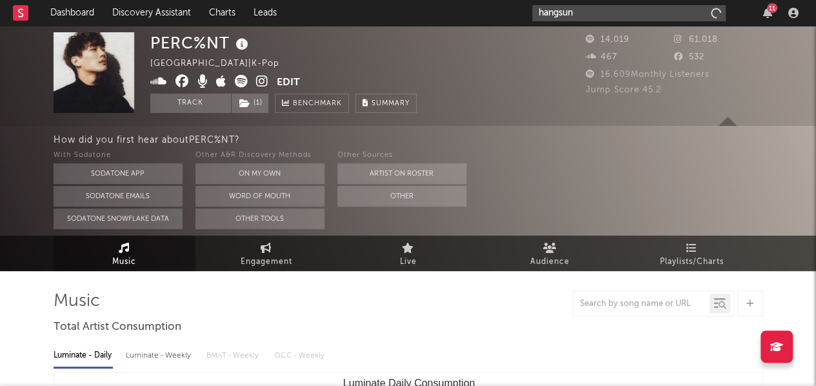
type input "hangsung"
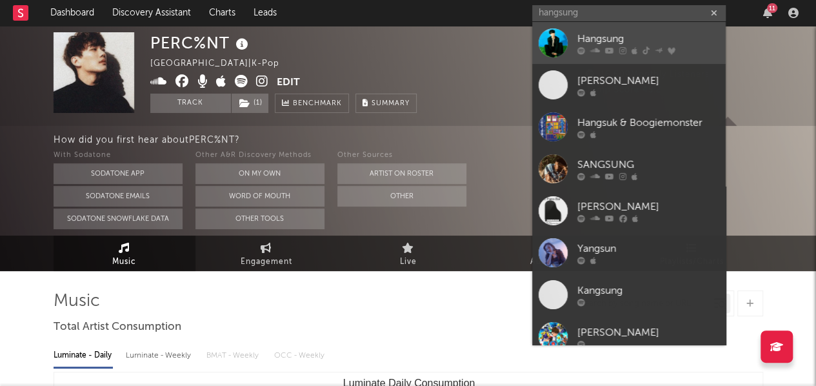
click at [592, 42] on div "Hangsung" at bounding box center [648, 38] width 142 height 15
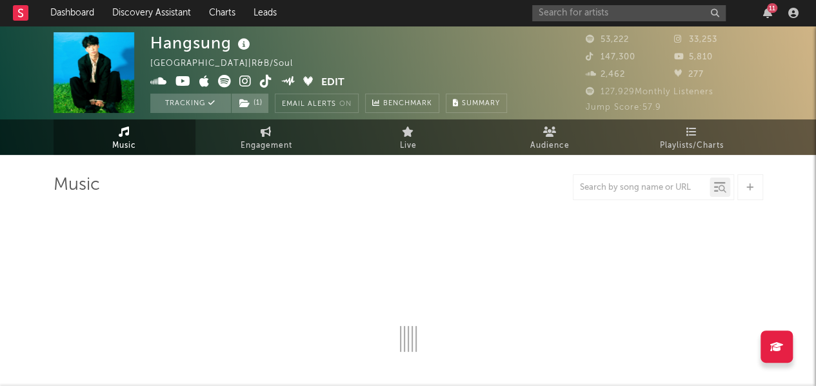
select select "6m"
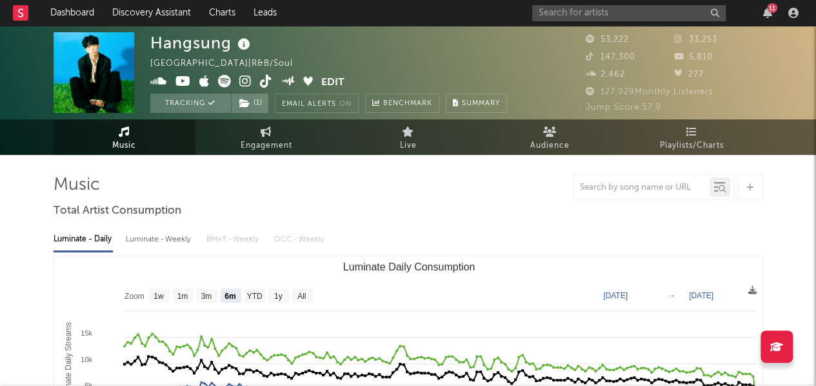
click at [768, 12] on div "11" at bounding box center [772, 8] width 10 height 10
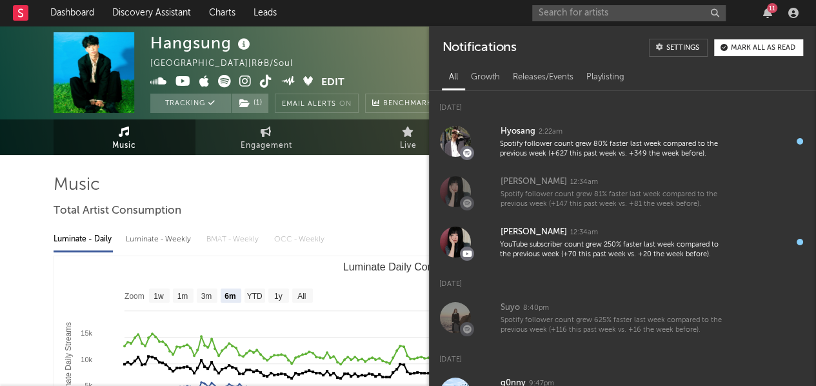
click at [768, 12] on div "11" at bounding box center [772, 8] width 10 height 10
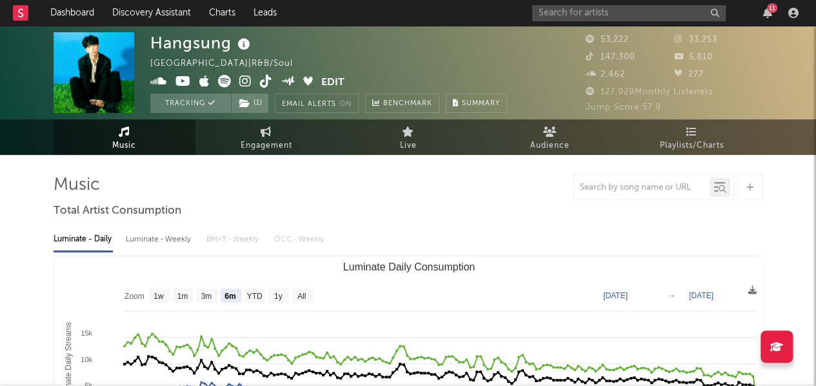
click at [768, 12] on div "11" at bounding box center [772, 8] width 10 height 10
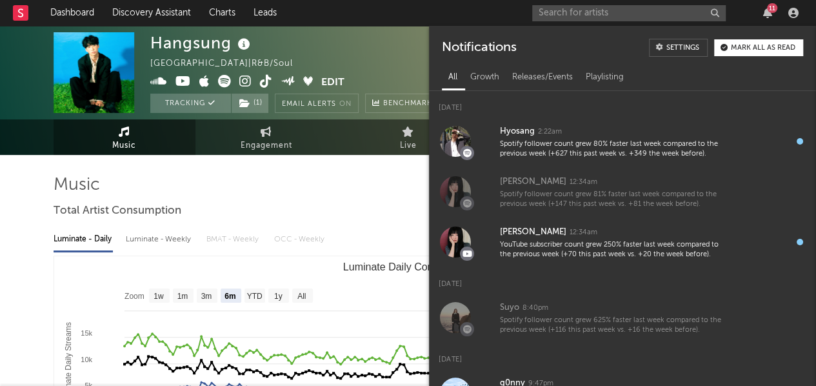
click at [768, 12] on div "11" at bounding box center [772, 8] width 10 height 10
